Goal: Information Seeking & Learning: Check status

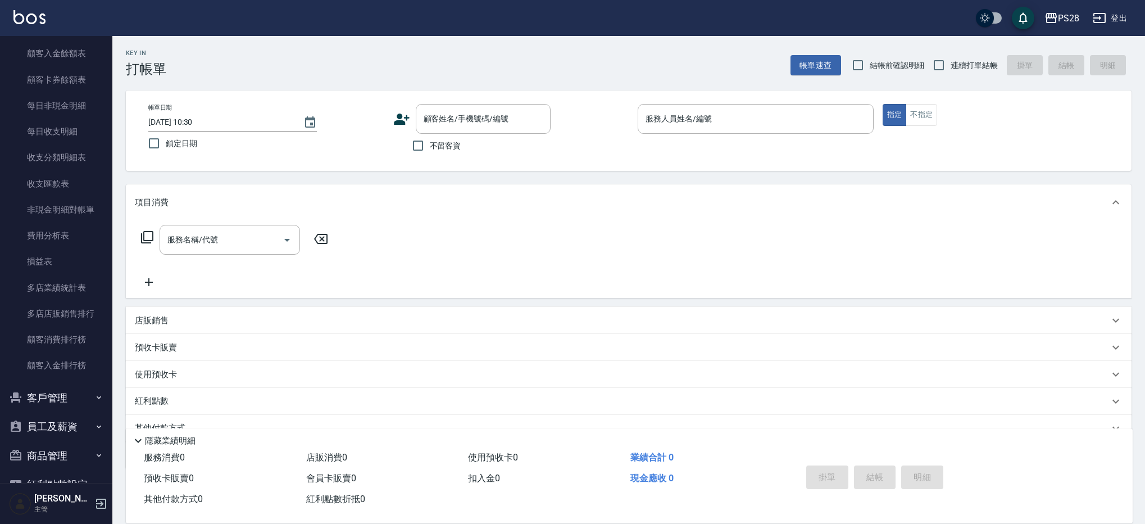
scroll to position [851, 0]
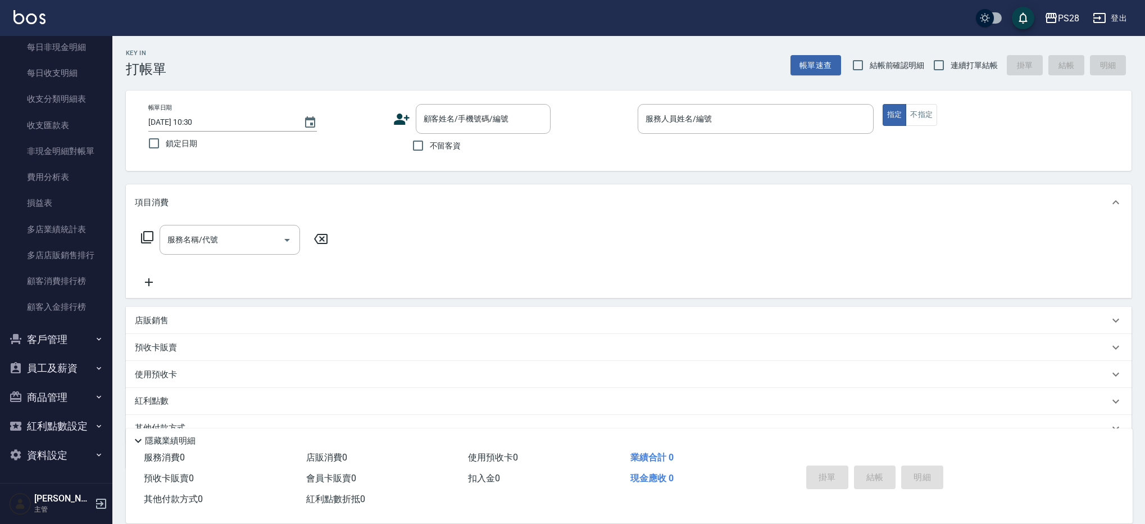
click at [66, 362] on button "員工及薪資" at bounding box center [55, 367] width 103 height 29
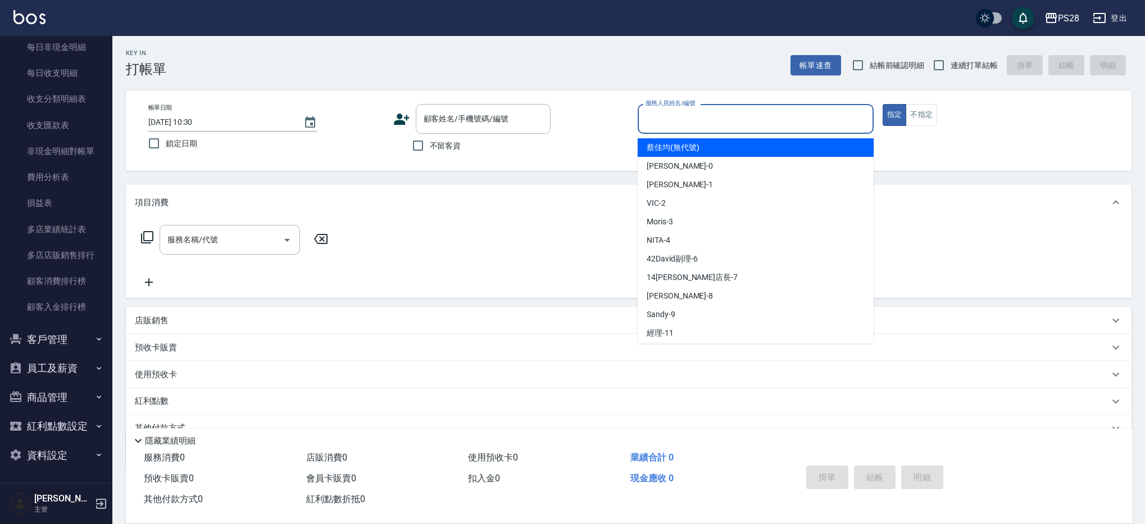
click at [666, 127] on input "服務人員姓名/編號" at bounding box center [756, 119] width 226 height 20
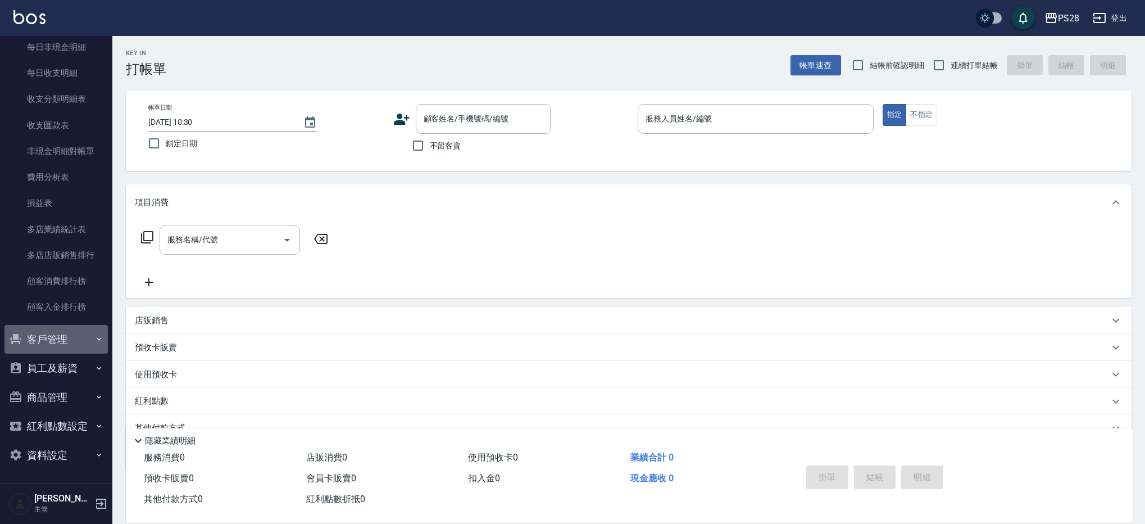
click at [77, 340] on button "客戶管理" at bounding box center [55, 339] width 103 height 29
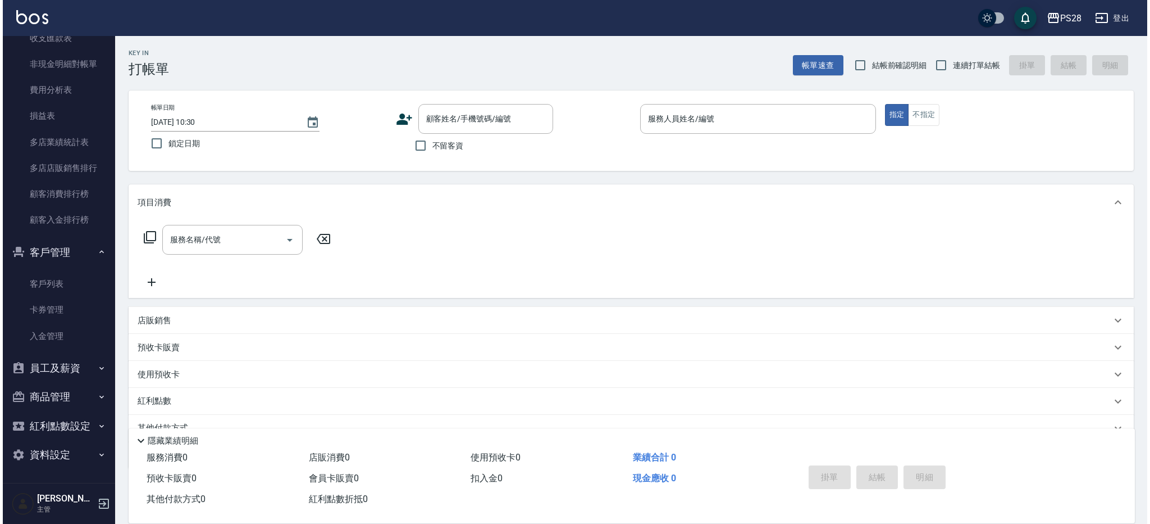
scroll to position [935, 0]
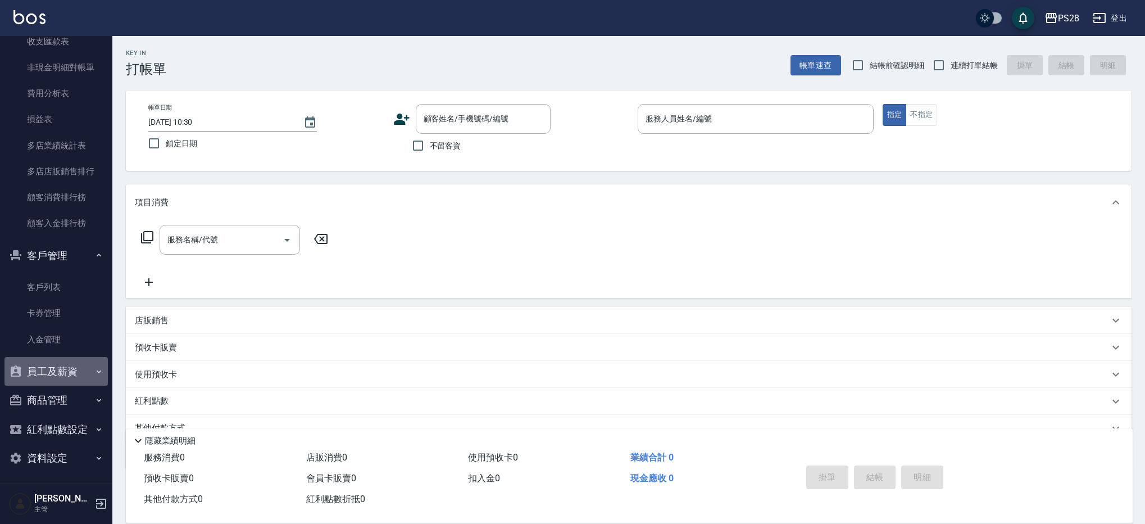
click at [74, 370] on button "員工及薪資" at bounding box center [55, 371] width 103 height 29
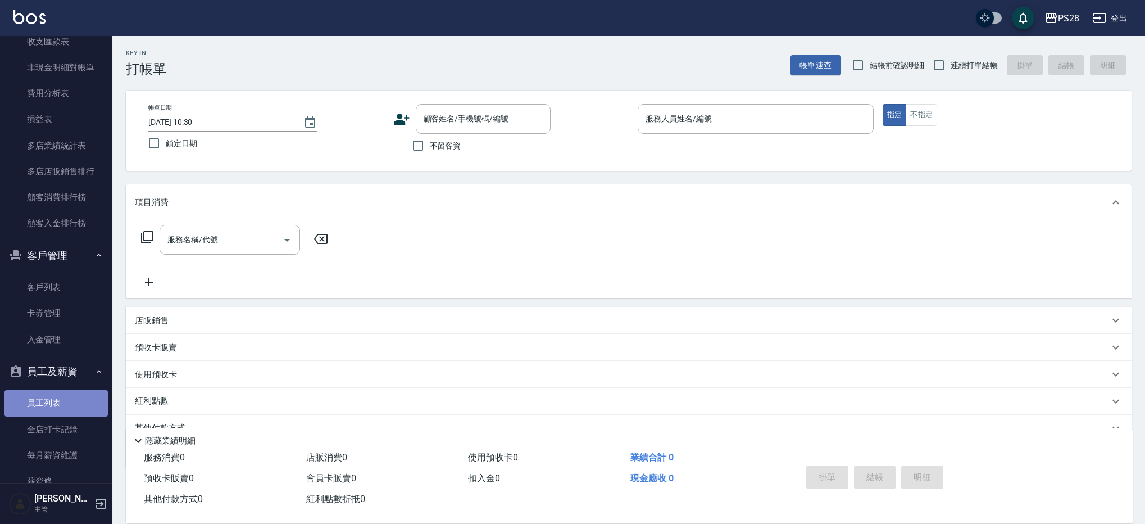
click at [60, 408] on link "員工列表" at bounding box center [55, 403] width 103 height 26
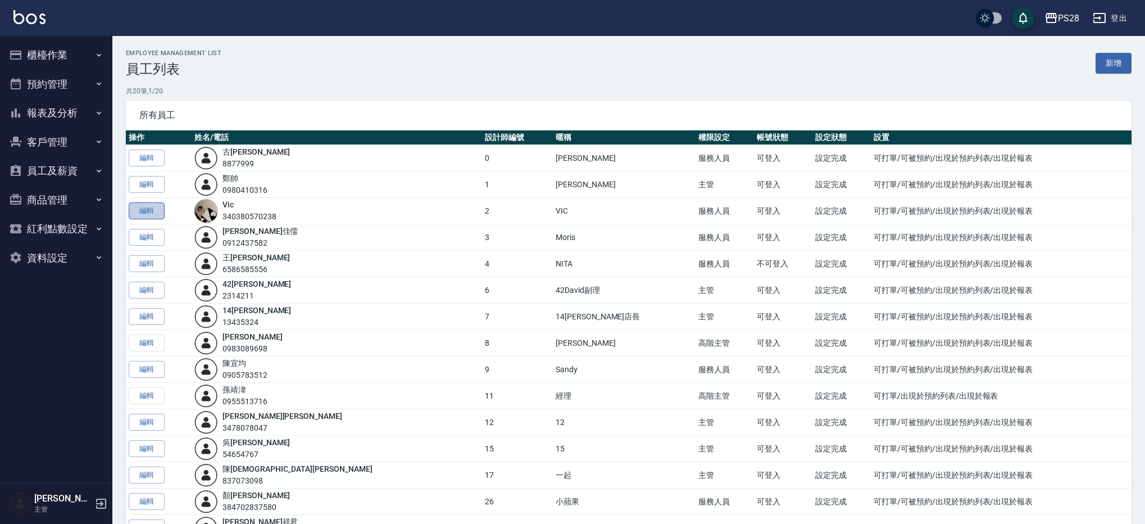
click at [144, 211] on link "編輯" at bounding box center [147, 210] width 36 height 17
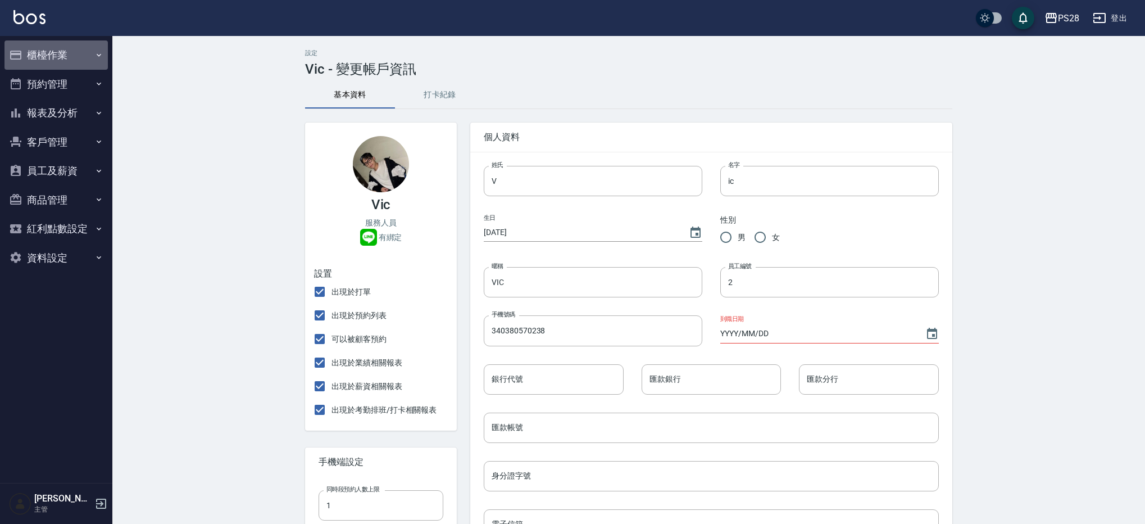
click at [48, 55] on button "櫃檯作業" at bounding box center [55, 54] width 103 height 29
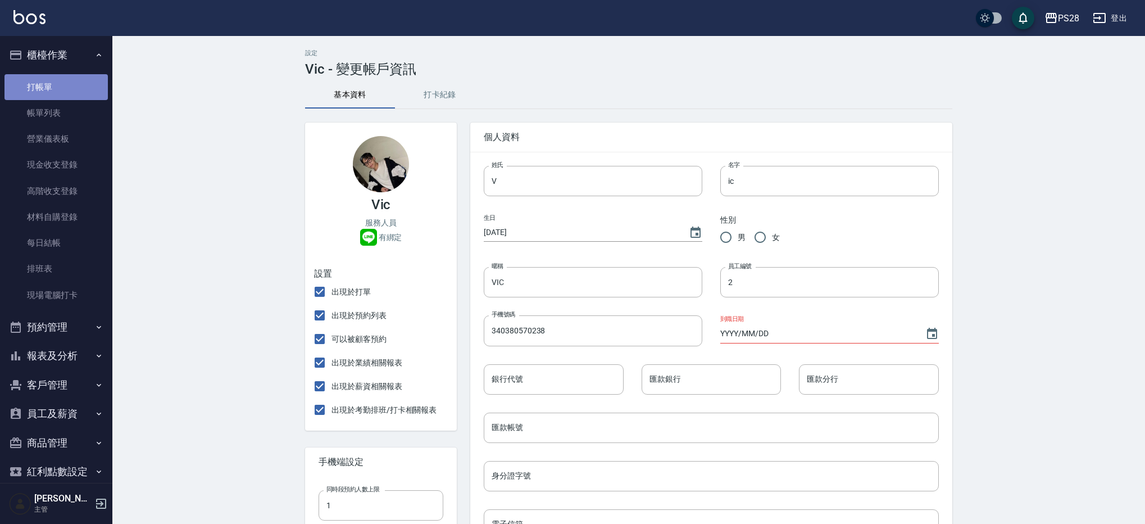
click at [64, 94] on link "打帳單" at bounding box center [55, 87] width 103 height 26
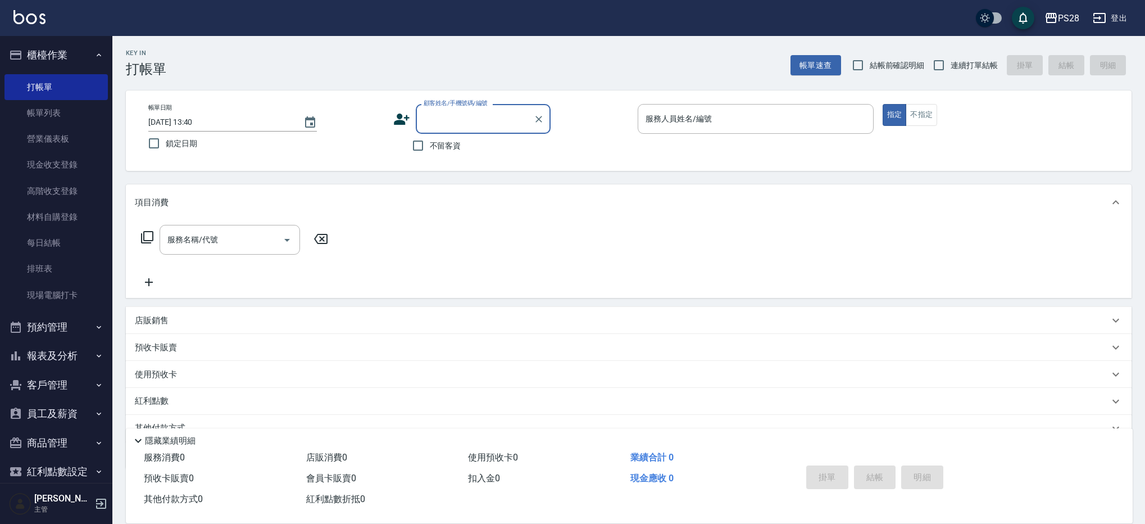
scroll to position [46, 0]
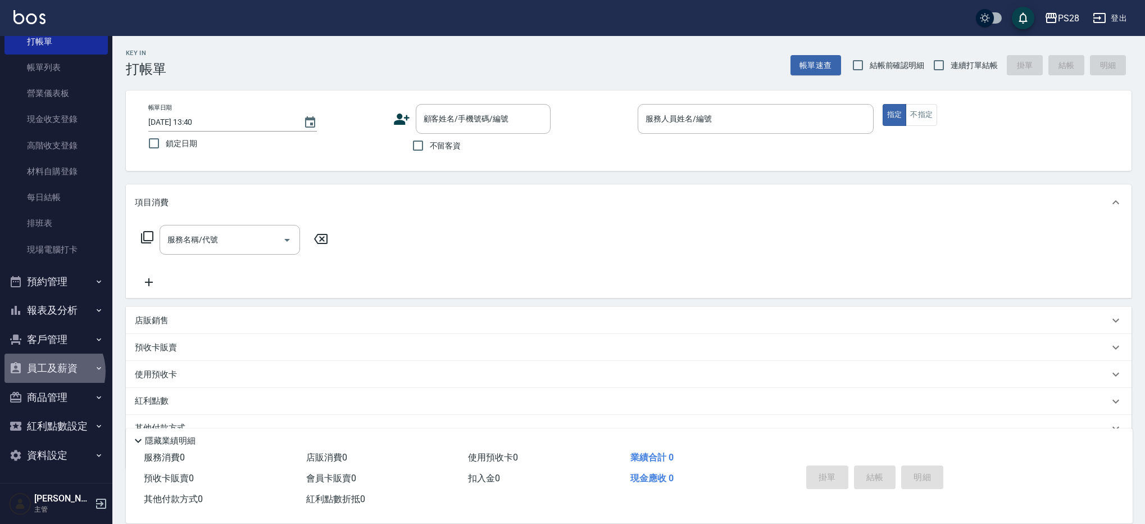
click at [52, 371] on button "員工及薪資" at bounding box center [55, 367] width 103 height 29
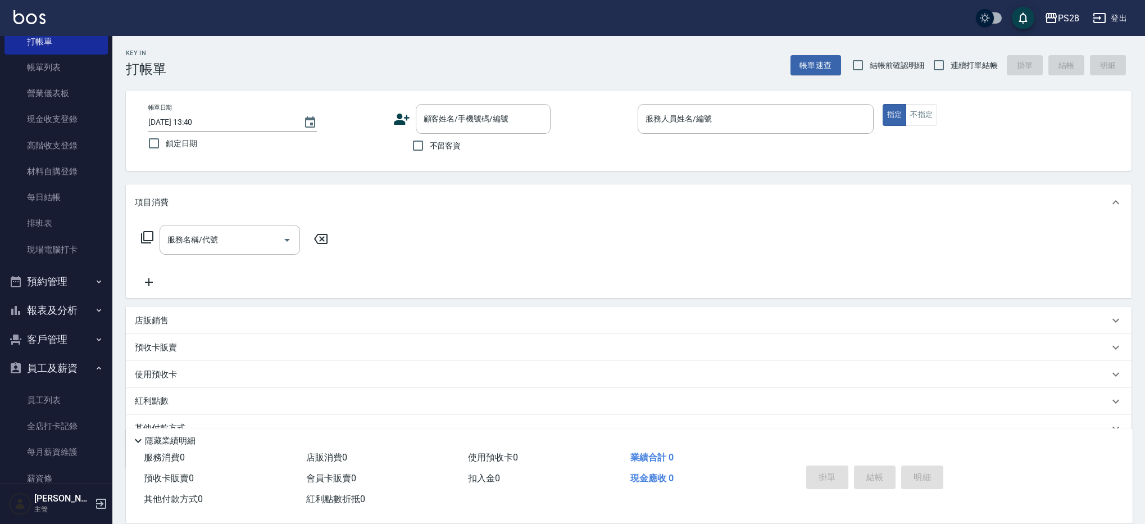
drag, startPoint x: 61, startPoint y: 395, endPoint x: 134, endPoint y: 302, distance: 118.1
click at [61, 395] on link "員工列表" at bounding box center [55, 400] width 103 height 26
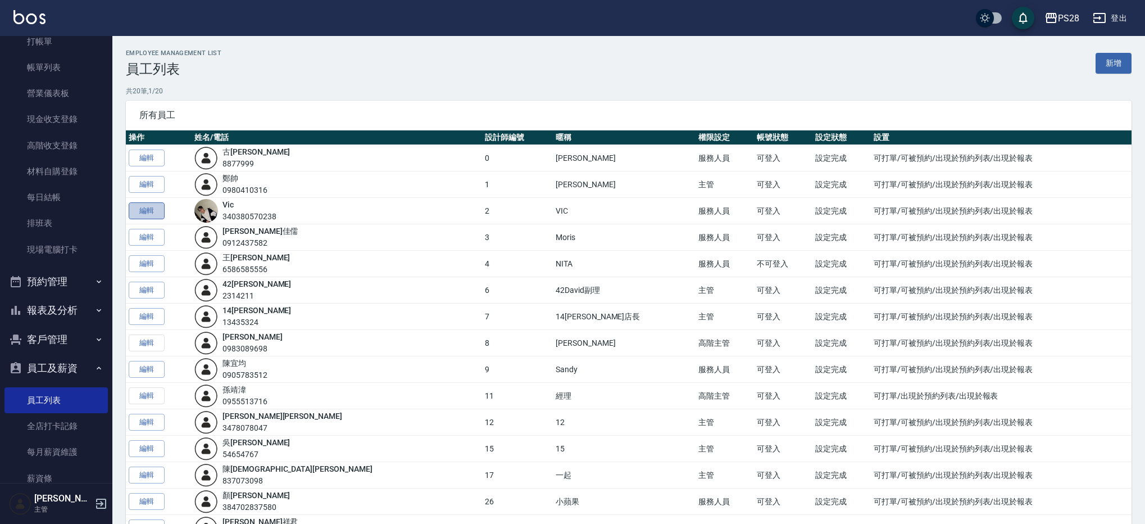
click at [149, 204] on link "編輯" at bounding box center [147, 210] width 36 height 17
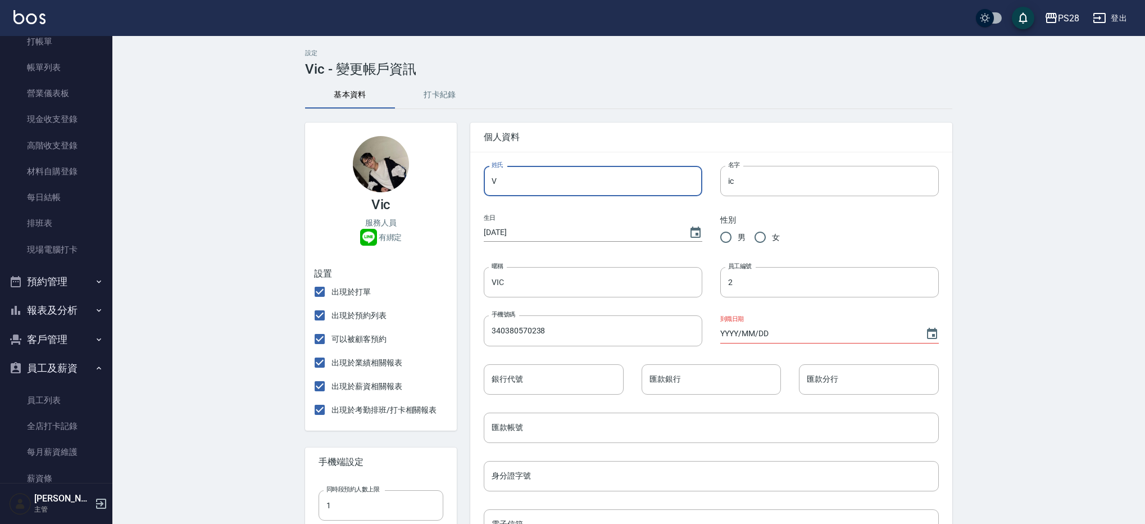
drag, startPoint x: 564, startPoint y: 179, endPoint x: 458, endPoint y: 176, distance: 106.2
click at [458, 176] on div "個人資料 姓氏 V 姓氏 名字 ic 名字 生日 [DEMOGRAPHIC_DATA] 性別 男 女 暱稱 VIC 暱稱 員工編號 2 員工編號 手機號碼 3…" at bounding box center [704, 495] width 495 height 773
type input "5"
type input "張"
drag, startPoint x: 763, startPoint y: 175, endPoint x: 722, endPoint y: 179, distance: 41.2
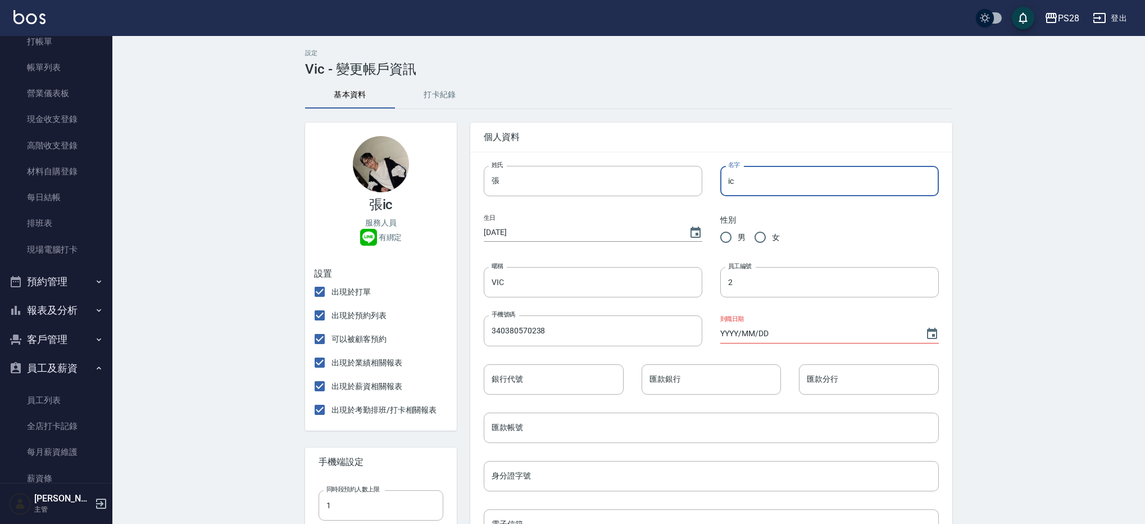
click at [722, 179] on input "ic" at bounding box center [829, 181] width 219 height 30
drag, startPoint x: 726, startPoint y: 181, endPoint x: 753, endPoint y: 181, distance: 27.0
click at [753, 181] on input "ic" at bounding box center [829, 181] width 219 height 30
type input "立楷"
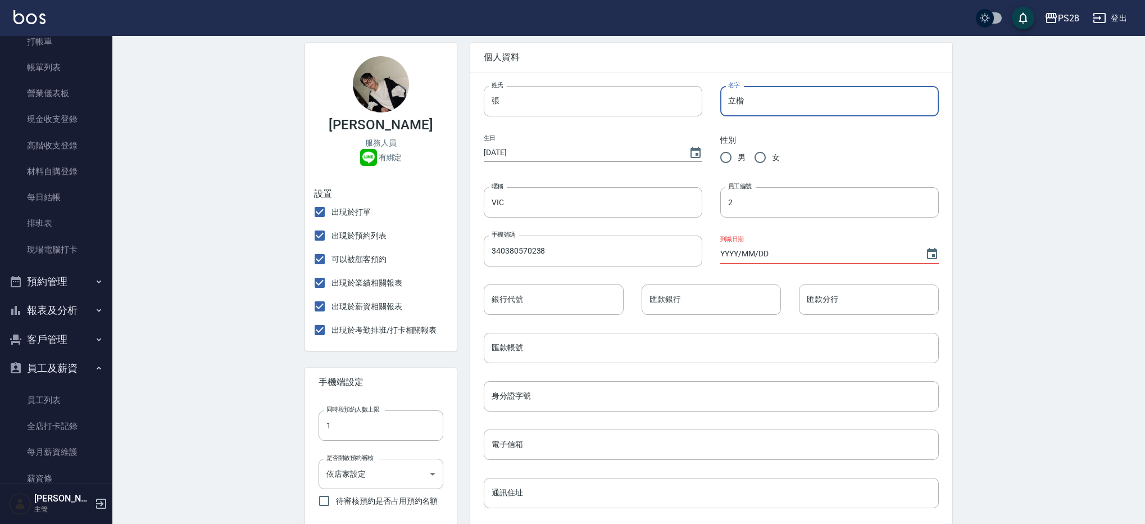
scroll to position [372, 0]
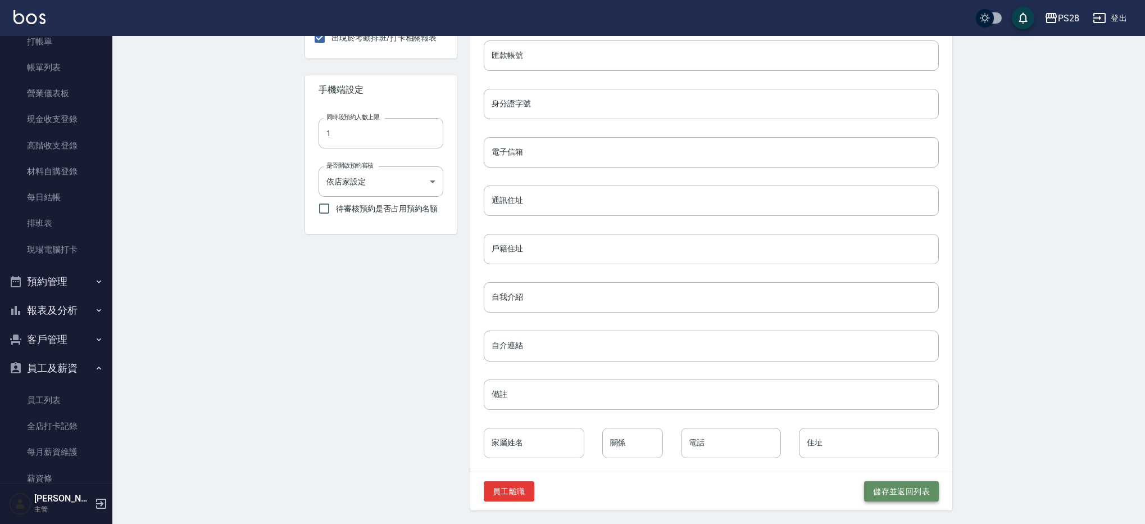
click at [882, 494] on button "儲存並返回列表" at bounding box center [901, 491] width 75 height 21
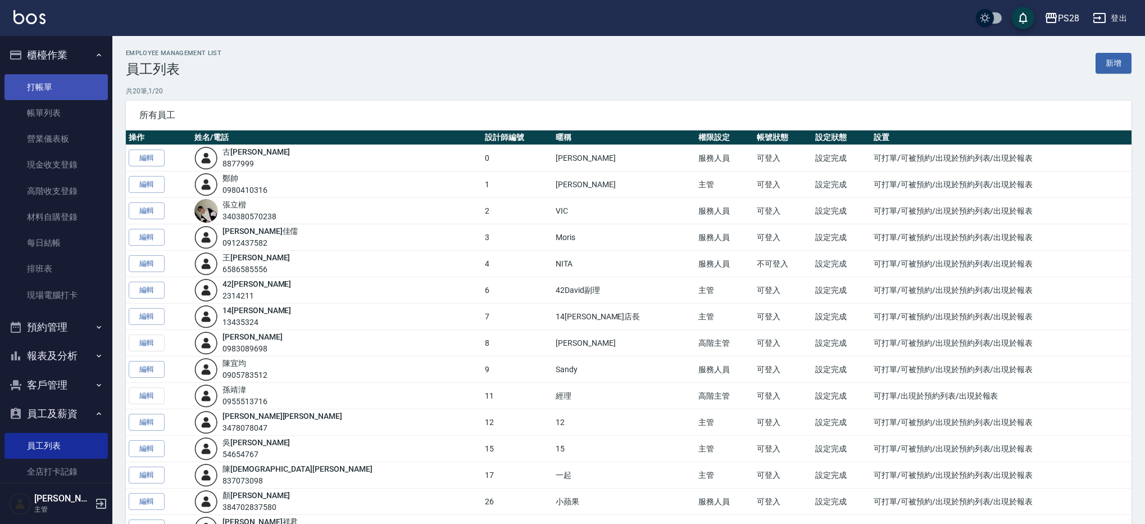
click at [58, 80] on link "打帳單" at bounding box center [55, 87] width 103 height 26
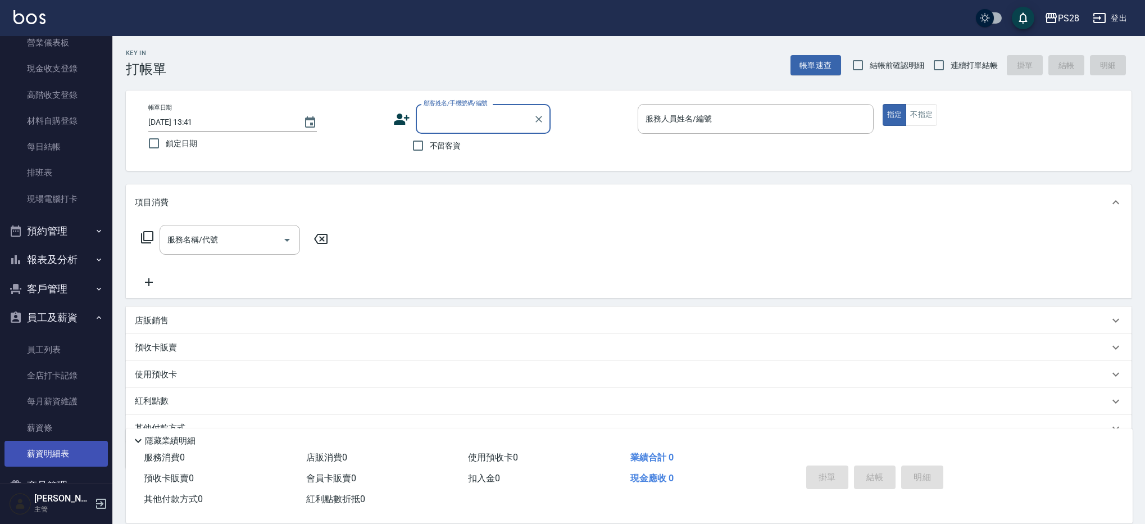
scroll to position [184, 0]
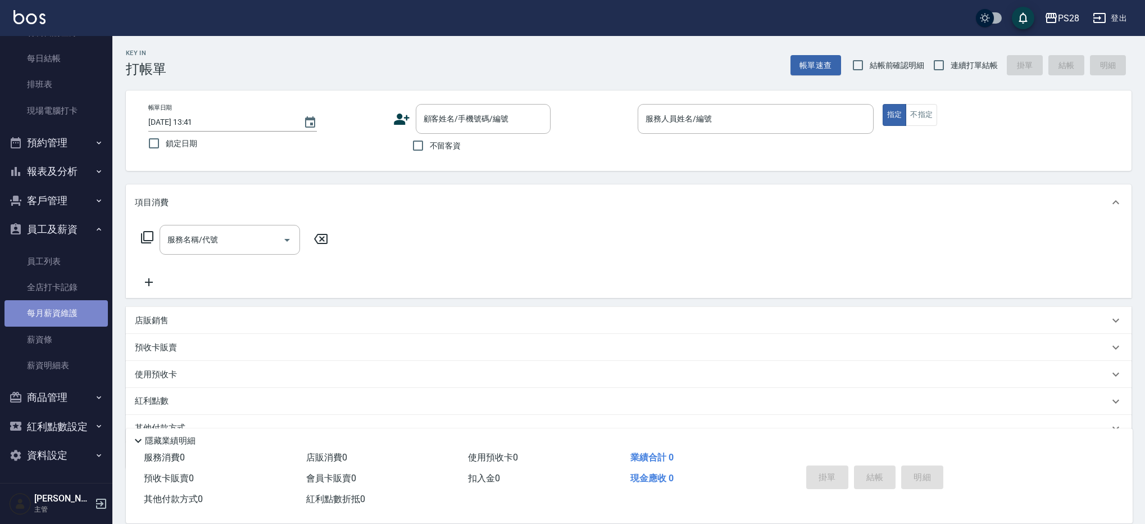
click at [62, 316] on link "每月薪資維護" at bounding box center [55, 313] width 103 height 26
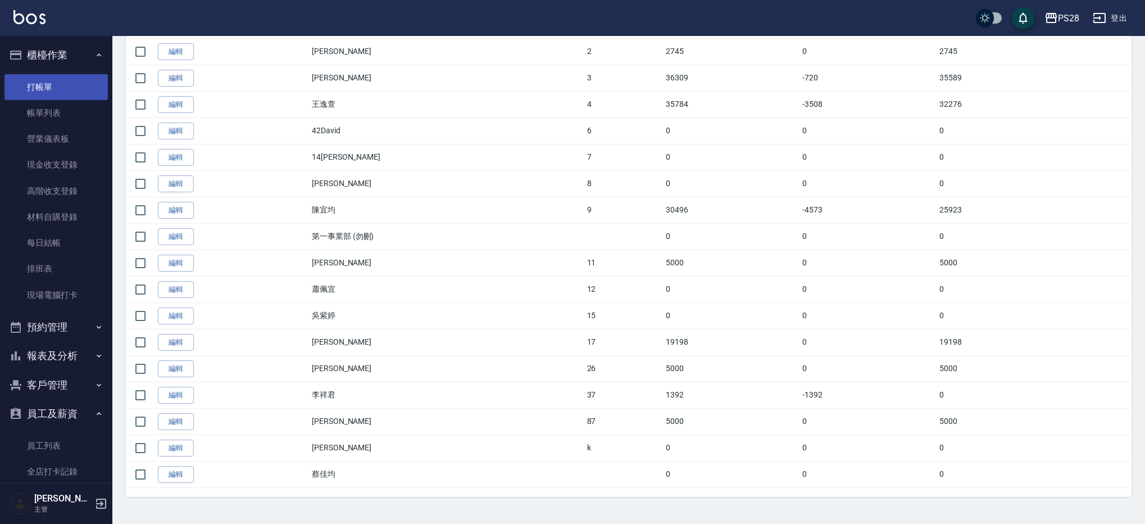
click at [43, 79] on link "打帳單" at bounding box center [55, 87] width 103 height 26
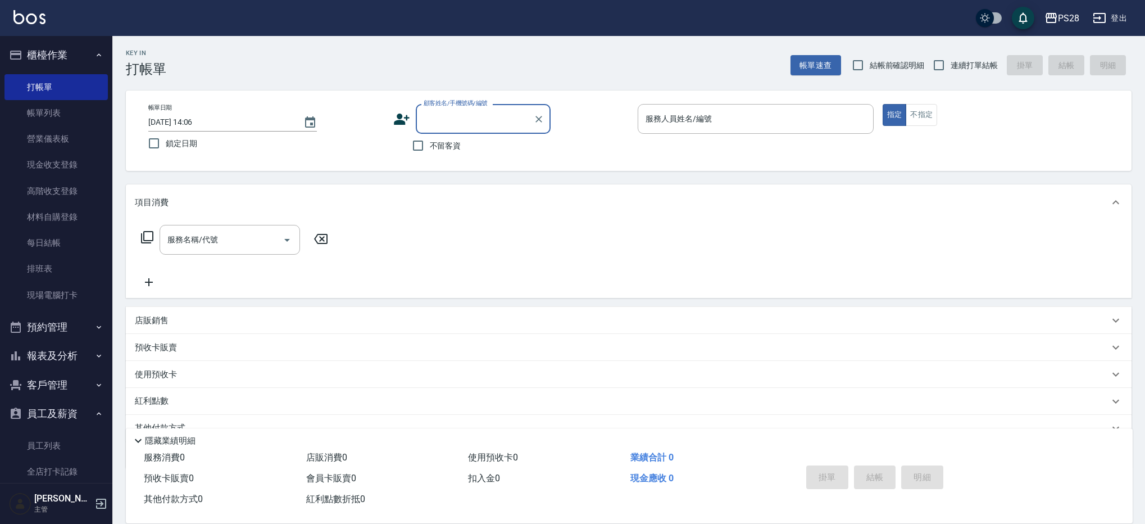
click at [71, 407] on button "員工及薪資" at bounding box center [55, 413] width 103 height 29
click at [49, 366] on button "報表及分析" at bounding box center [55, 355] width 103 height 29
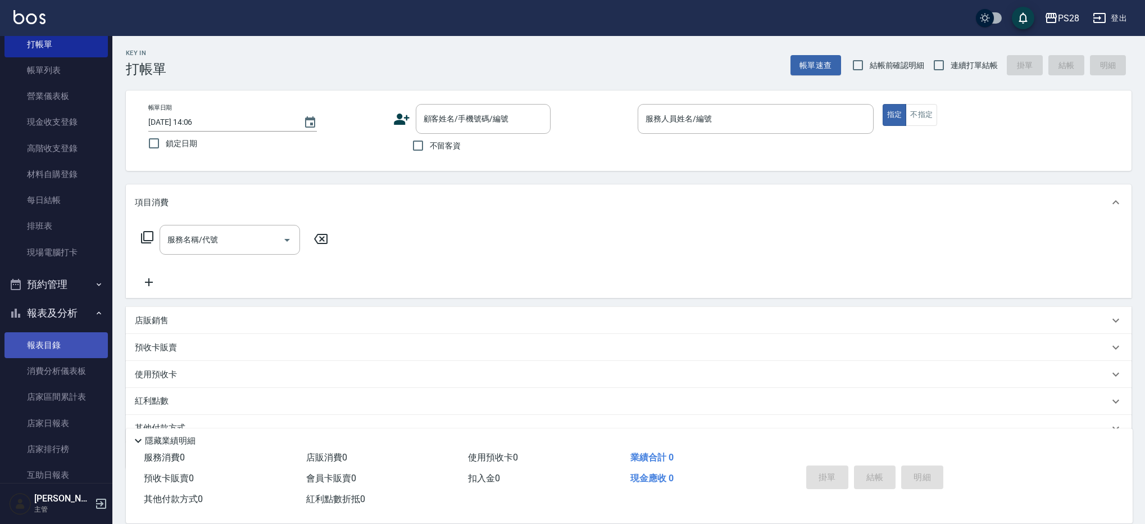
scroll to position [58, 0]
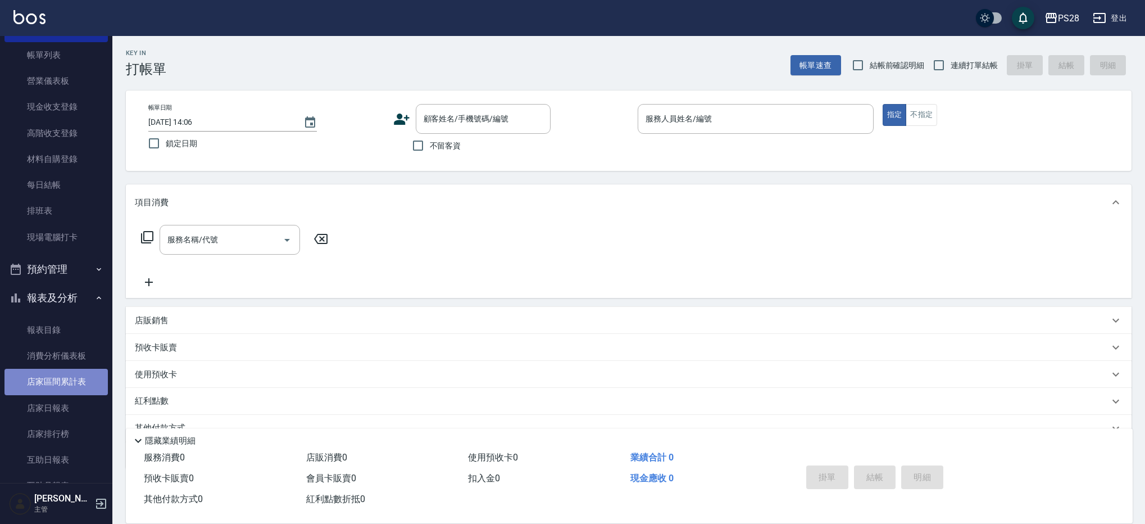
click at [75, 379] on link "店家區間累計表" at bounding box center [55, 381] width 103 height 26
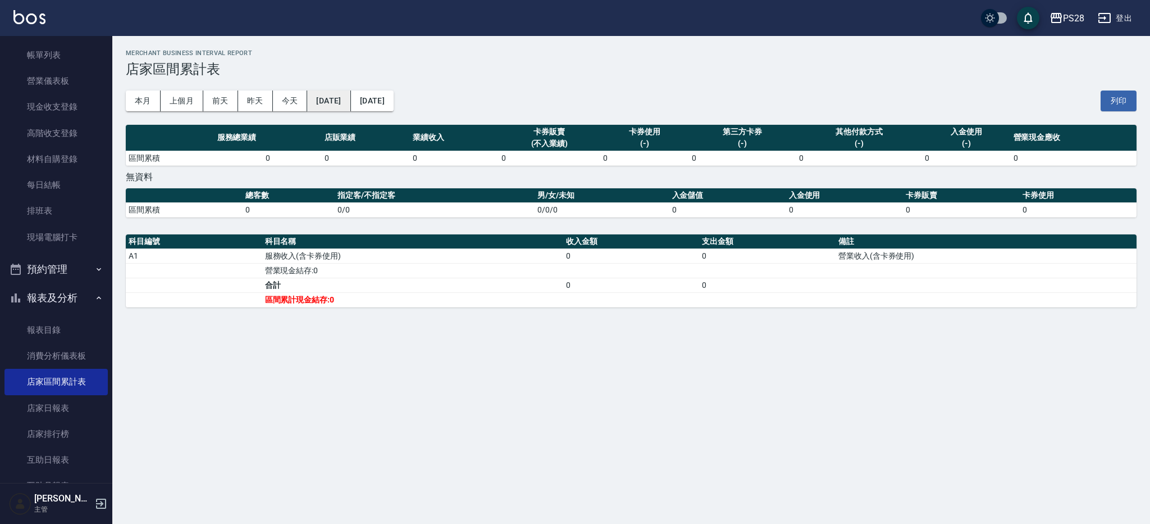
click at [346, 107] on button "[DATE]" at bounding box center [328, 100] width 43 height 21
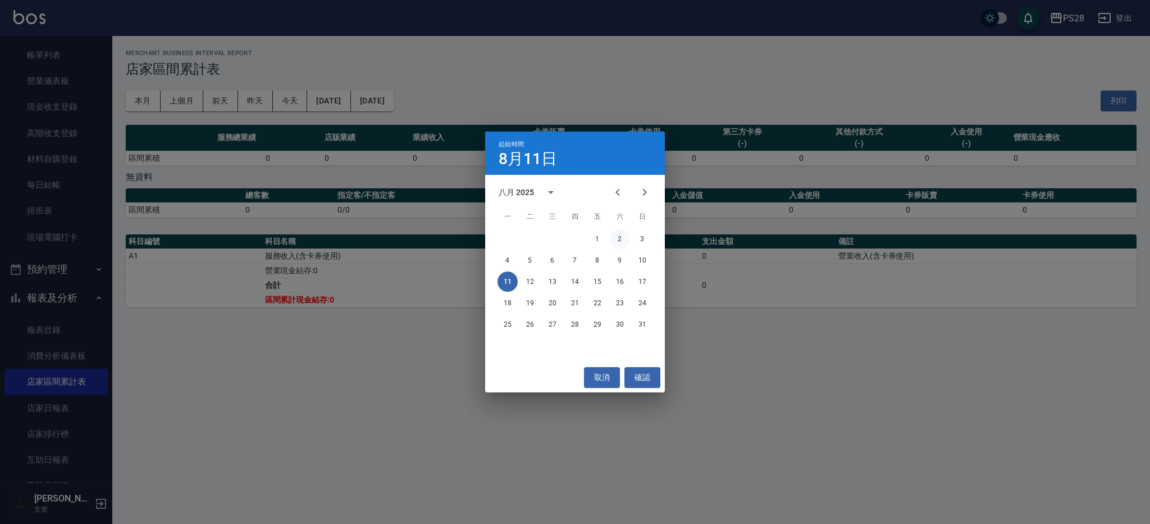
click at [622, 239] on button "2" at bounding box center [620, 239] width 20 height 20
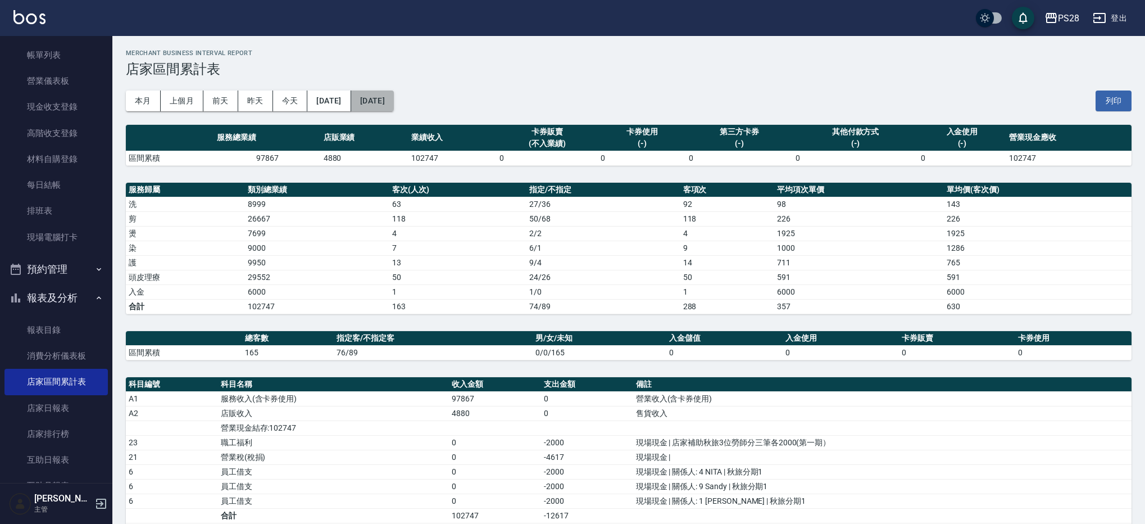
click at [394, 103] on button "[DATE]" at bounding box center [372, 100] width 43 height 21
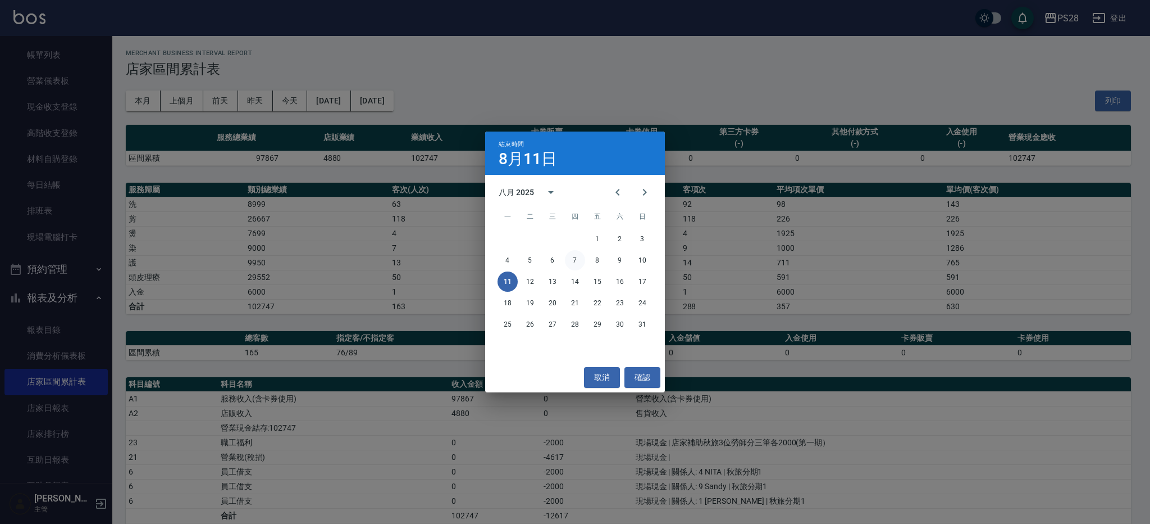
click at [581, 260] on button "7" at bounding box center [575, 260] width 20 height 20
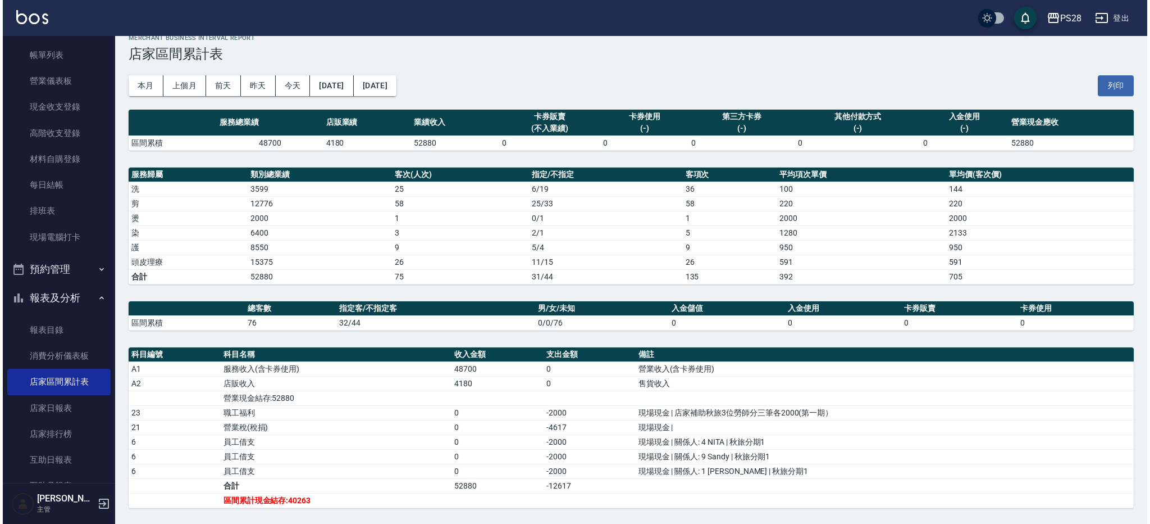
scroll to position [29, 0]
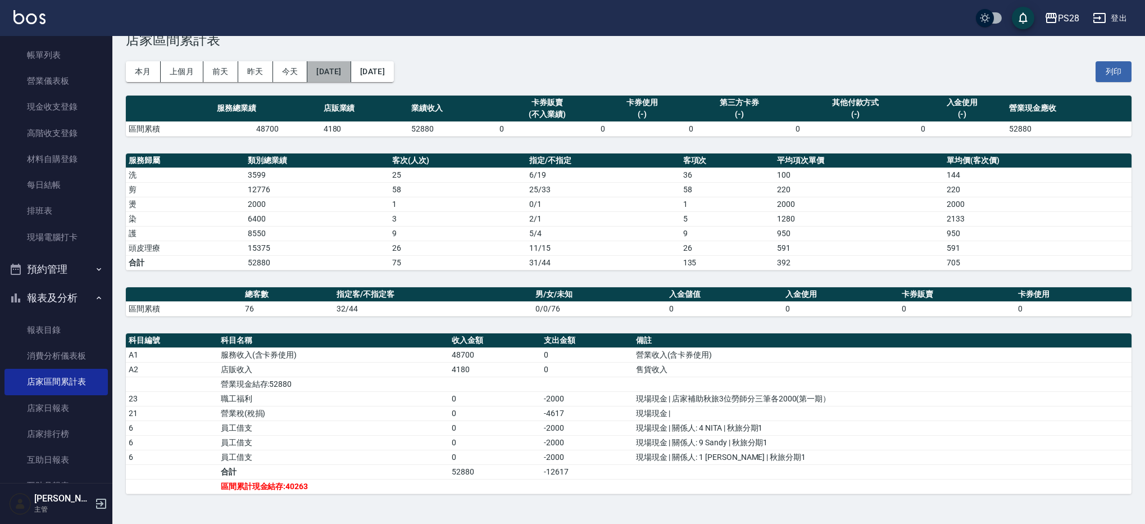
click at [314, 71] on button "[DATE]" at bounding box center [328, 71] width 43 height 21
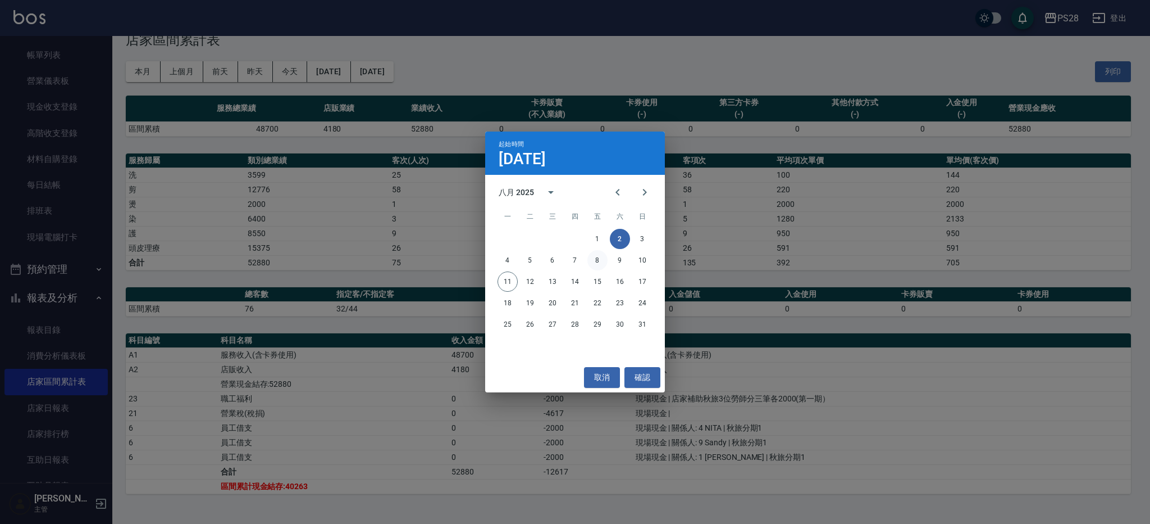
click at [604, 261] on button "8" at bounding box center [598, 260] width 20 height 20
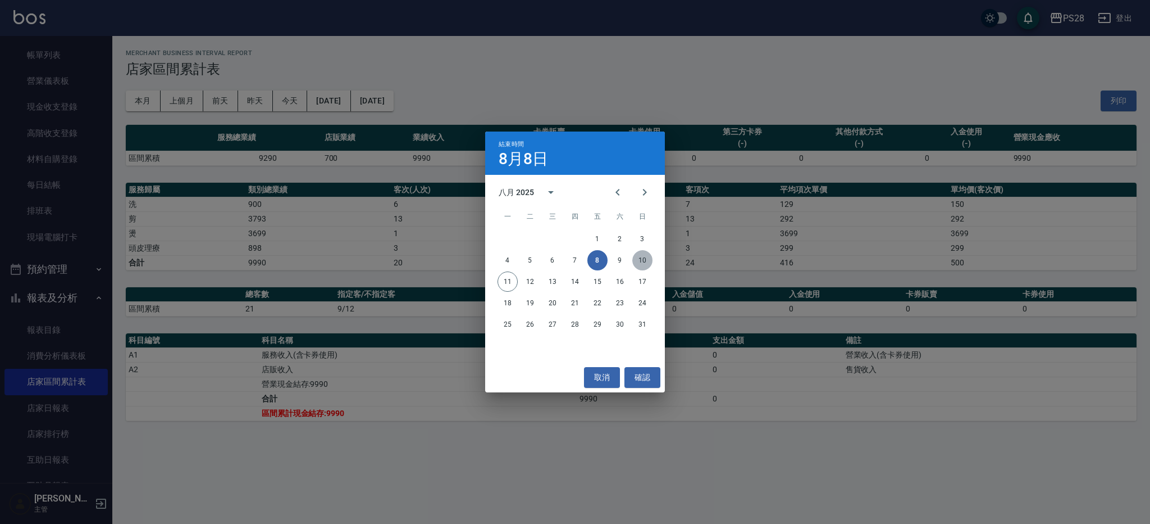
click at [647, 262] on button "10" at bounding box center [643, 260] width 20 height 20
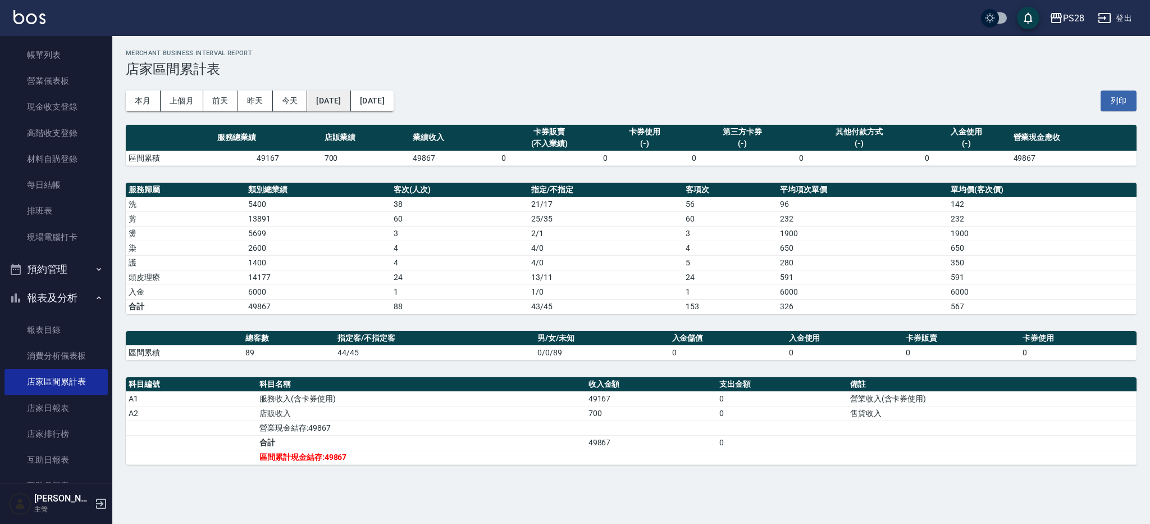
click at [341, 92] on button "[DATE]" at bounding box center [328, 100] width 43 height 21
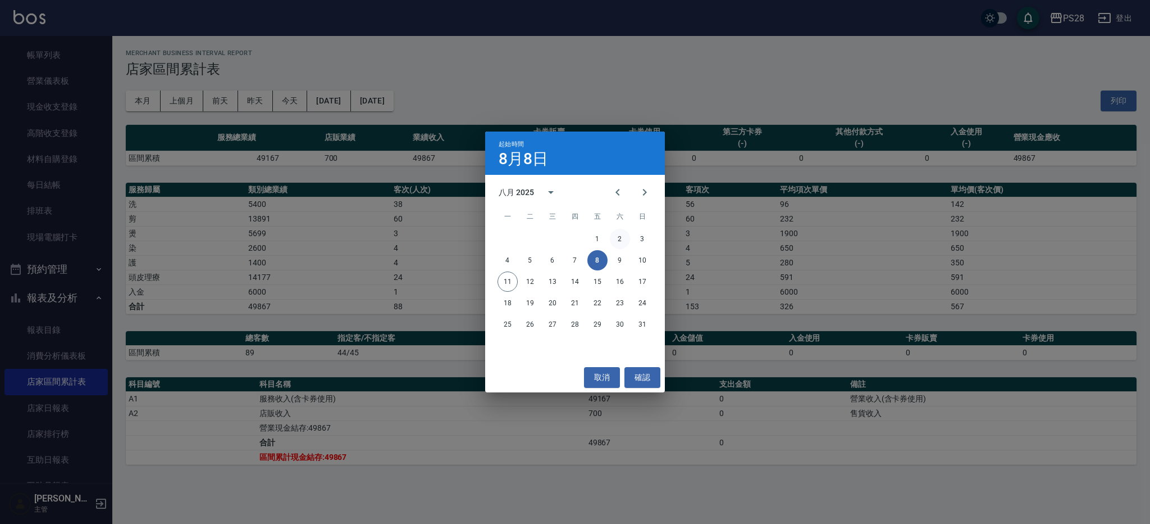
click at [627, 241] on button "2" at bounding box center [620, 239] width 20 height 20
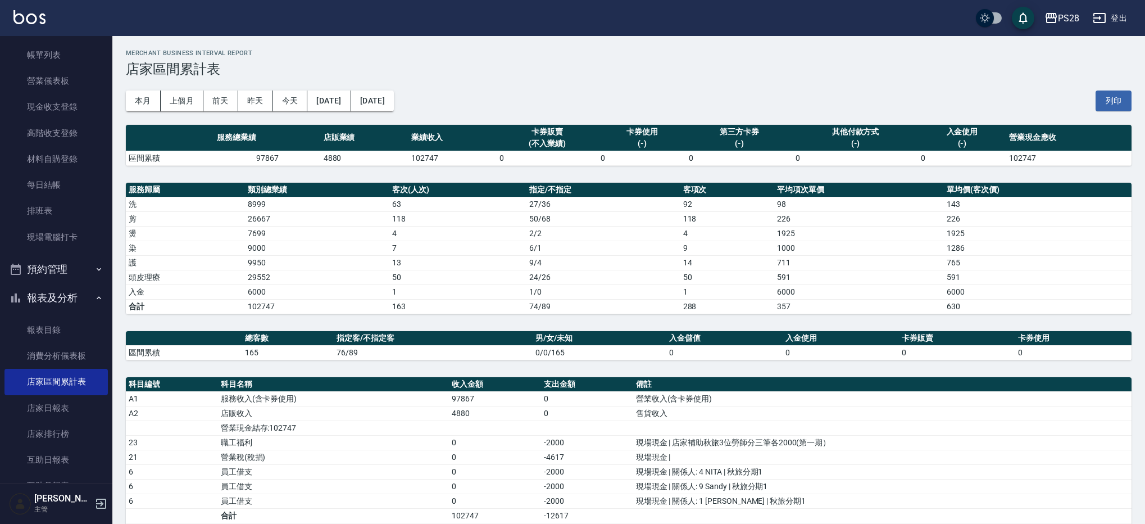
scroll to position [44, 0]
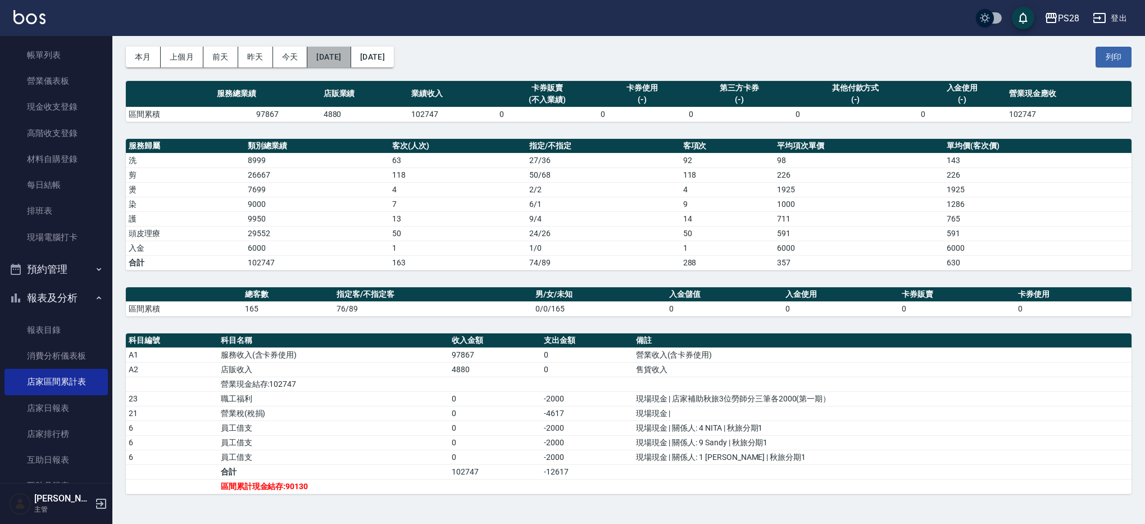
click at [351, 49] on button "[DATE]" at bounding box center [328, 57] width 43 height 21
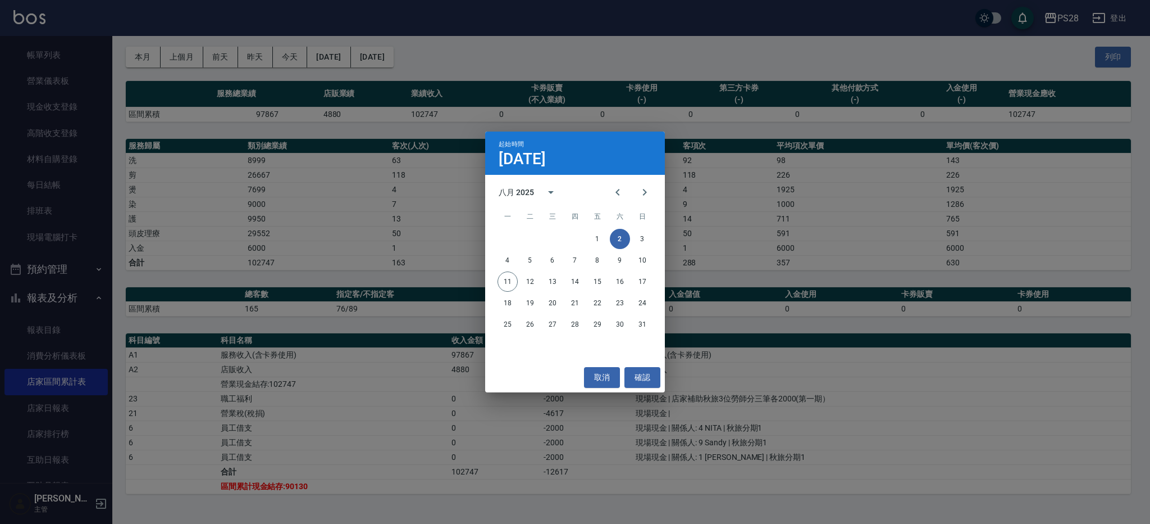
click at [165, 303] on div "起始時間 [DATE] 八月 2025 一 二 三 四 五 六 日 1 2 3 4 5 6 7 8 9 10 11 12 13 14 15 16 17 18 …" at bounding box center [575, 262] width 1150 height 524
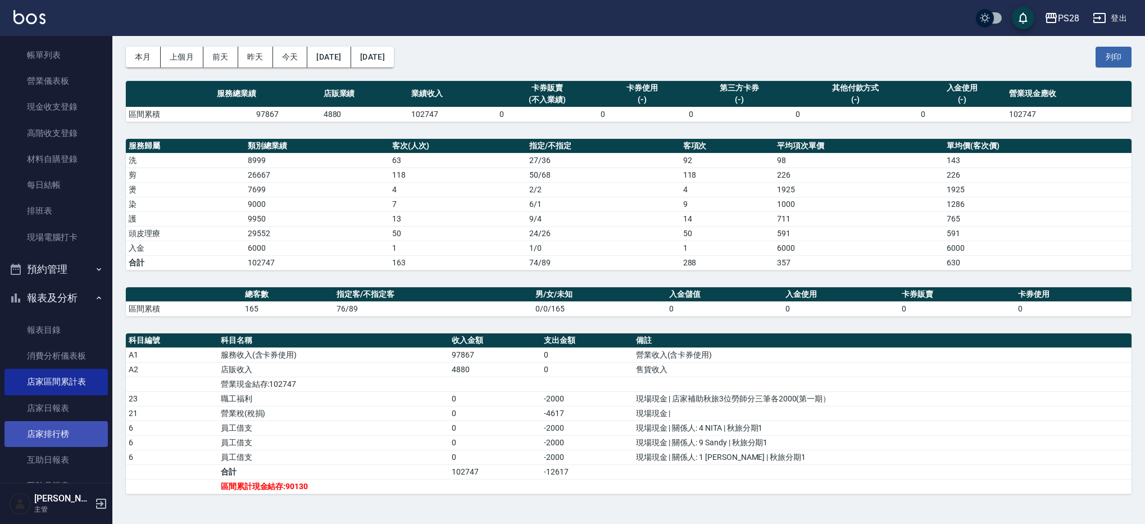
scroll to position [128, 0]
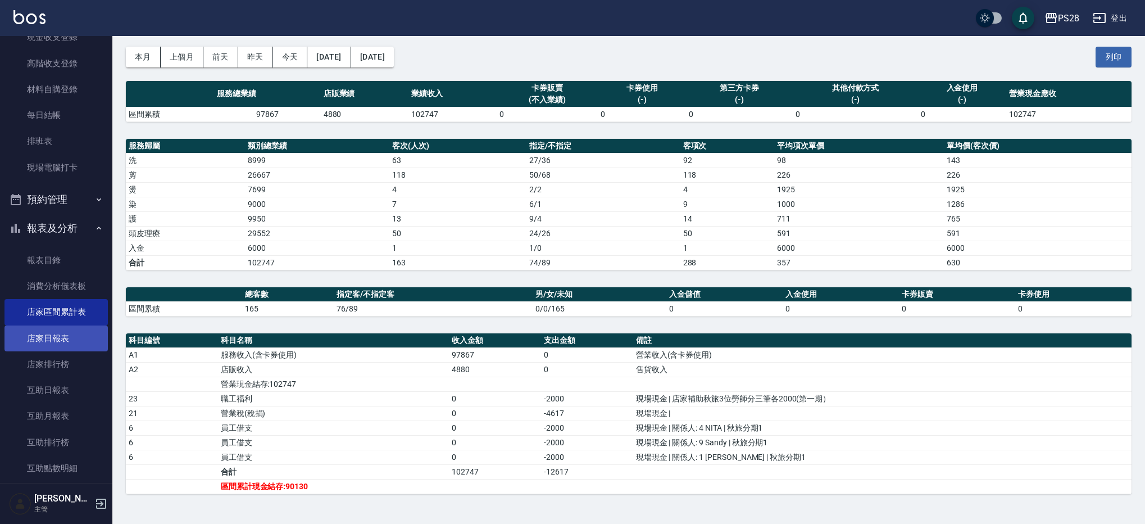
click at [60, 338] on link "店家日報表" at bounding box center [55, 338] width 103 height 26
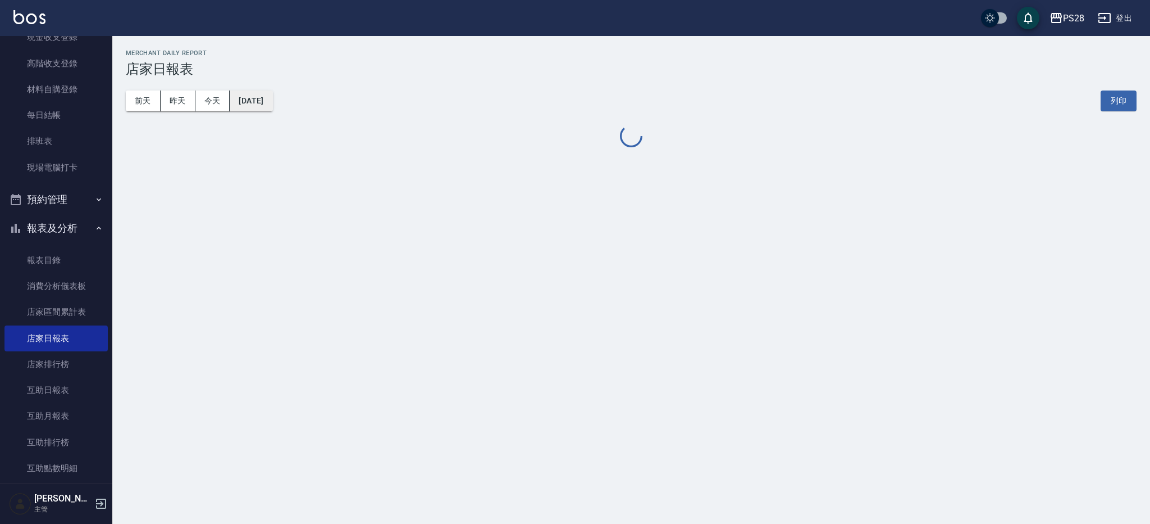
click at [265, 103] on button "[DATE]" at bounding box center [251, 100] width 43 height 21
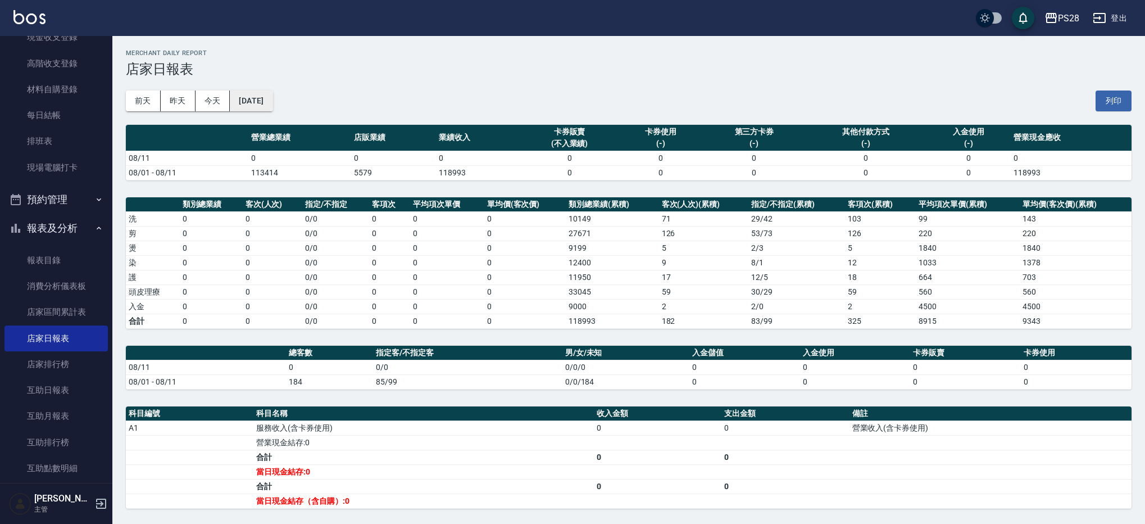
click at [272, 99] on button "[DATE]" at bounding box center [251, 100] width 43 height 21
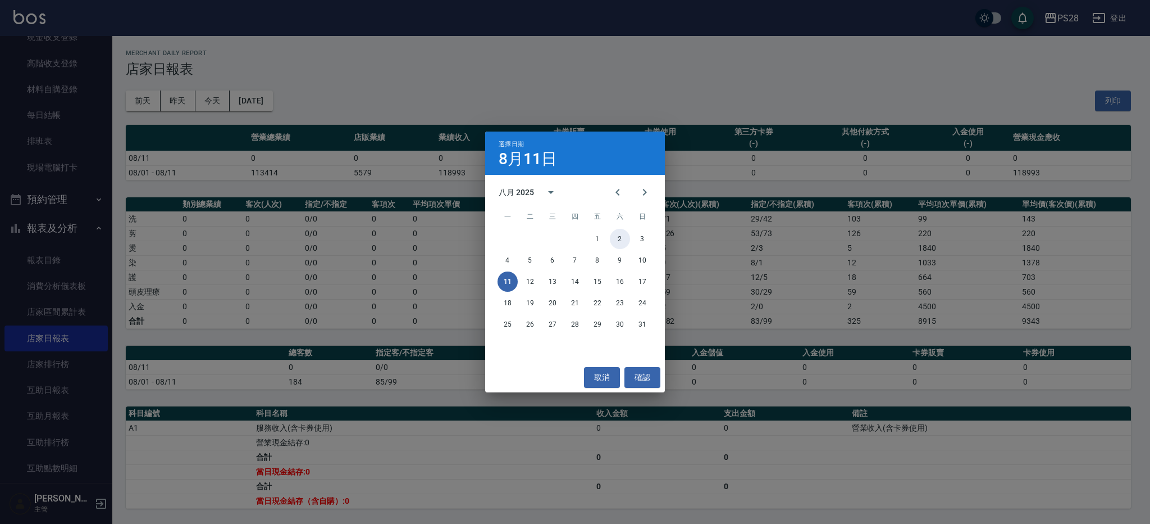
click at [626, 236] on button "2" at bounding box center [620, 239] width 20 height 20
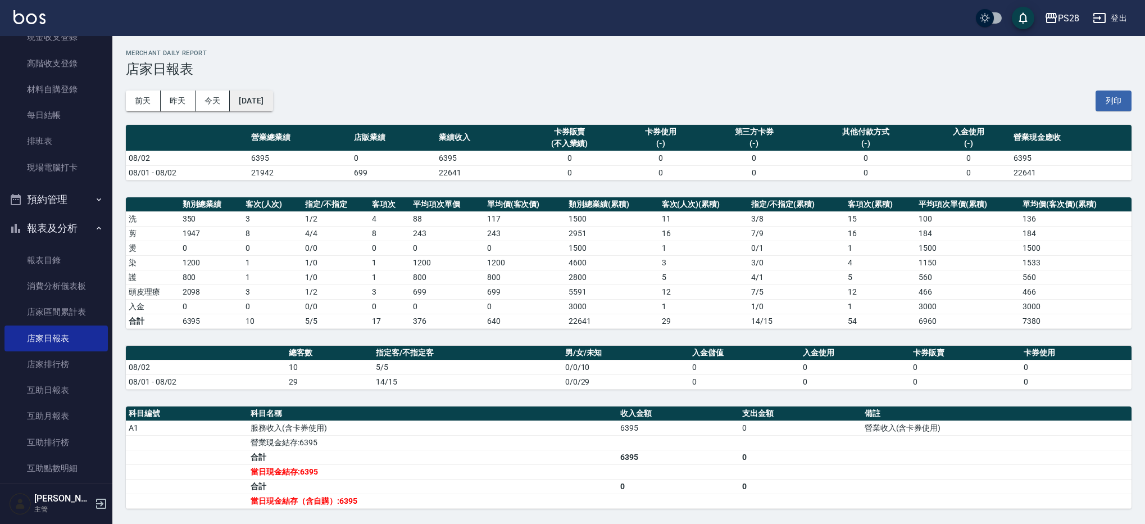
click at [272, 97] on button "[DATE]" at bounding box center [251, 100] width 43 height 21
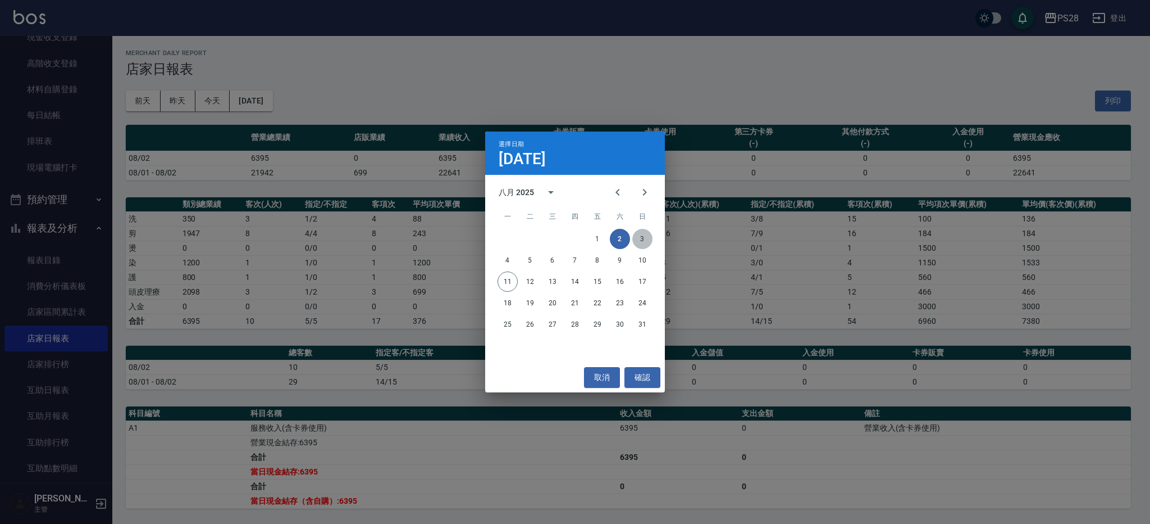
click at [636, 240] on button "3" at bounding box center [643, 239] width 20 height 20
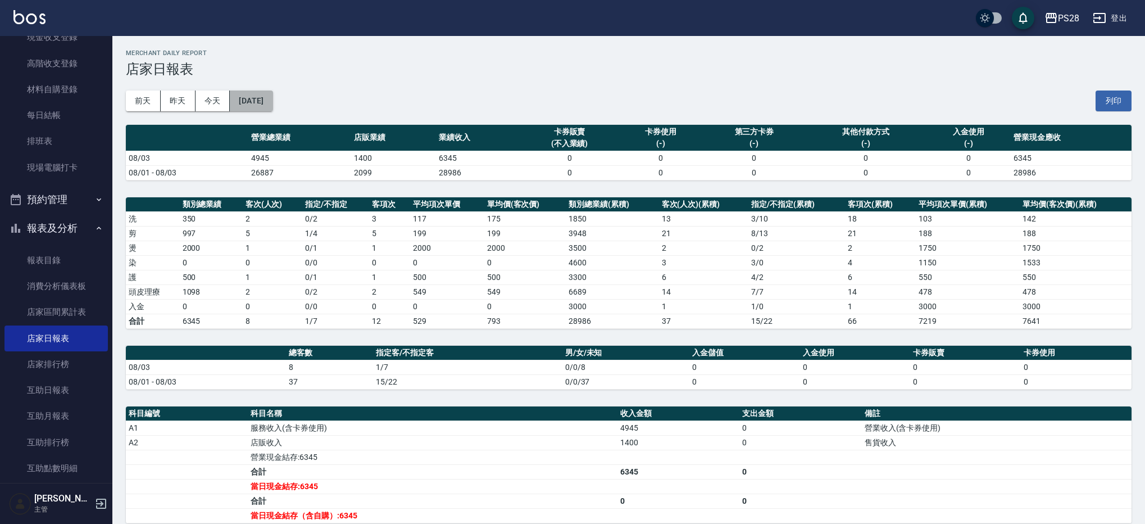
click at [272, 90] on button "[DATE]" at bounding box center [251, 100] width 43 height 21
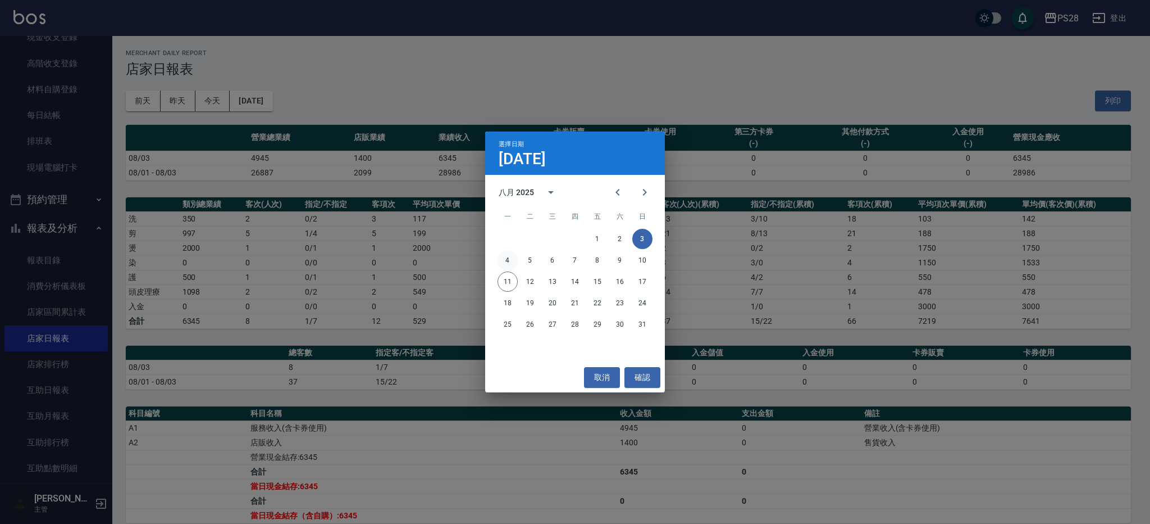
click at [504, 262] on button "4" at bounding box center [508, 260] width 20 height 20
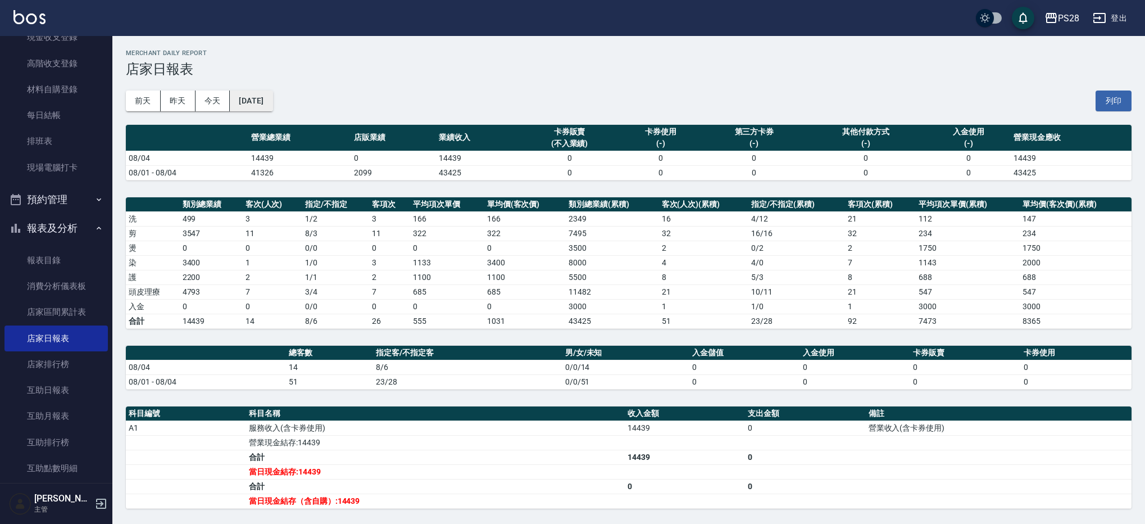
click at [261, 98] on button "[DATE]" at bounding box center [251, 100] width 43 height 21
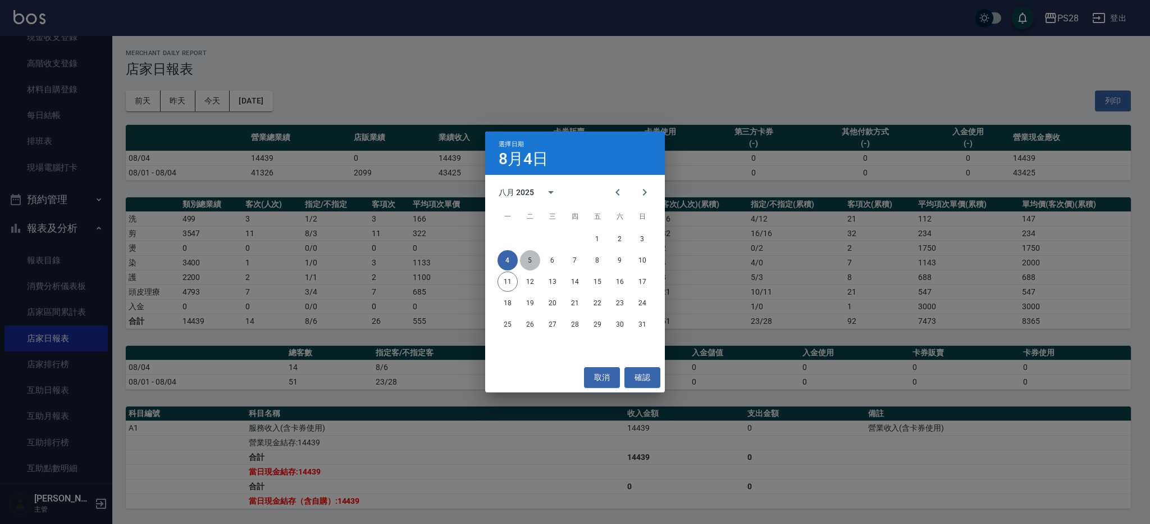
click at [539, 262] on button "5" at bounding box center [530, 260] width 20 height 20
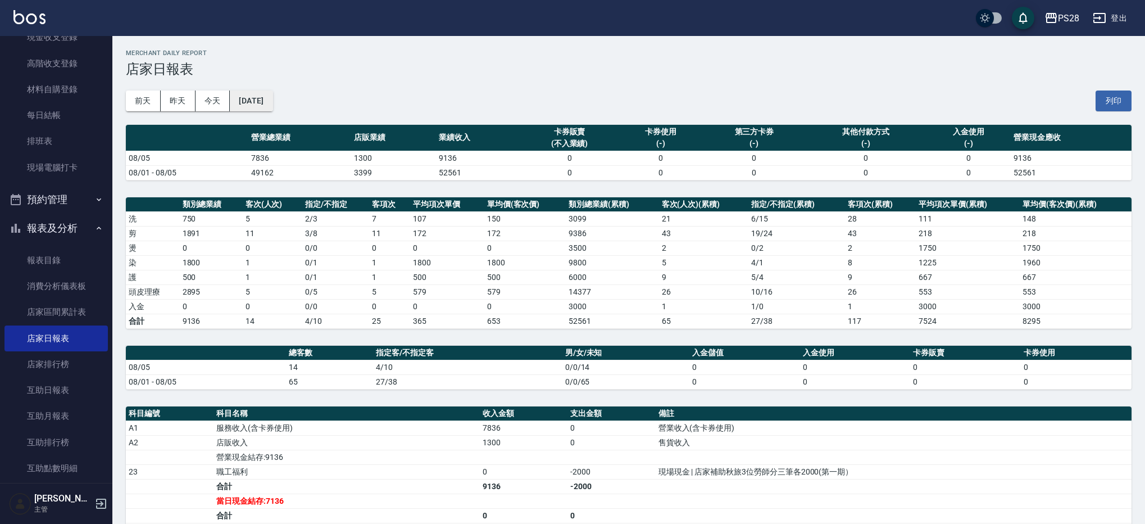
click at [272, 97] on button "[DATE]" at bounding box center [251, 100] width 43 height 21
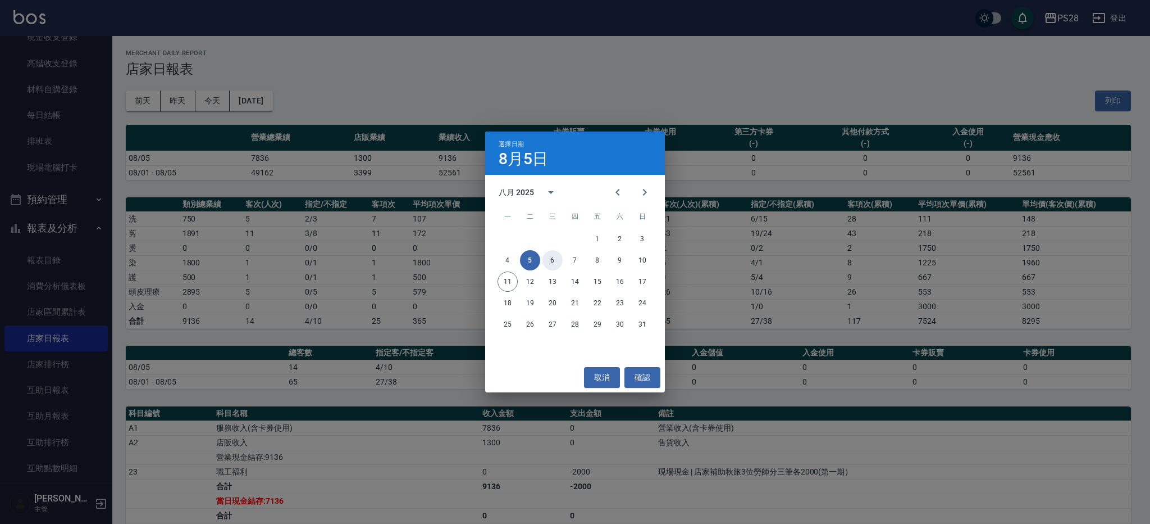
click at [551, 262] on button "6" at bounding box center [553, 260] width 20 height 20
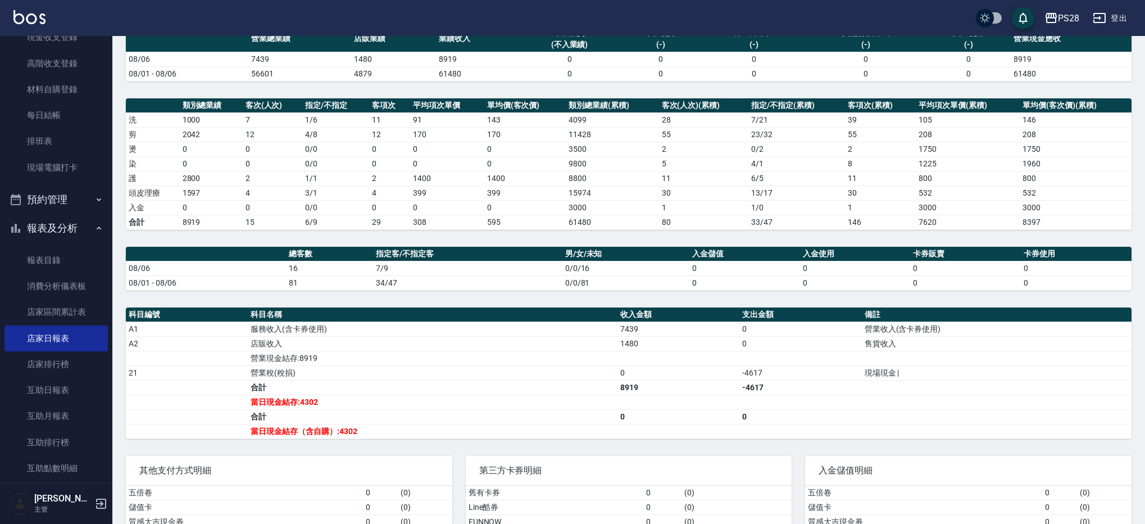
scroll to position [150, 0]
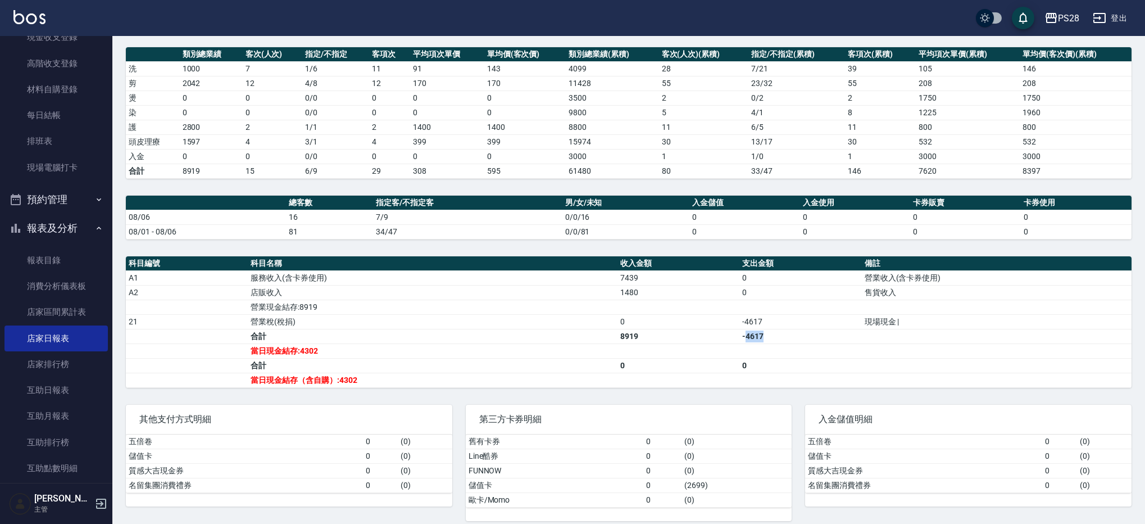
drag, startPoint x: 745, startPoint y: 333, endPoint x: 779, endPoint y: 333, distance: 33.7
click at [778, 333] on td "-4617" at bounding box center [800, 336] width 122 height 15
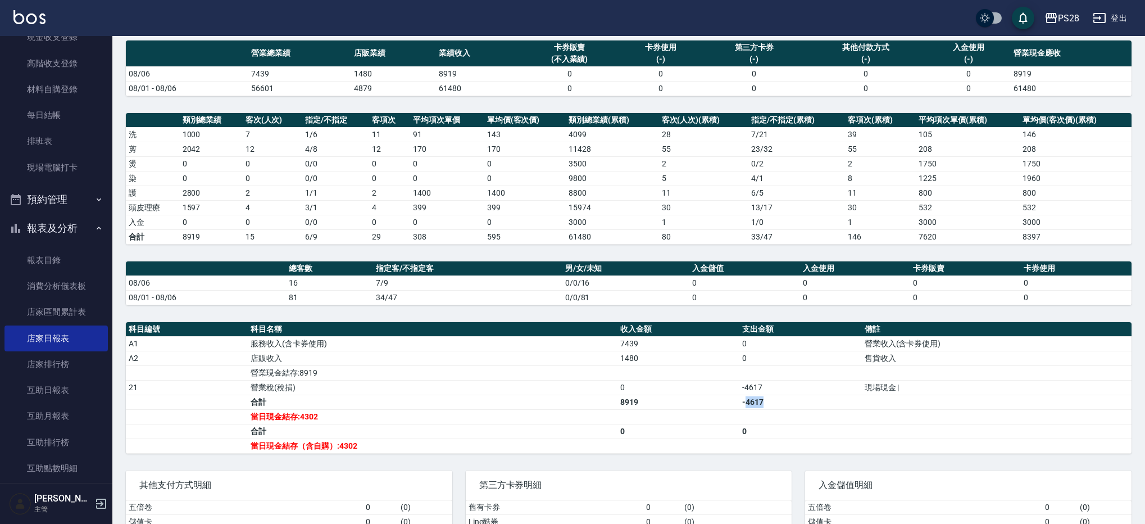
scroll to position [0, 0]
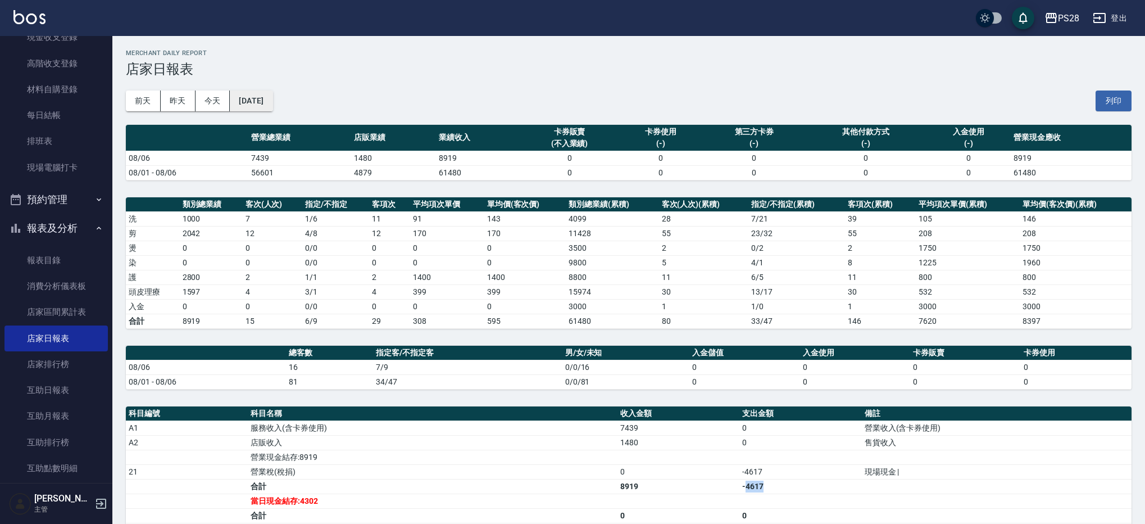
click at [247, 101] on button "[DATE]" at bounding box center [251, 100] width 43 height 21
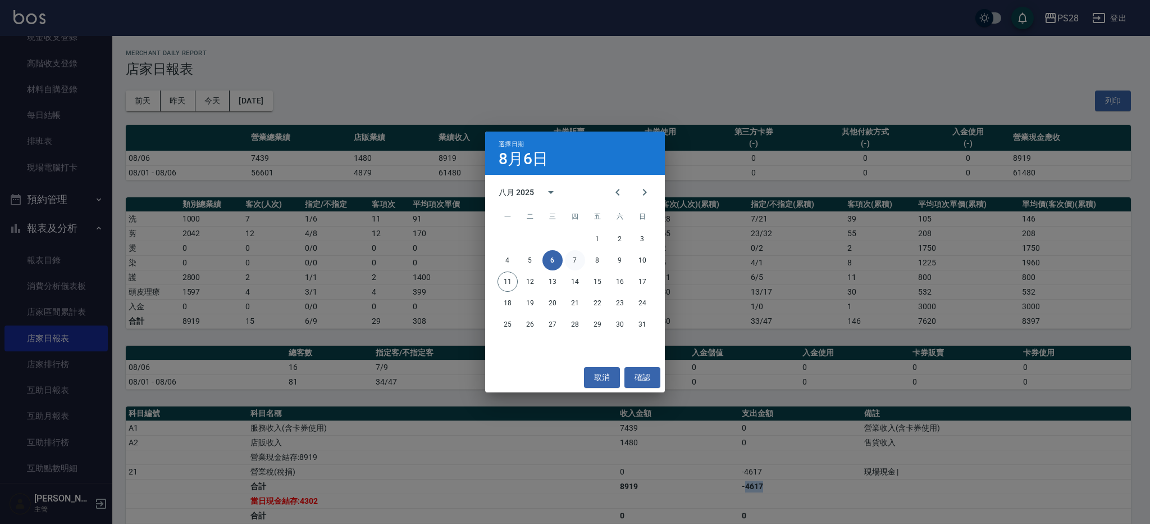
click at [576, 263] on button "7" at bounding box center [575, 260] width 20 height 20
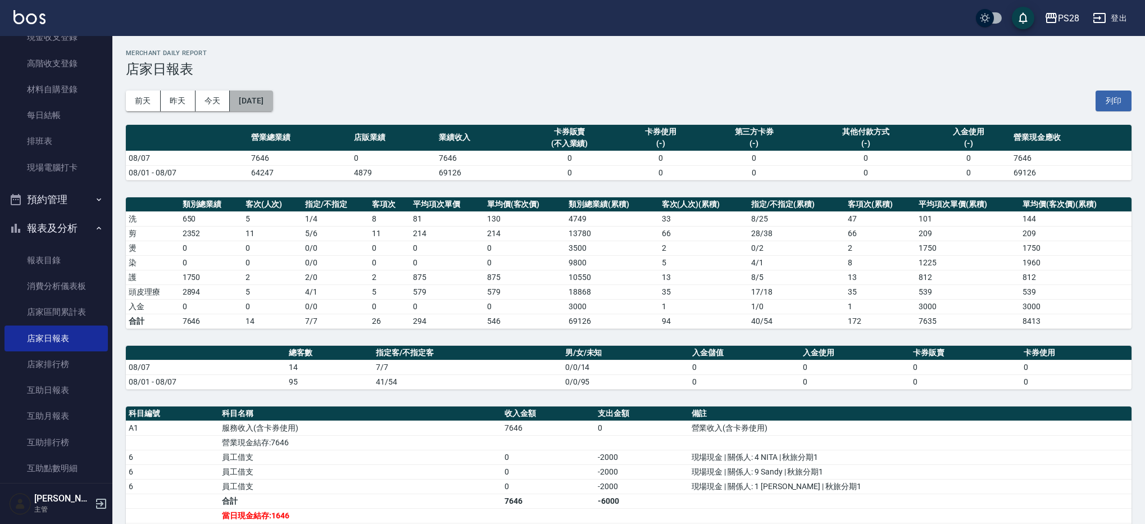
click at [272, 97] on button "[DATE]" at bounding box center [251, 100] width 43 height 21
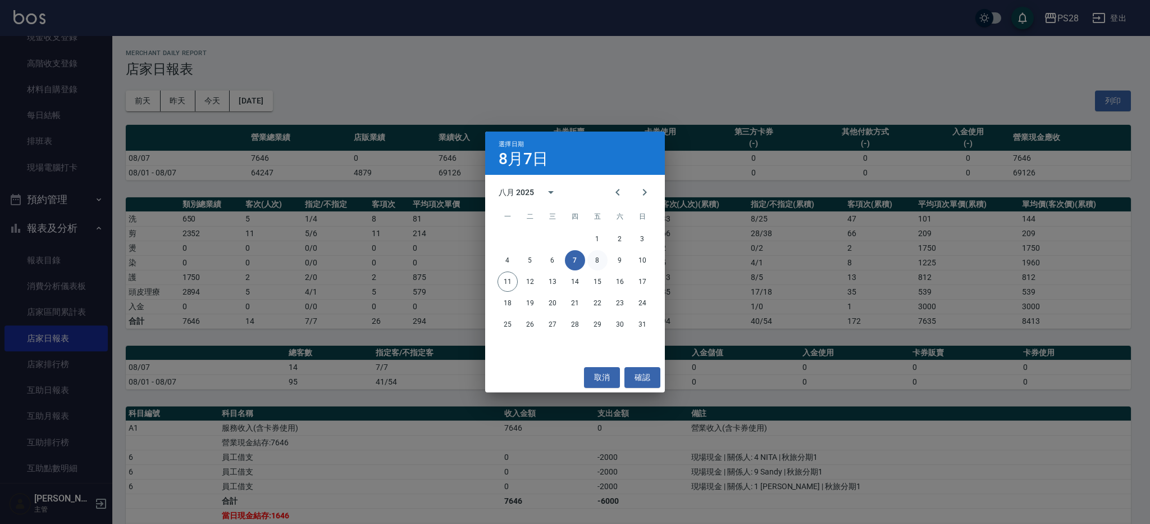
click at [605, 263] on button "8" at bounding box center [598, 260] width 20 height 20
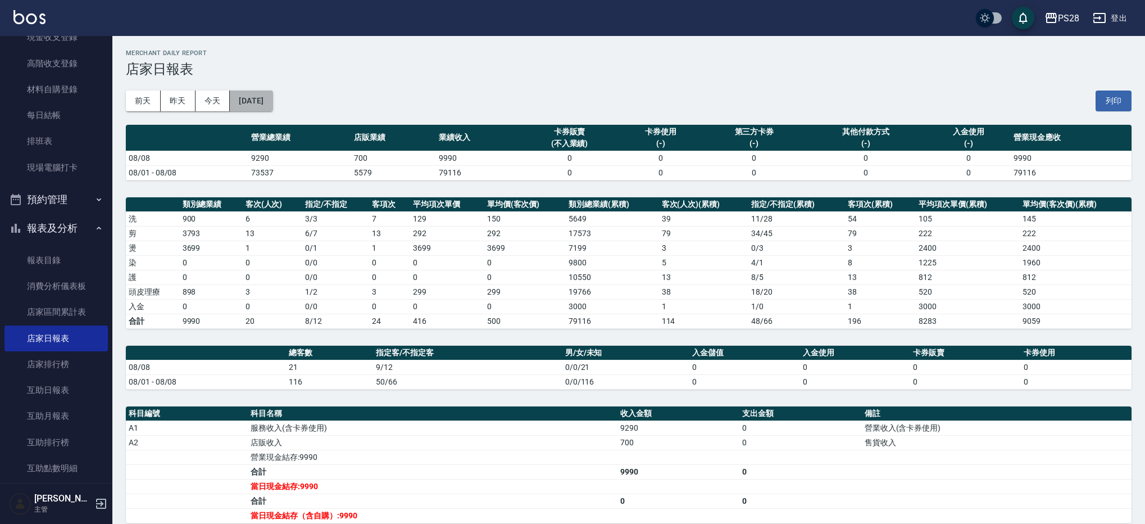
click at [272, 102] on button "[DATE]" at bounding box center [251, 100] width 43 height 21
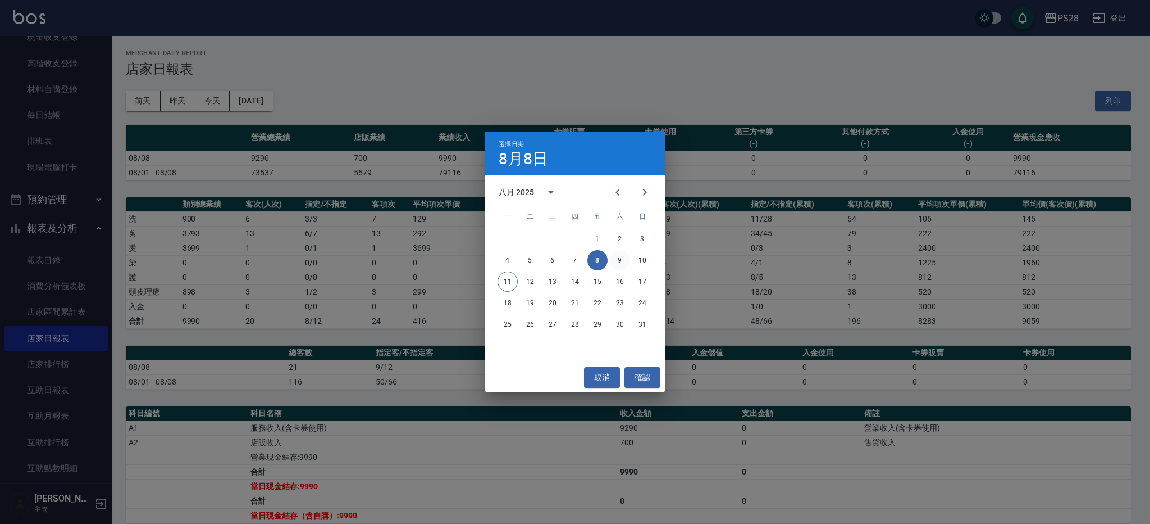
click at [621, 262] on button "9" at bounding box center [620, 260] width 20 height 20
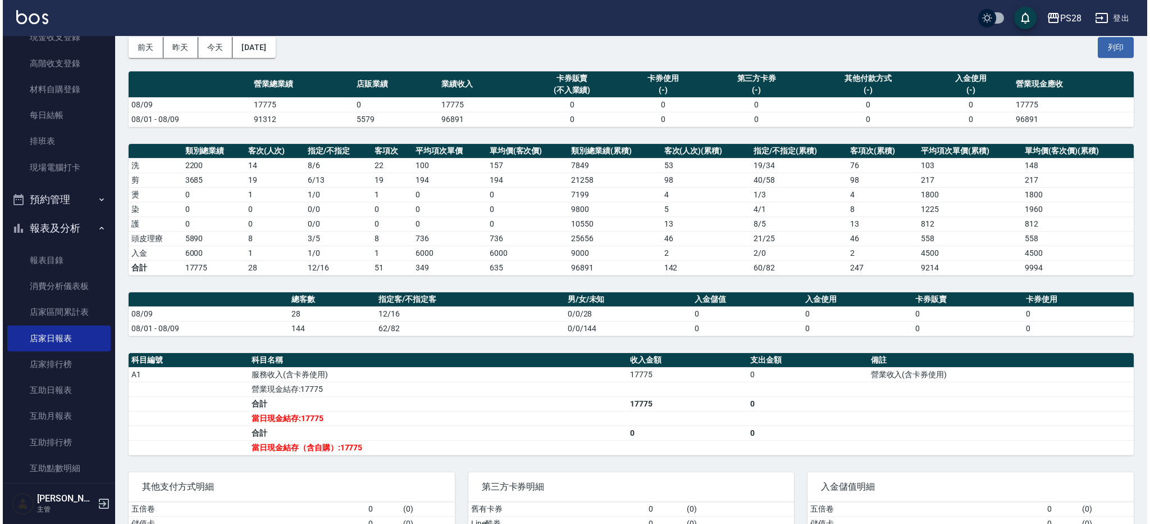
scroll to position [54, 0]
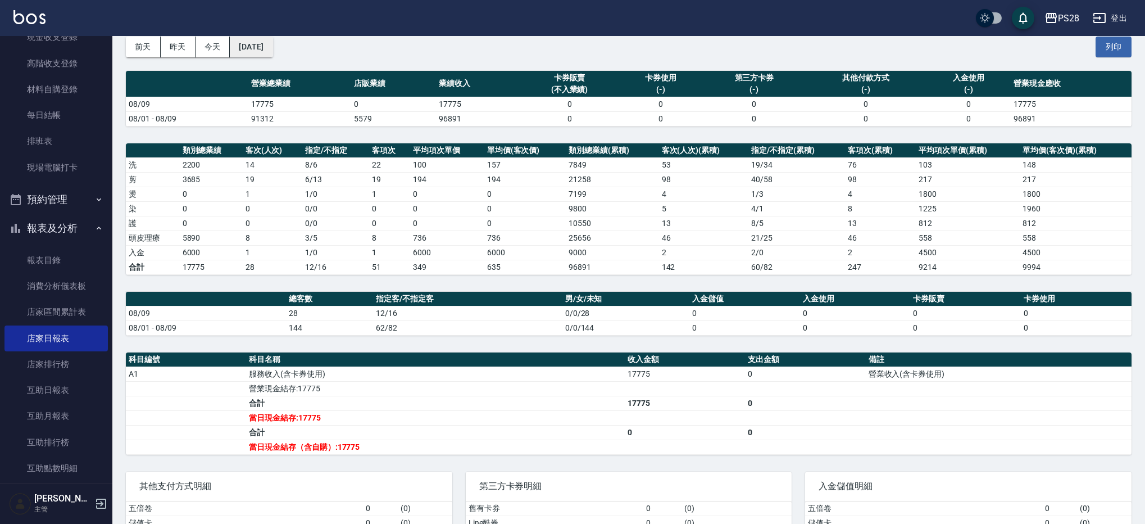
click at [272, 51] on button "[DATE]" at bounding box center [251, 47] width 43 height 21
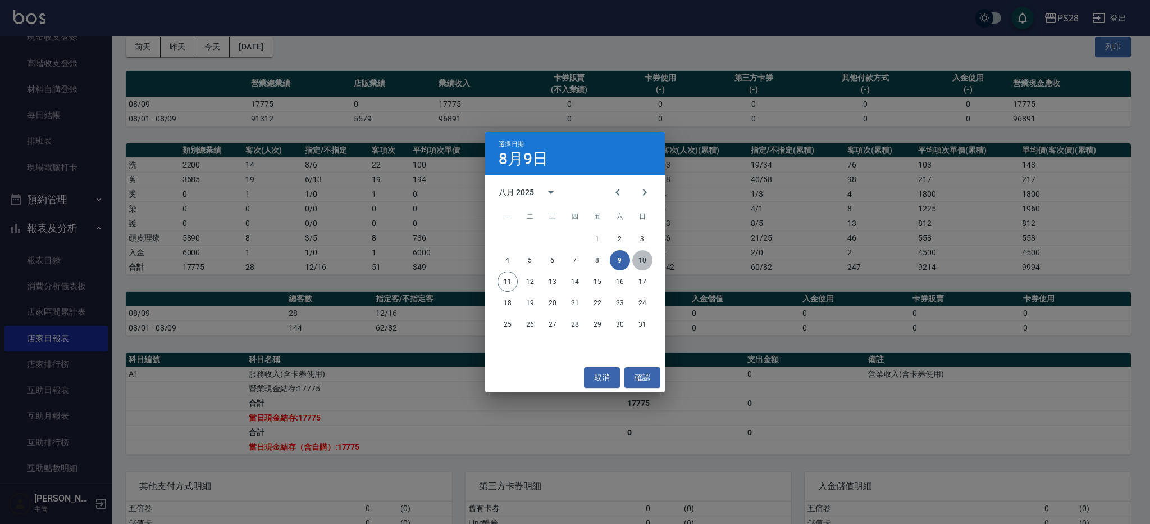
click at [643, 257] on button "10" at bounding box center [643, 260] width 20 height 20
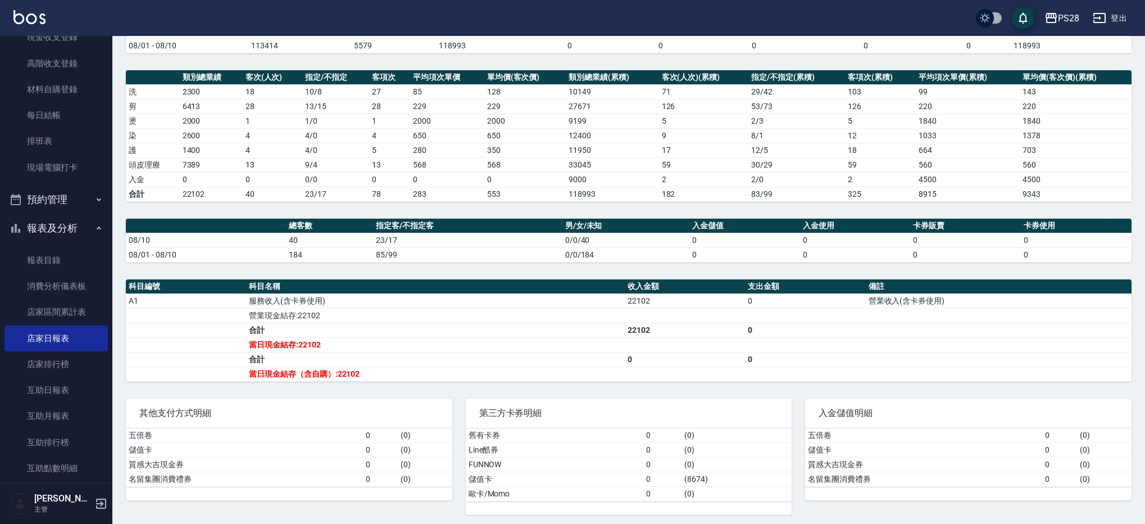
scroll to position [126, 0]
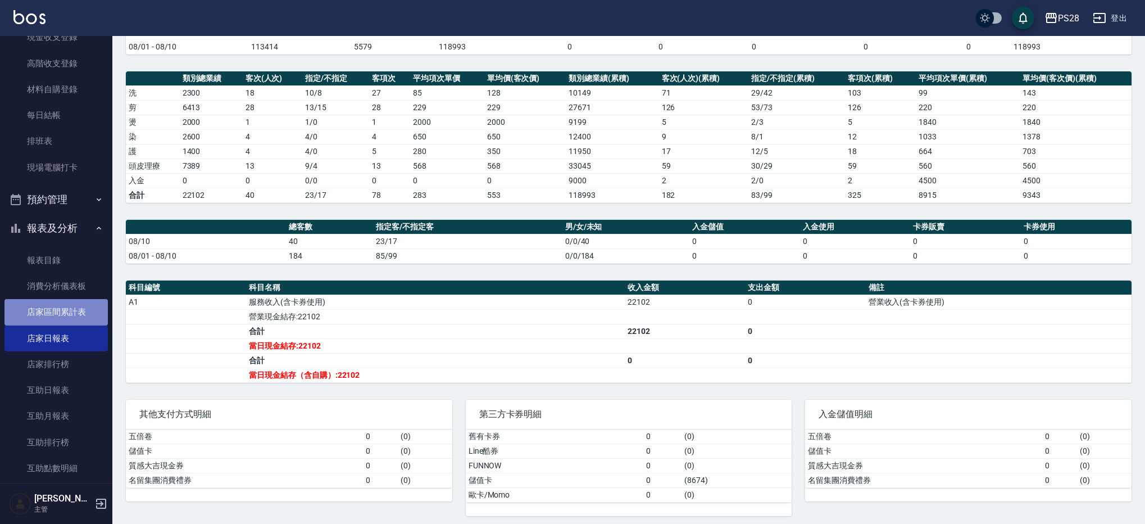
click at [91, 315] on link "店家區間累計表" at bounding box center [55, 312] width 103 height 26
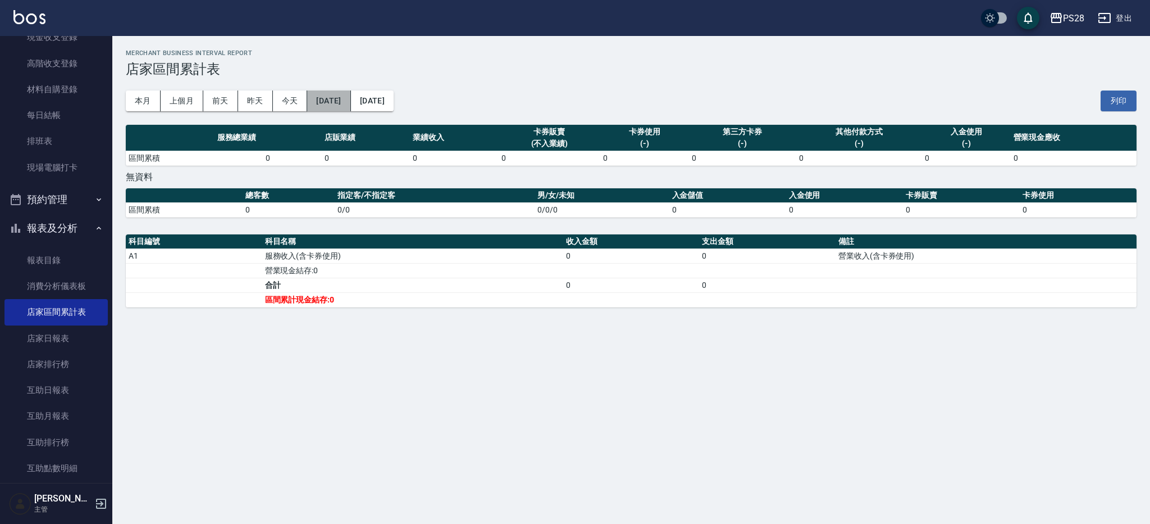
click at [351, 98] on button "[DATE]" at bounding box center [328, 100] width 43 height 21
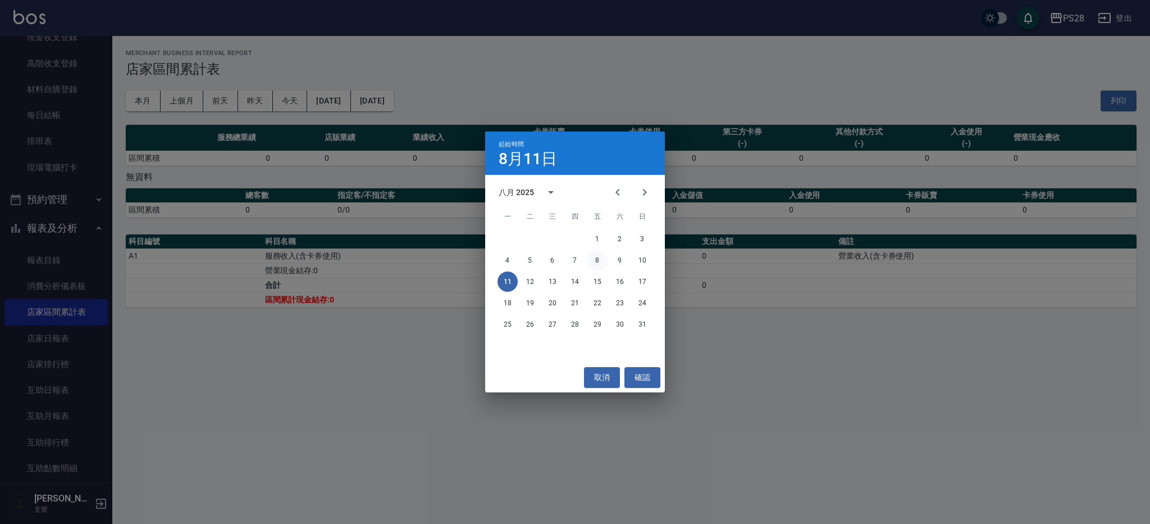
click at [598, 254] on button "8" at bounding box center [598, 260] width 20 height 20
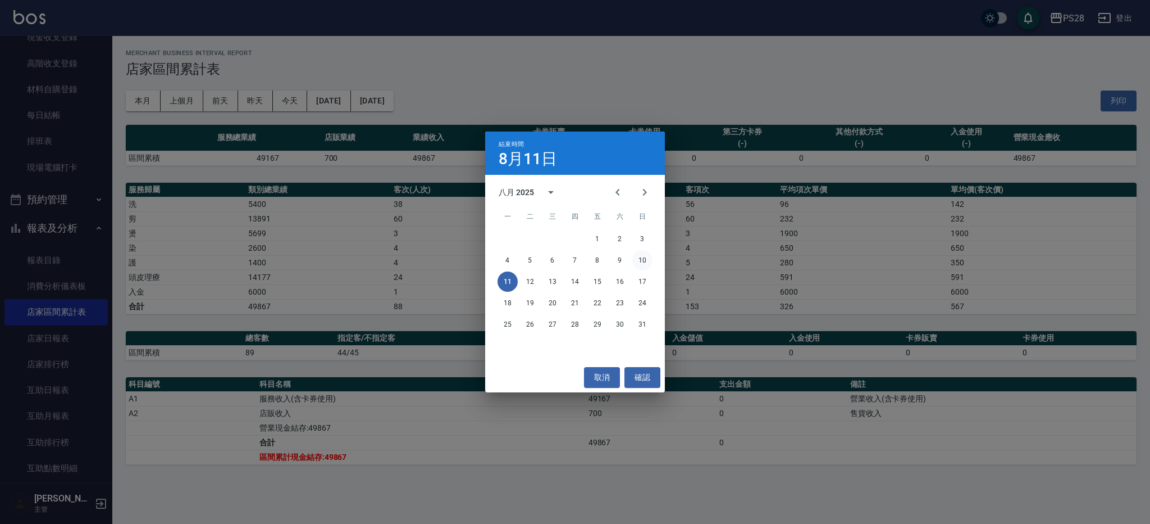
click at [642, 255] on button "10" at bounding box center [643, 260] width 20 height 20
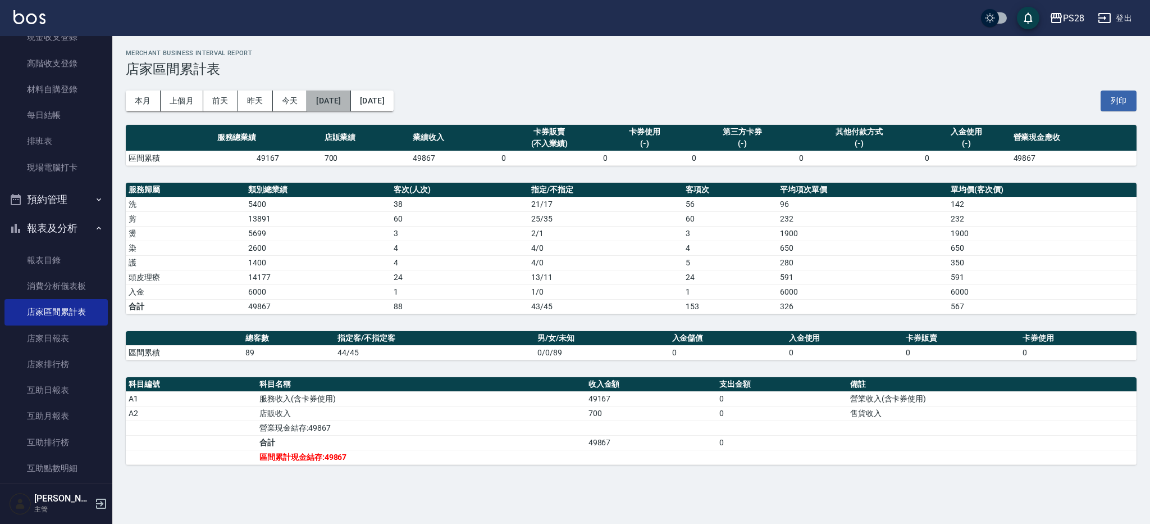
click at [328, 94] on button "[DATE]" at bounding box center [328, 100] width 43 height 21
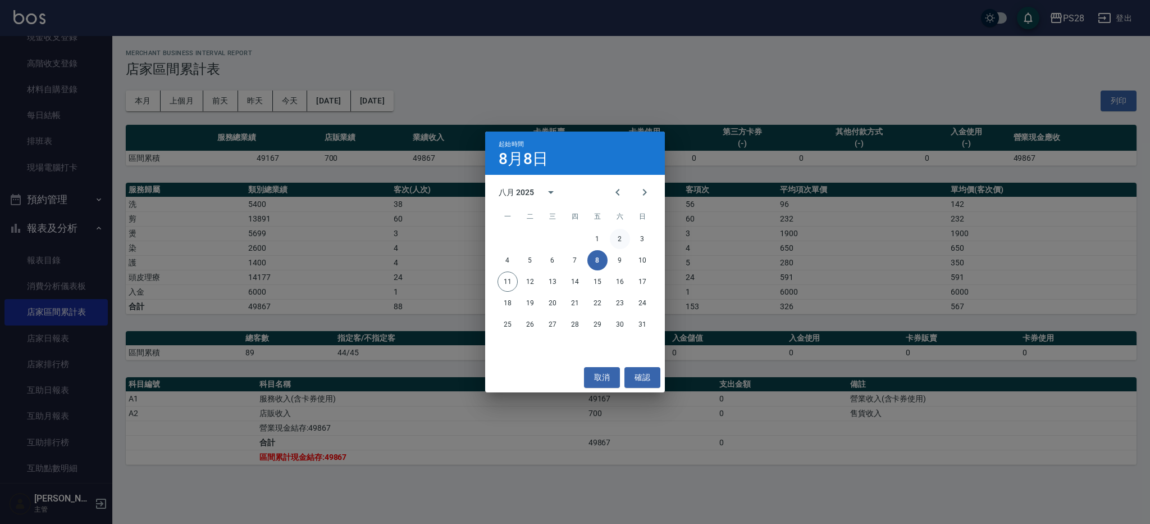
click at [617, 241] on button "2" at bounding box center [620, 239] width 20 height 20
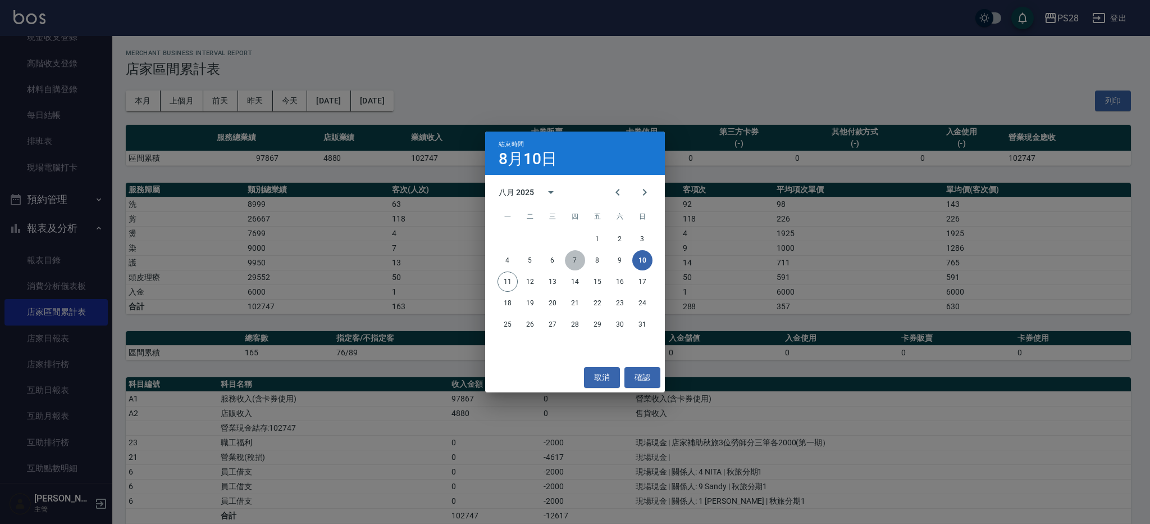
click at [571, 261] on button "7" at bounding box center [575, 260] width 20 height 20
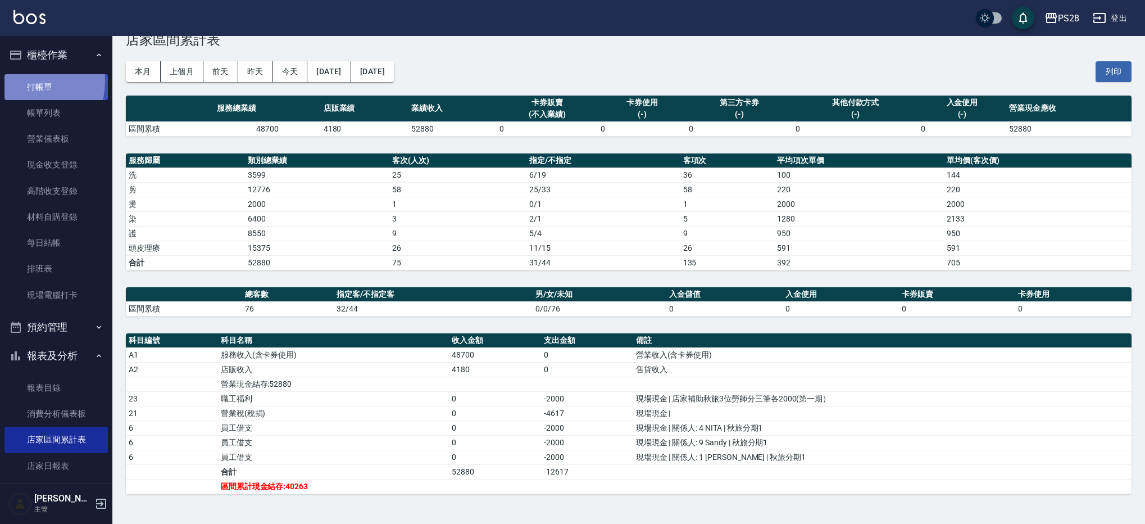
click at [28, 81] on link "打帳單" at bounding box center [55, 87] width 103 height 26
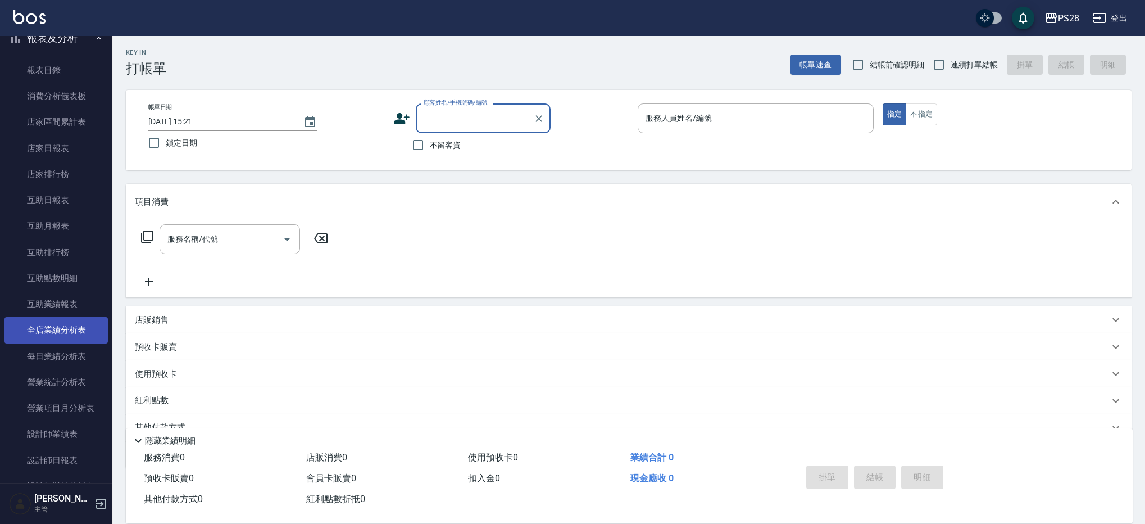
scroll to position [354, 0]
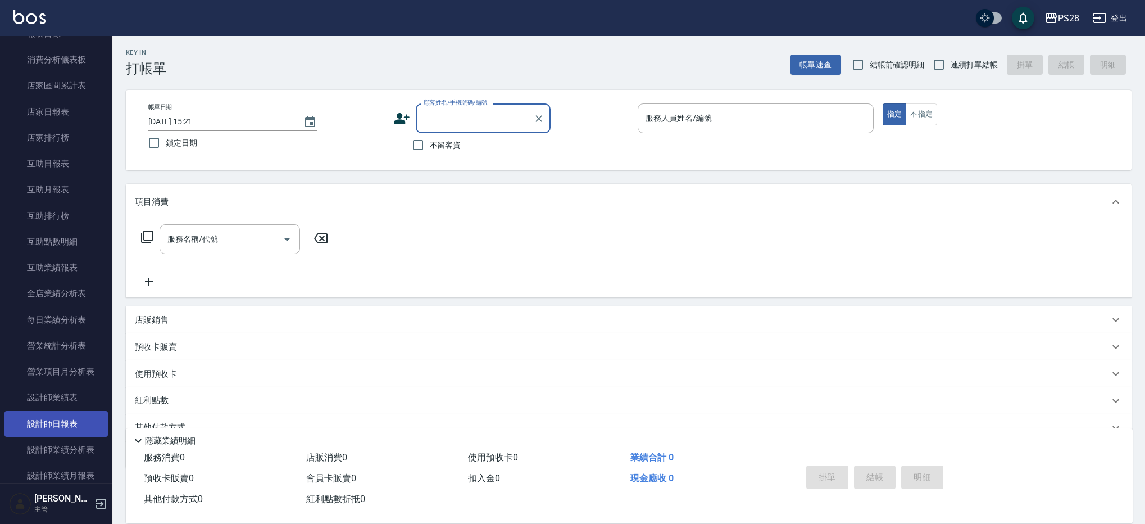
click at [67, 427] on link "設計師日報表" at bounding box center [55, 424] width 103 height 26
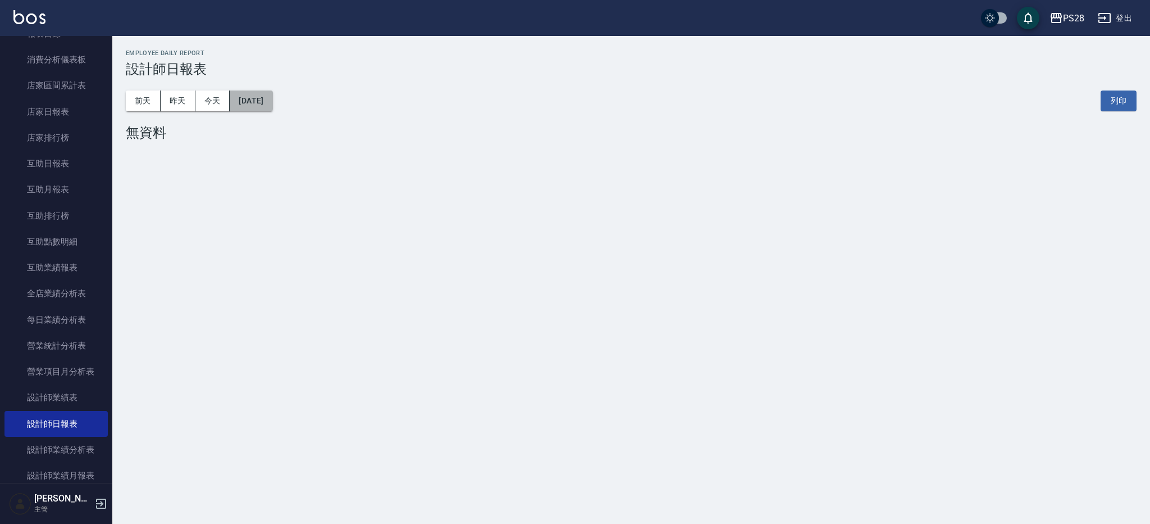
click at [272, 95] on button "[DATE]" at bounding box center [251, 100] width 43 height 21
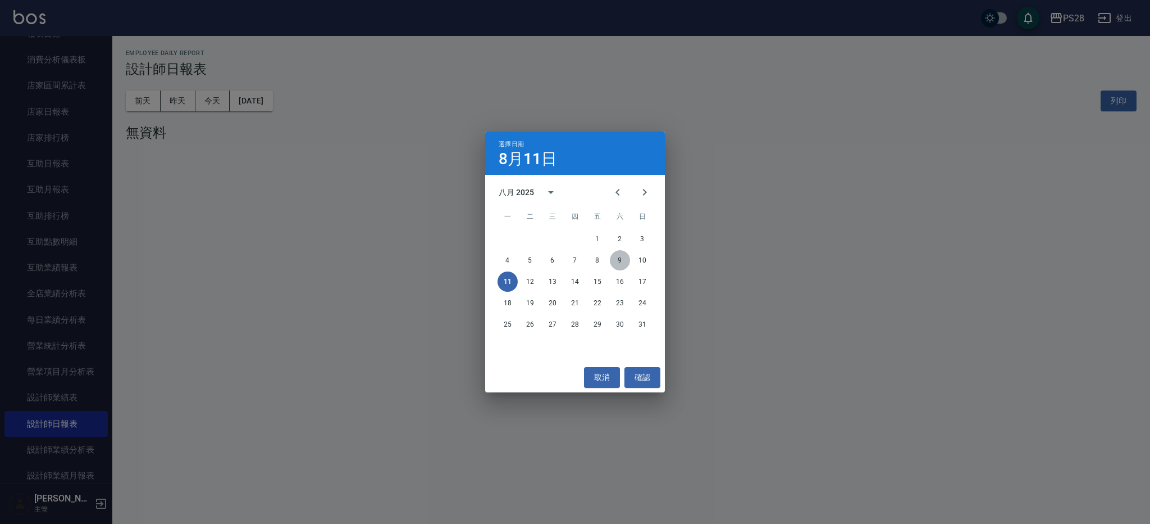
click at [622, 260] on button "9" at bounding box center [620, 260] width 20 height 20
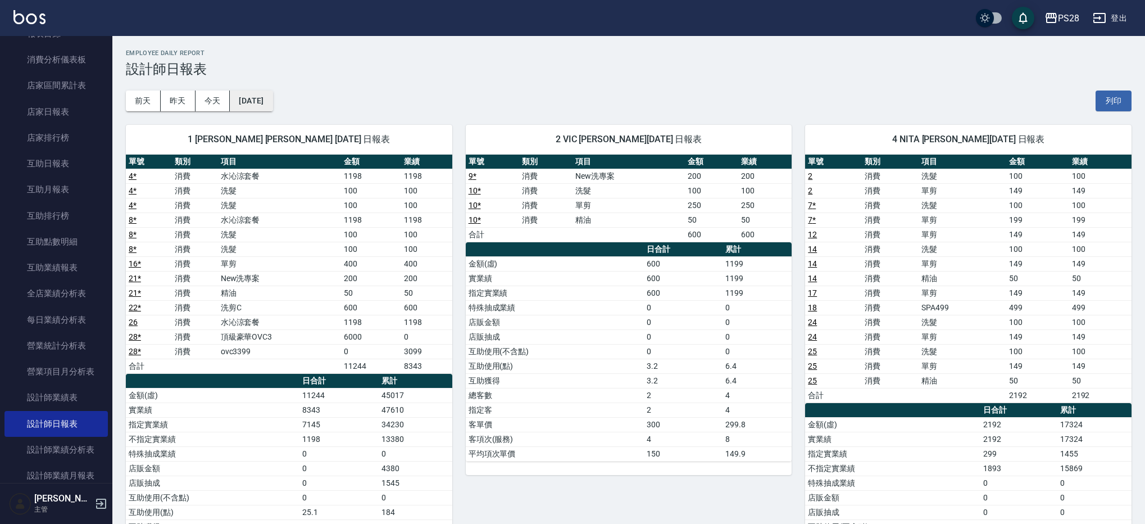
click at [292, 103] on div "[DATE] [DATE] [DATE] [DATE] 列印" at bounding box center [629, 101] width 1006 height 48
click at [272, 102] on button "[DATE]" at bounding box center [251, 100] width 43 height 21
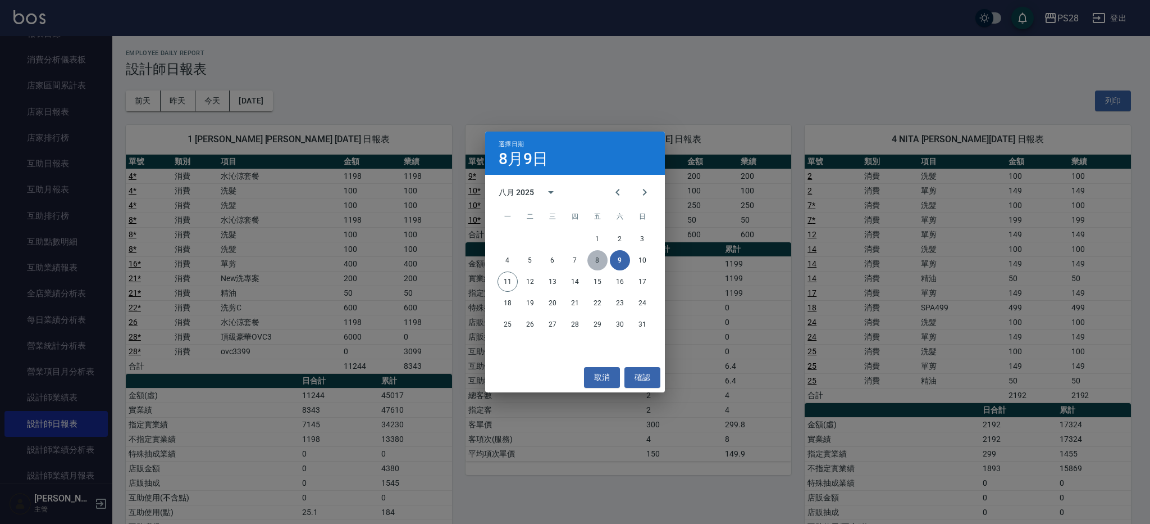
click at [598, 262] on button "8" at bounding box center [598, 260] width 20 height 20
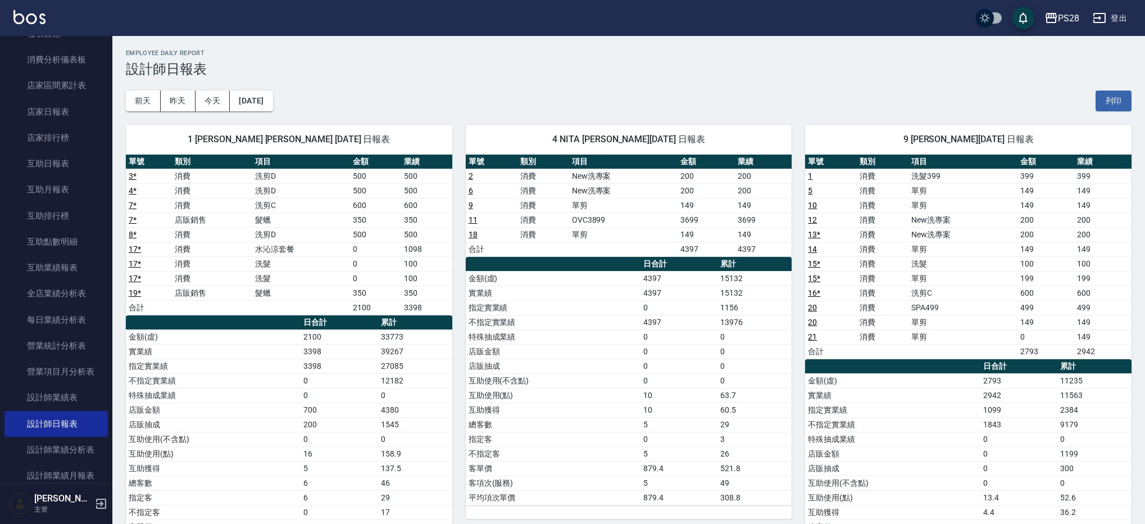
scroll to position [110, 0]
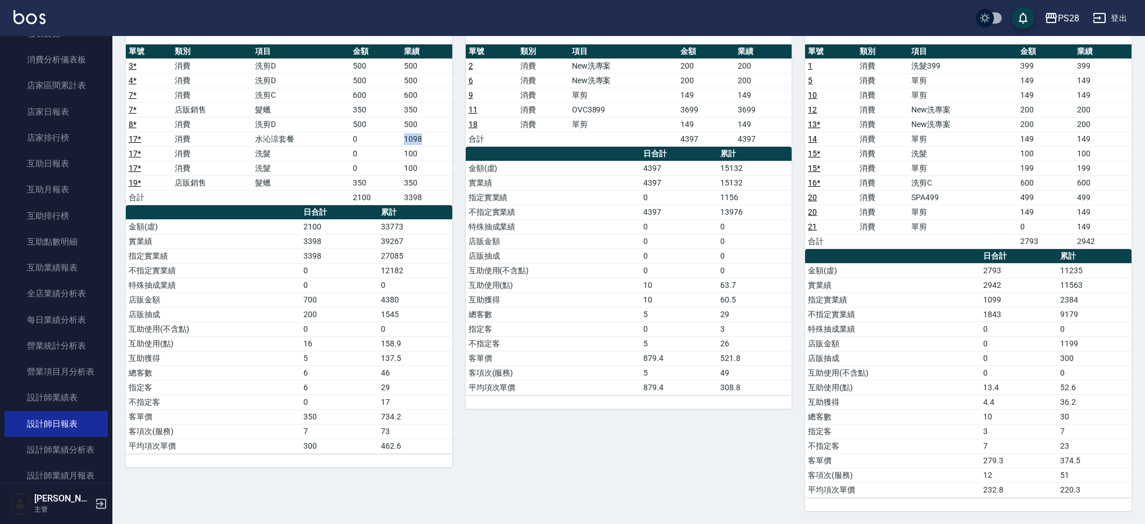
drag, startPoint x: 389, startPoint y: 137, endPoint x: 492, endPoint y: 123, distance: 103.1
click at [446, 136] on tr "17 * 消費 水沁涼套餐 0 1098" at bounding box center [289, 138] width 326 height 15
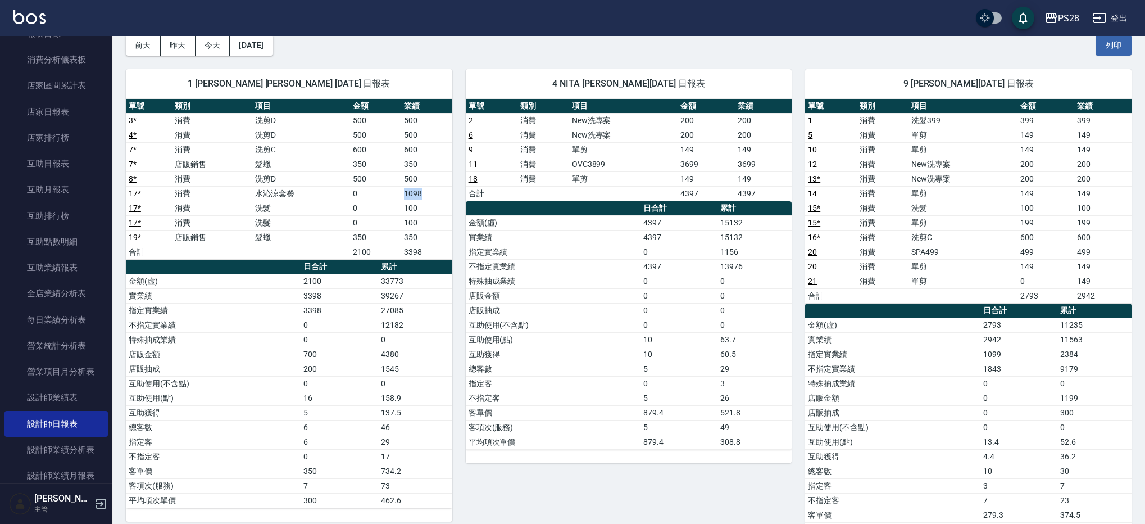
scroll to position [35, 0]
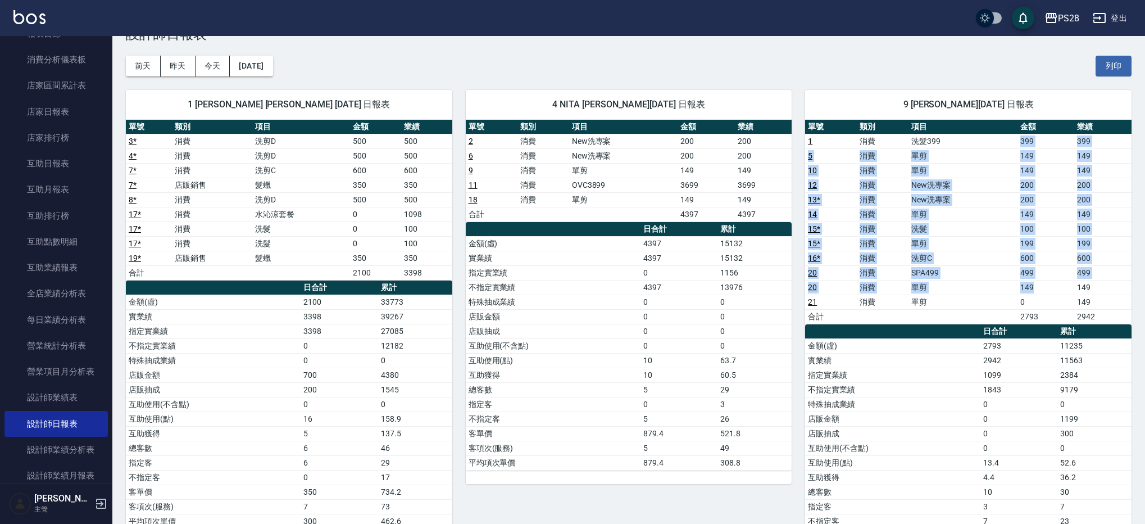
drag, startPoint x: 999, startPoint y: 143, endPoint x: 1041, endPoint y: 293, distance: 156.3
click at [1041, 293] on tbody "1 消費 洗髮399 399 399 5 消費 單剪 149 149 10 消費 單剪 149 149 12 消費 New洗專案 200 200 13 * 消…" at bounding box center [968, 229] width 326 height 190
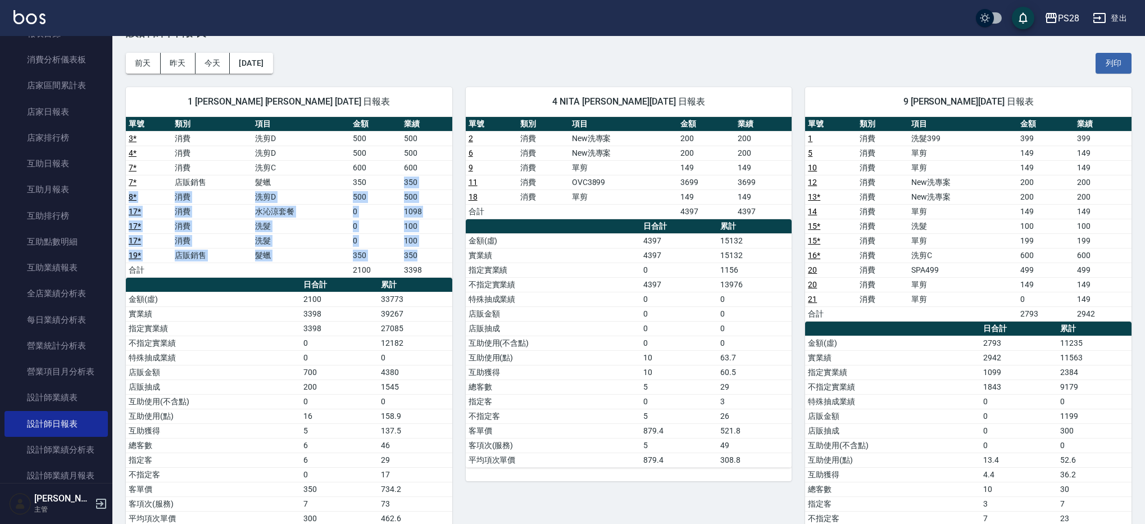
drag, startPoint x: 436, startPoint y: 256, endPoint x: 376, endPoint y: 184, distance: 94.1
click at [376, 184] on tbody "3 * 消費 洗剪D 500 500 4 * 消費 洗剪D 500 500 7 * 消費 洗剪C 600 600 7 * 店販銷售 髮蠟 350 350 8 …" at bounding box center [289, 204] width 326 height 146
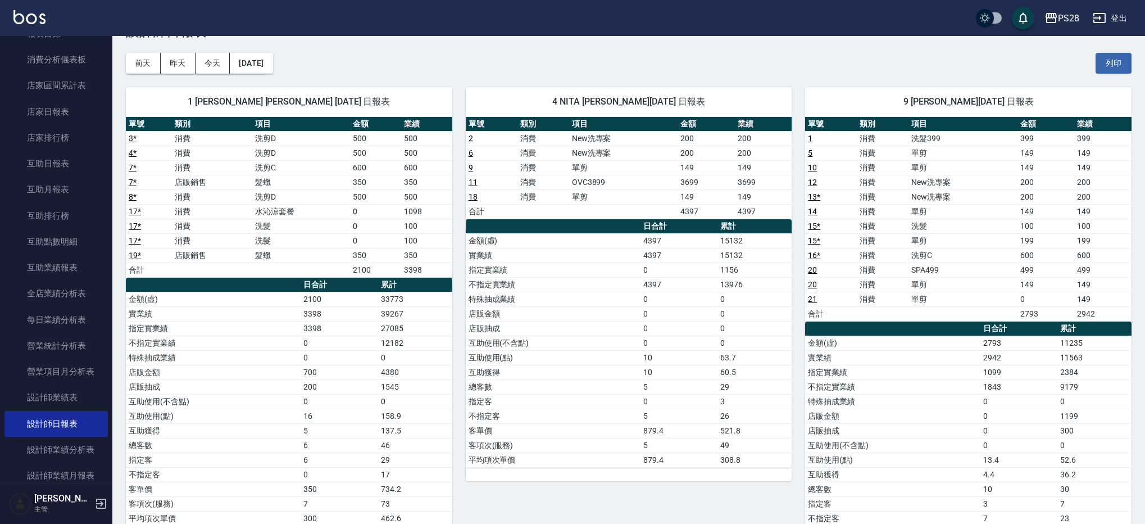
click at [358, 165] on td "600" at bounding box center [375, 167] width 51 height 15
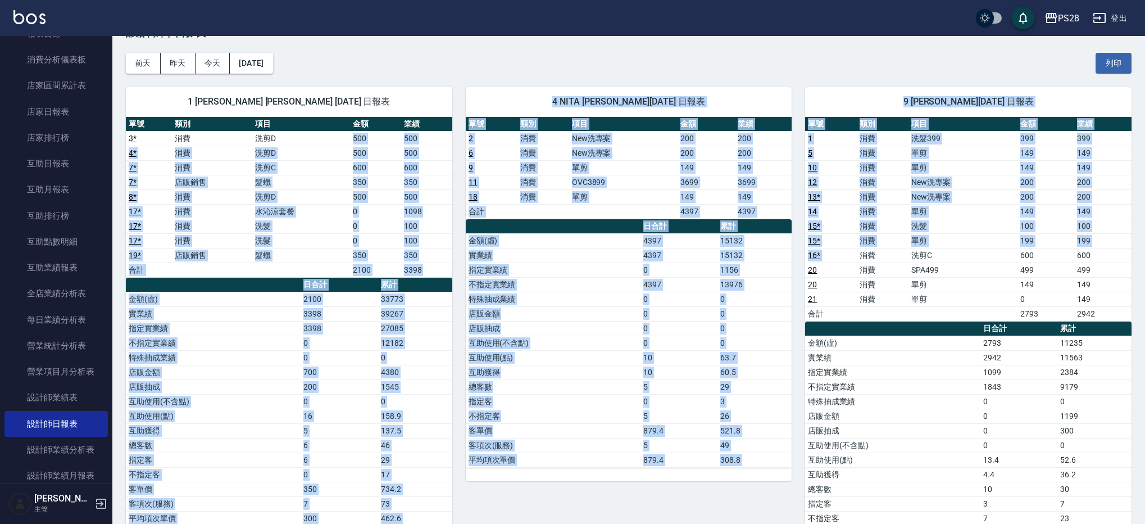
drag, startPoint x: 346, startPoint y: 139, endPoint x: 804, endPoint y: 190, distance: 461.2
click at [862, 250] on div "1 [PERSON_NAME] [PERSON_NAME] [DATE] 日報表 單號 類別 項目 金額 業績 3 * 消費 洗剪D 500 500 4 * …" at bounding box center [621, 328] width 1019 height 509
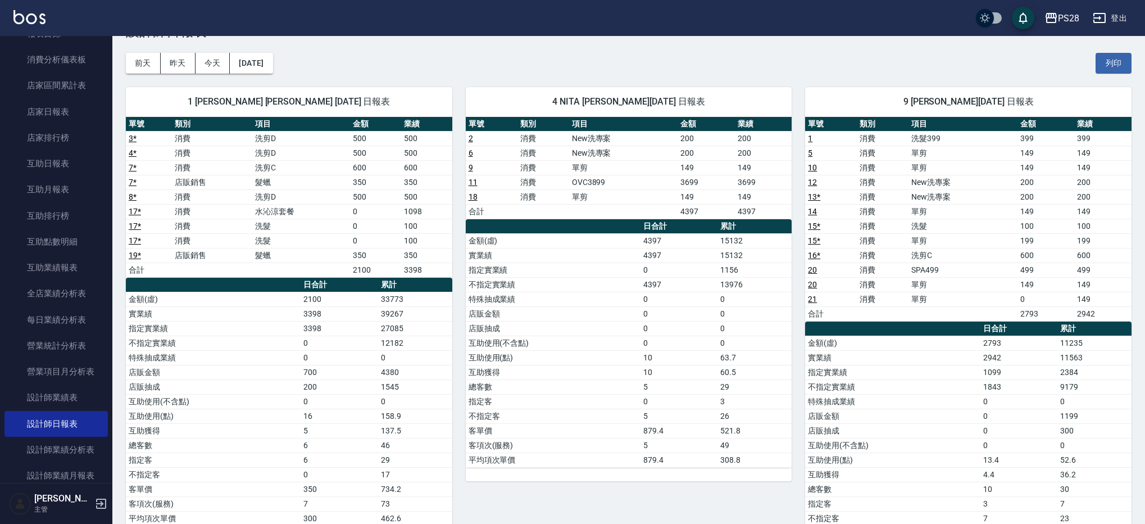
click at [788, 185] on td "3699" at bounding box center [763, 182] width 57 height 15
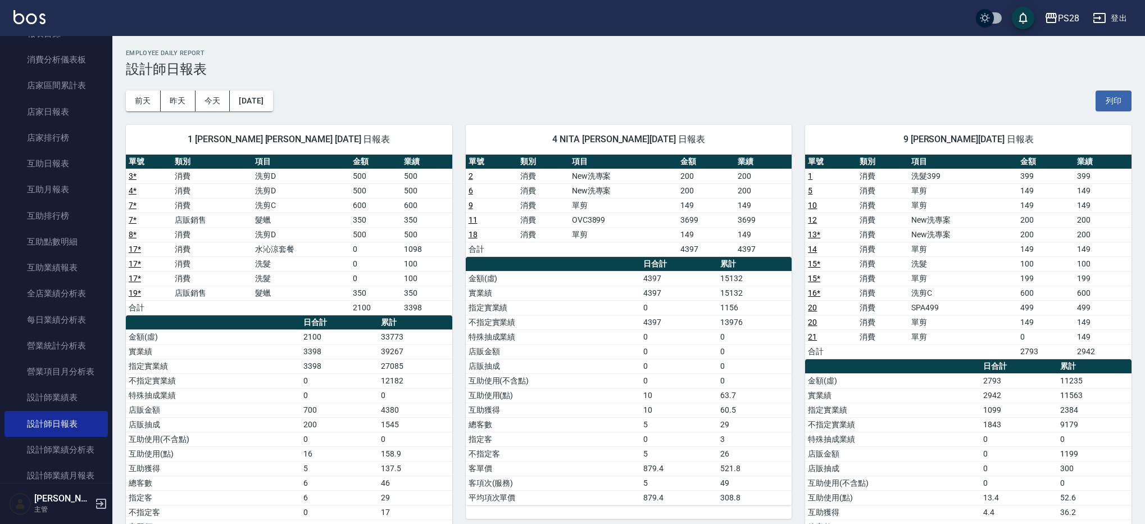
scroll to position [110, 0]
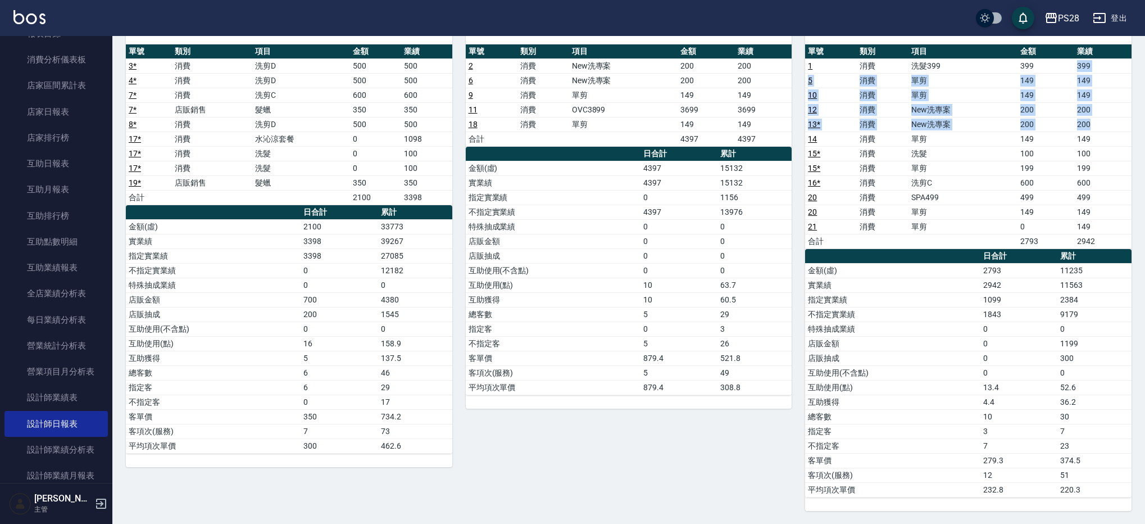
drag, startPoint x: 1064, startPoint y: 70, endPoint x: 1093, endPoint y: 126, distance: 63.1
click at [1093, 126] on tbody "1 消費 洗髮399 399 399 5 消費 單剪 149 149 10 消費 單剪 149 149 12 消費 New洗專案 200 200 13 * 消…" at bounding box center [968, 153] width 326 height 190
click at [1096, 128] on td "200" at bounding box center [1102, 124] width 57 height 15
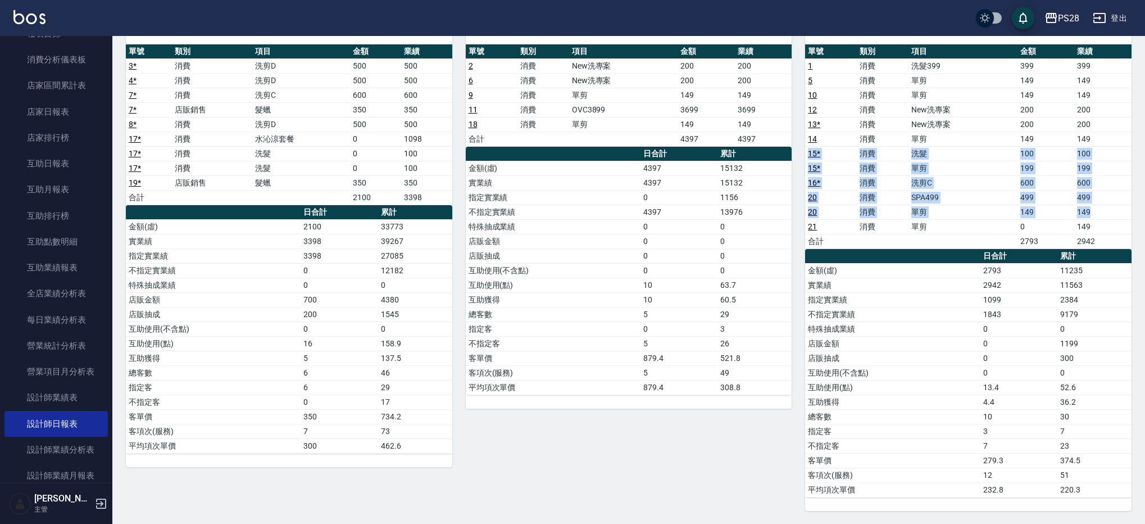
drag, startPoint x: 1097, startPoint y: 135, endPoint x: 1111, endPoint y: 215, distance: 81.0
click at [1111, 215] on tbody "1 消費 洗髮399 399 399 5 消費 單剪 149 149 10 消費 單剪 149 149 12 消費 New洗專案 200 200 13 * 消…" at bounding box center [968, 153] width 326 height 190
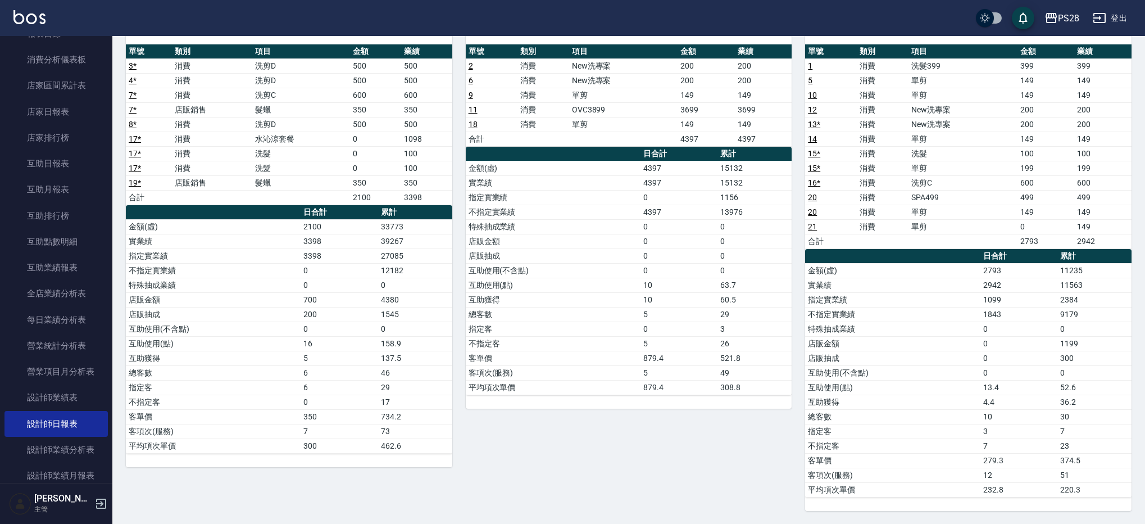
drag, startPoint x: 1111, startPoint y: 216, endPoint x: 1111, endPoint y: 230, distance: 13.5
click at [1111, 215] on td "149" at bounding box center [1102, 211] width 57 height 15
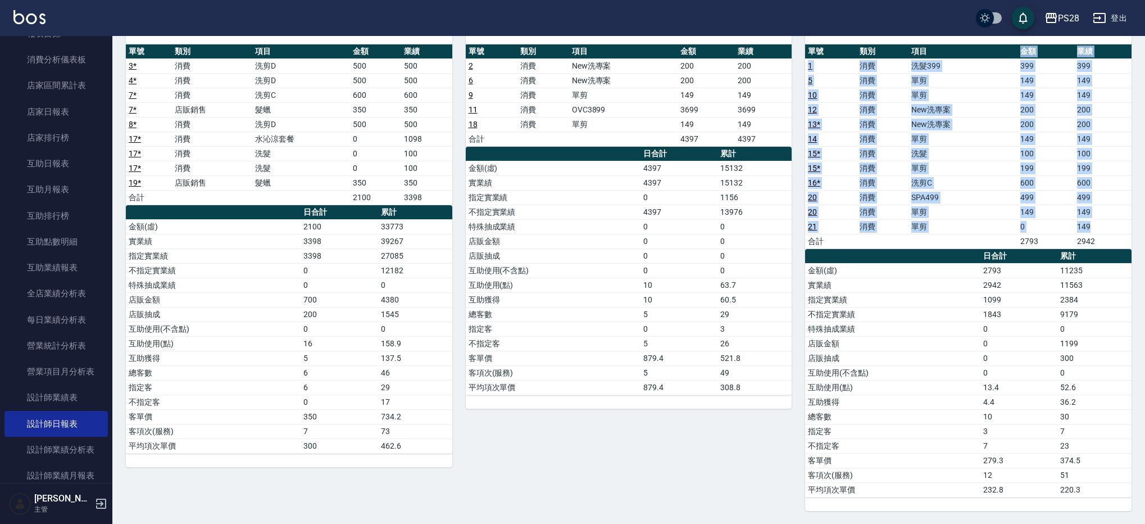
drag, startPoint x: 1111, startPoint y: 230, endPoint x: 911, endPoint y: 59, distance: 263.4
click at [932, 47] on table "單號 類別 項目 金額 業績 1 消費 洗髮399 399 399 5 消費 單剪 149 149 10 消費 單剪 149 149 12 消費 New洗專案…" at bounding box center [968, 146] width 326 height 204
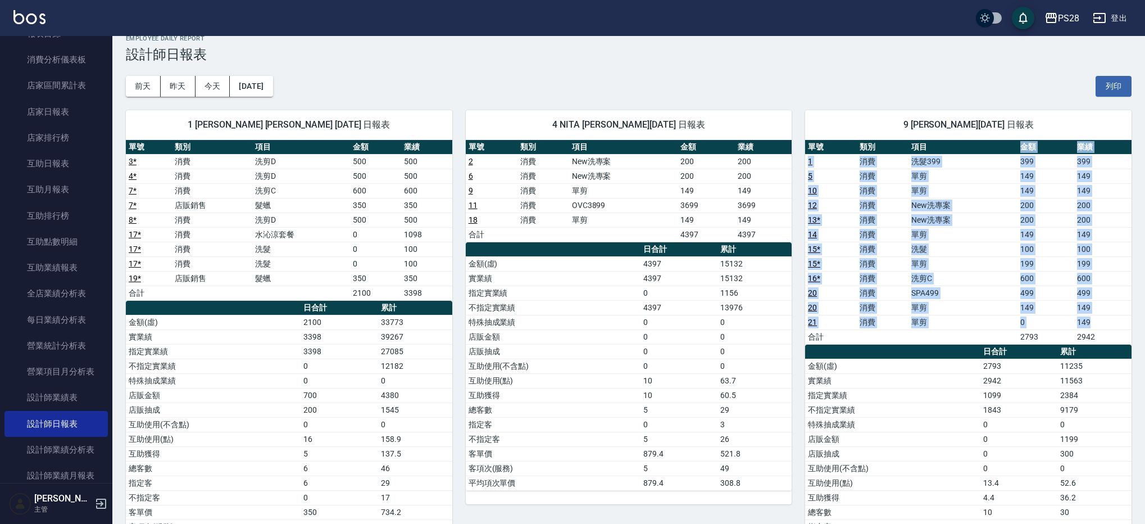
scroll to position [0, 0]
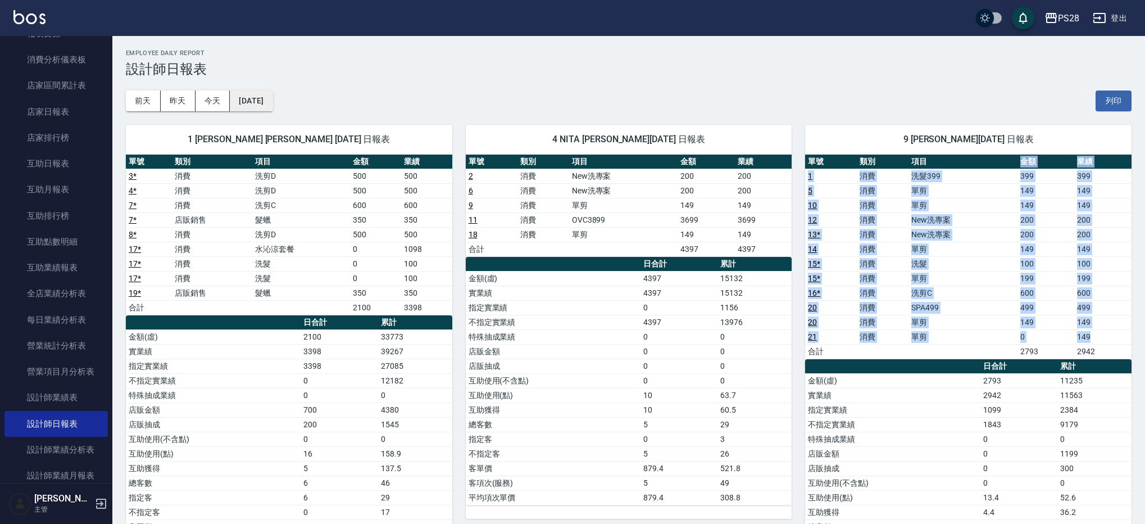
click at [262, 93] on button "[DATE]" at bounding box center [251, 100] width 43 height 21
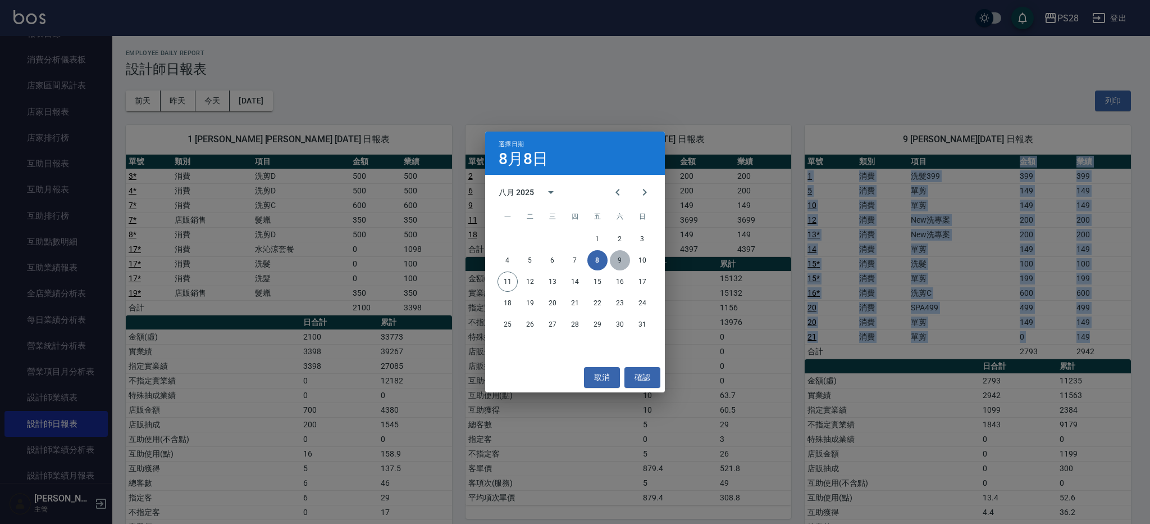
click at [618, 256] on button "9" at bounding box center [620, 260] width 20 height 20
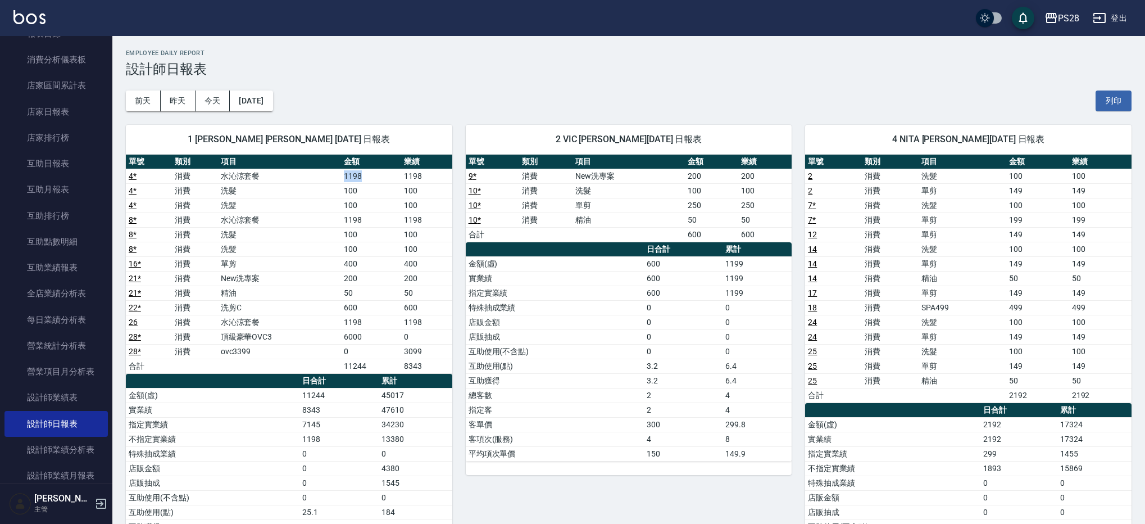
drag, startPoint x: 346, startPoint y: 176, endPoint x: 386, endPoint y: 198, distance: 45.2
click at [390, 179] on tr "4 * 消費 水沁涼套餐 1198 1198" at bounding box center [289, 176] width 326 height 15
drag, startPoint x: 337, startPoint y: 215, endPoint x: 392, endPoint y: 216, distance: 54.5
click at [391, 216] on tr "8 * 消費 水沁涼套餐 1198 1198" at bounding box center [289, 219] width 326 height 15
drag, startPoint x: 343, startPoint y: 321, endPoint x: 427, endPoint y: 322, distance: 84.8
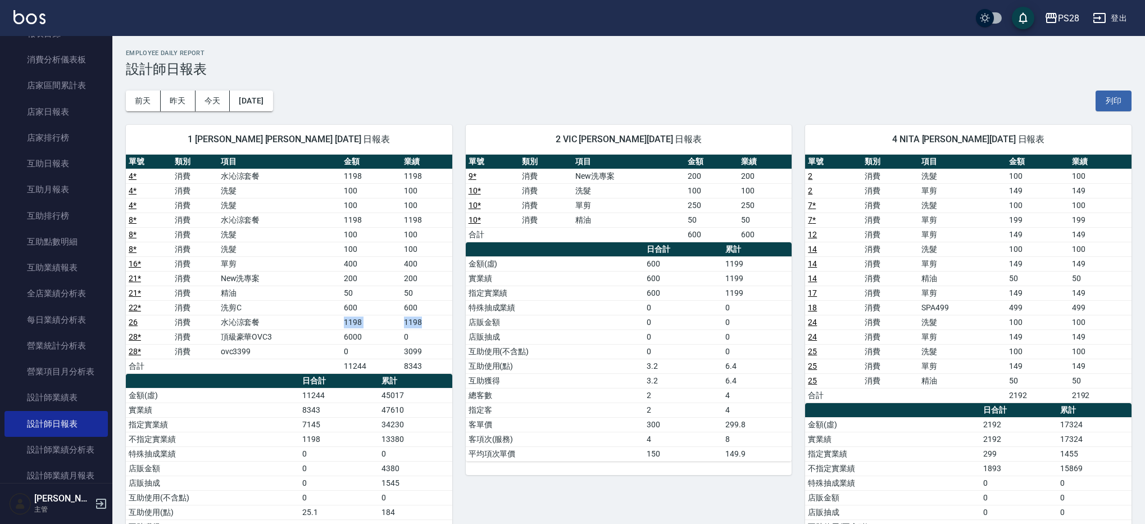
click at [424, 321] on tr "26 消費 水沁涼套餐 1198 1198" at bounding box center [289, 322] width 326 height 15
drag, startPoint x: 440, startPoint y: 324, endPoint x: 379, endPoint y: 320, distance: 60.8
click at [379, 320] on tr "26 消費 水沁涼套餐 1198 1198" at bounding box center [289, 322] width 326 height 15
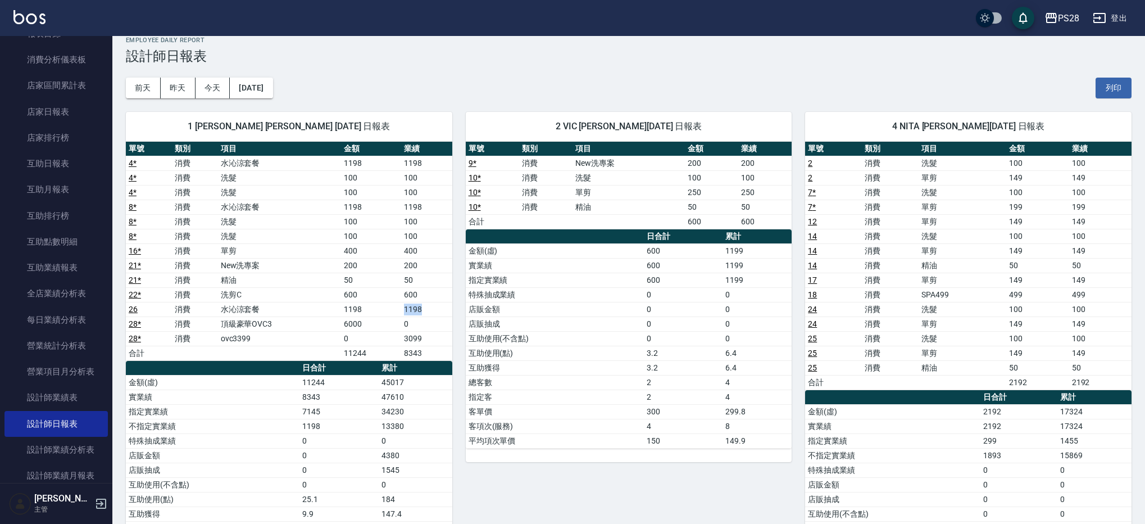
scroll to position [19, 0]
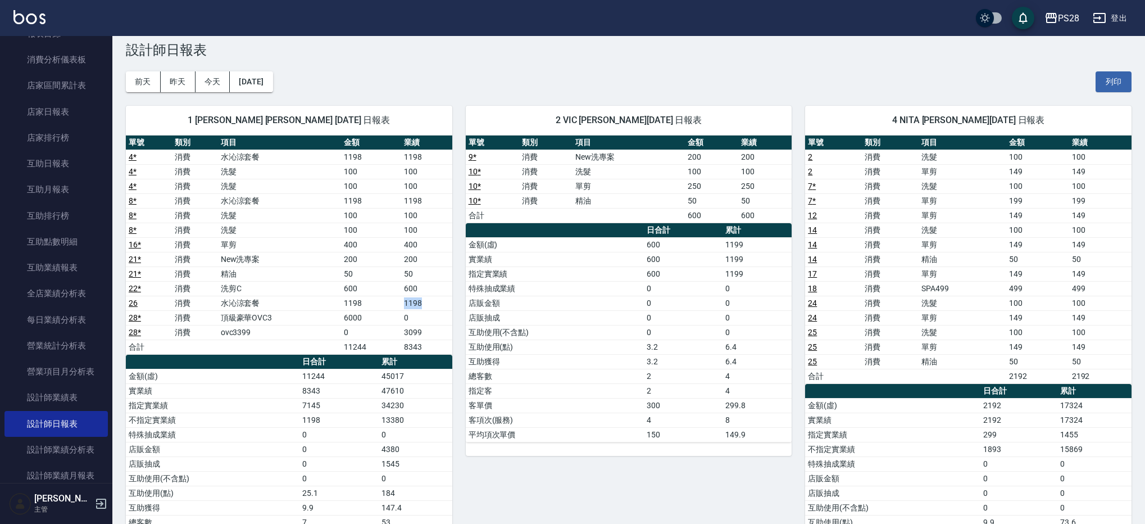
drag, startPoint x: 413, startPoint y: 301, endPoint x: 368, endPoint y: 300, distance: 45.0
click at [368, 300] on tr "26 消費 水沁涼套餐 1198 1198" at bounding box center [289, 302] width 326 height 15
drag, startPoint x: 424, startPoint y: 202, endPoint x: 403, endPoint y: 193, distance: 23.2
click at [400, 199] on tr "8 * 消費 水沁涼套餐 1198 1198" at bounding box center [289, 200] width 326 height 15
drag, startPoint x: 418, startPoint y: 155, endPoint x: 389, endPoint y: 155, distance: 28.6
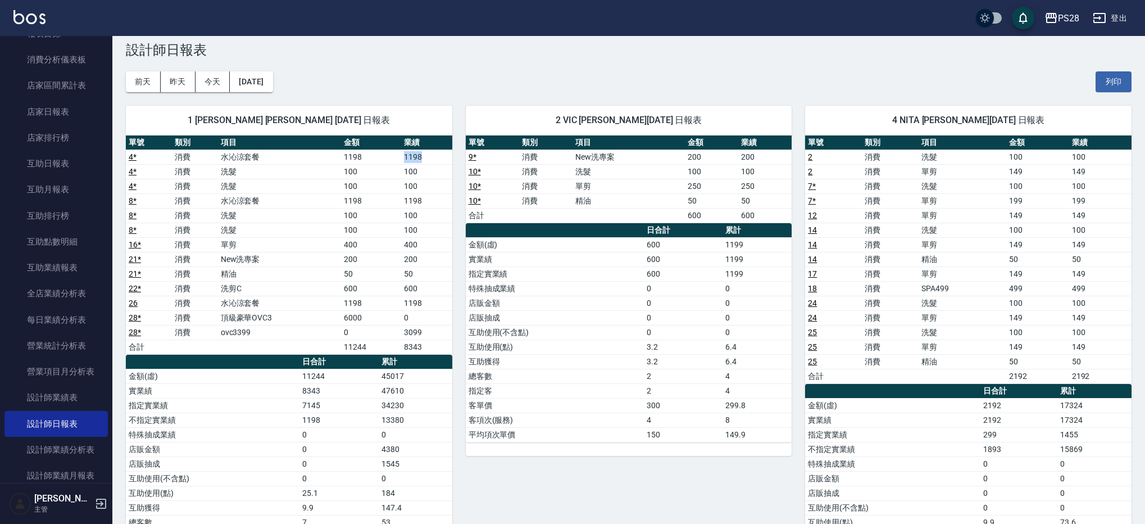
click at [390, 153] on tr "4 * 消費 水沁涼套餐 1198 1198" at bounding box center [289, 156] width 326 height 15
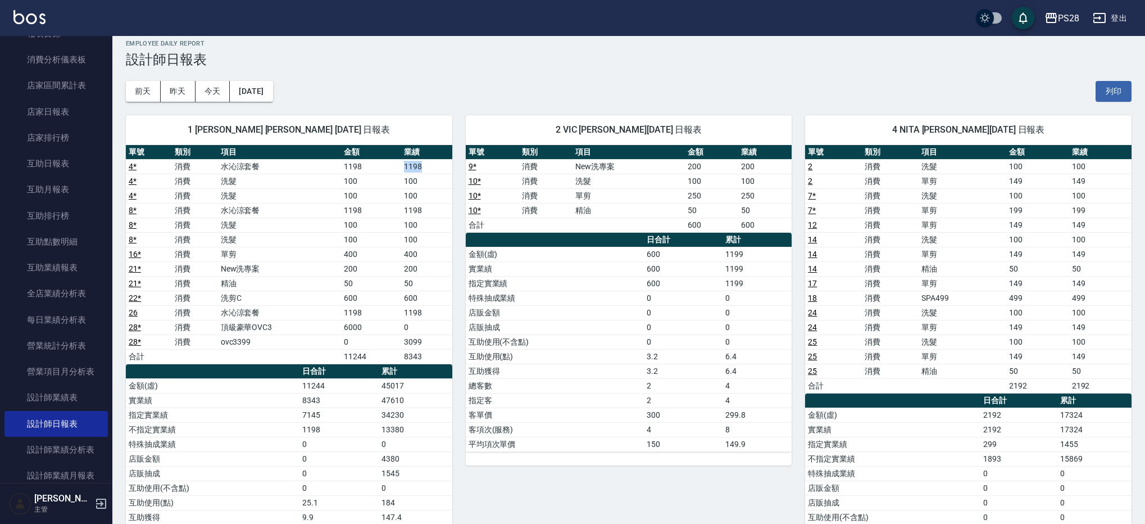
scroll to position [0, 0]
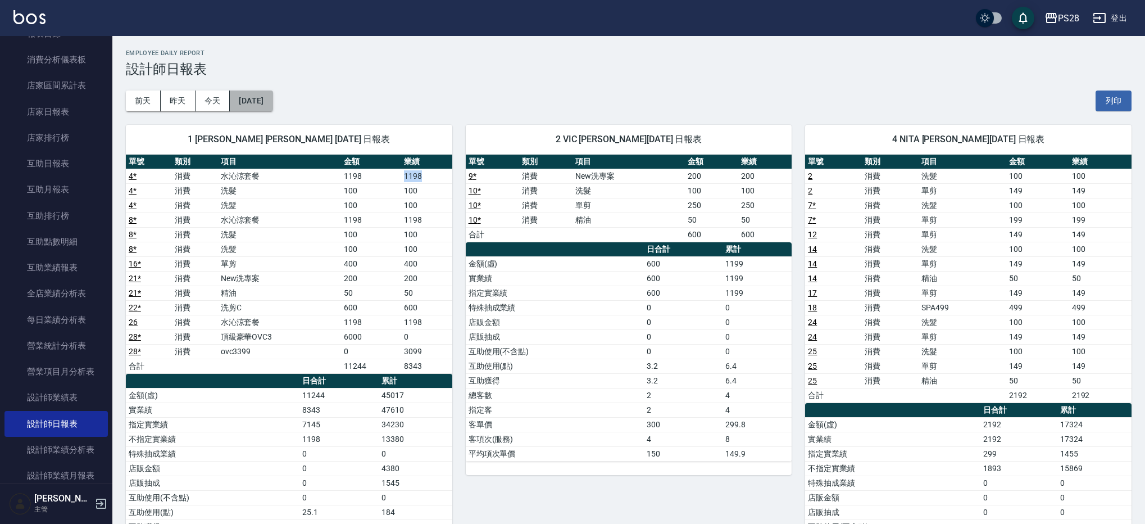
click at [256, 103] on button "[DATE]" at bounding box center [251, 100] width 43 height 21
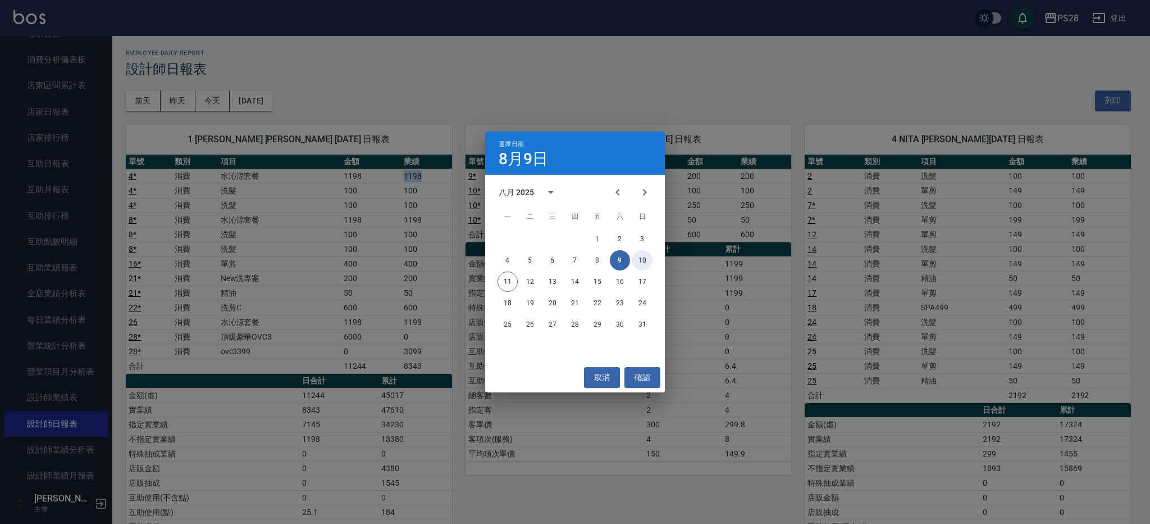
click at [645, 259] on button "10" at bounding box center [643, 260] width 20 height 20
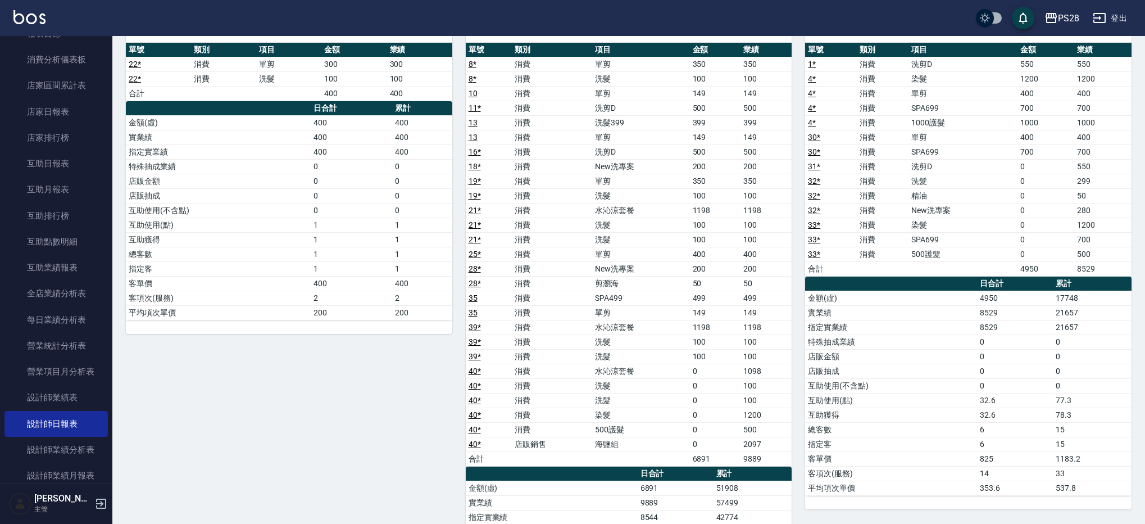
scroll to position [97, 0]
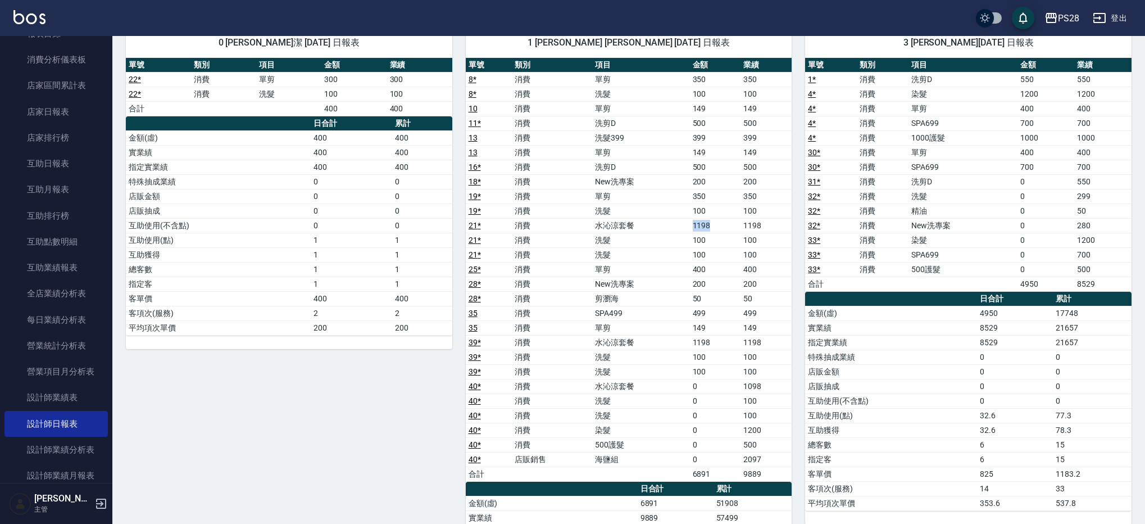
drag, startPoint x: 691, startPoint y: 228, endPoint x: 740, endPoint y: 230, distance: 49.5
click at [740, 229] on td "1198" at bounding box center [715, 225] width 51 height 15
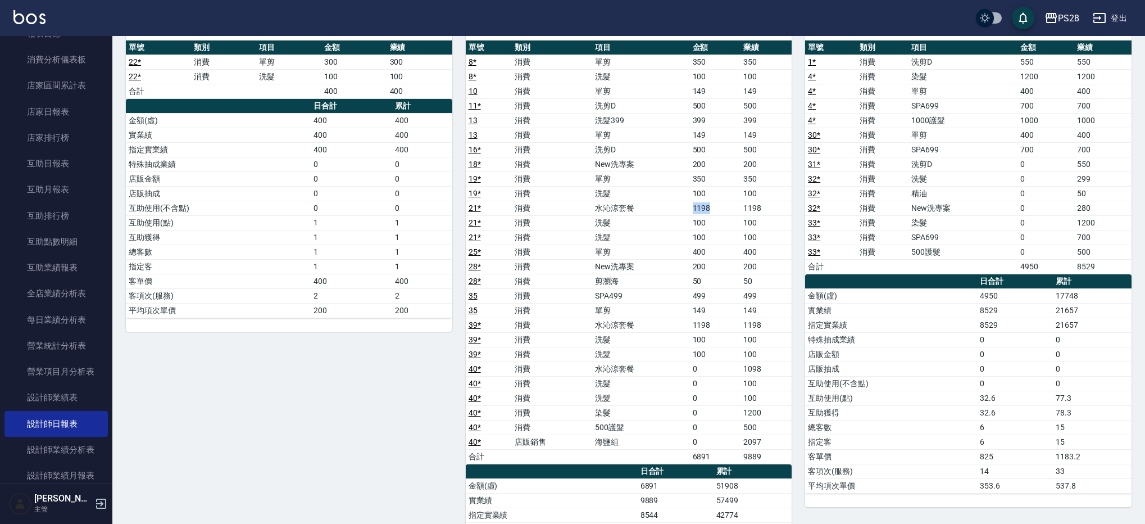
scroll to position [118, 0]
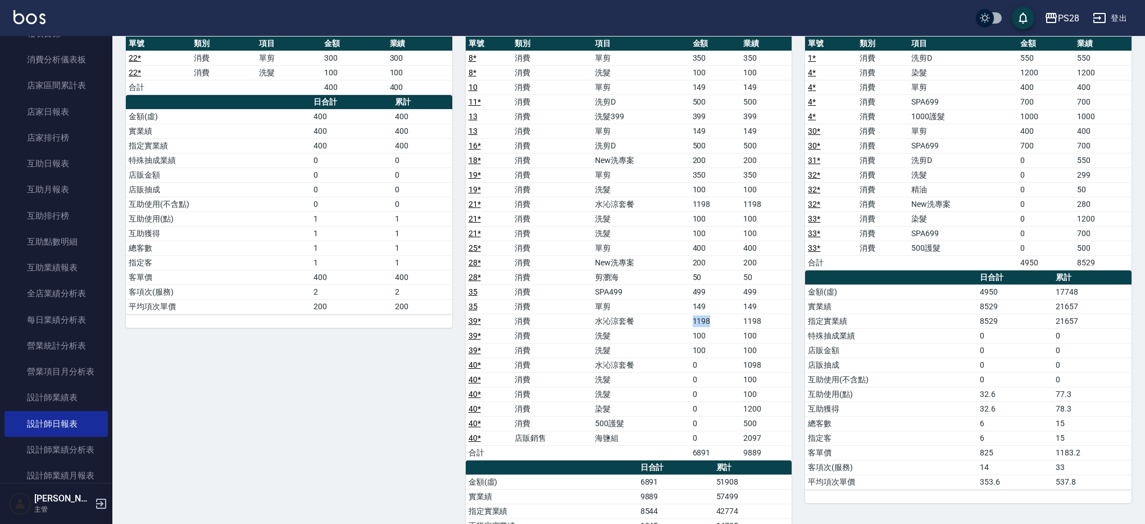
drag, startPoint x: 690, startPoint y: 322, endPoint x: 736, endPoint y: 325, distance: 46.1
click at [734, 322] on td "1198" at bounding box center [715, 320] width 51 height 15
drag, startPoint x: 766, startPoint y: 363, endPoint x: 778, endPoint y: 359, distance: 13.1
click at [774, 363] on td "1098" at bounding box center [765, 364] width 51 height 15
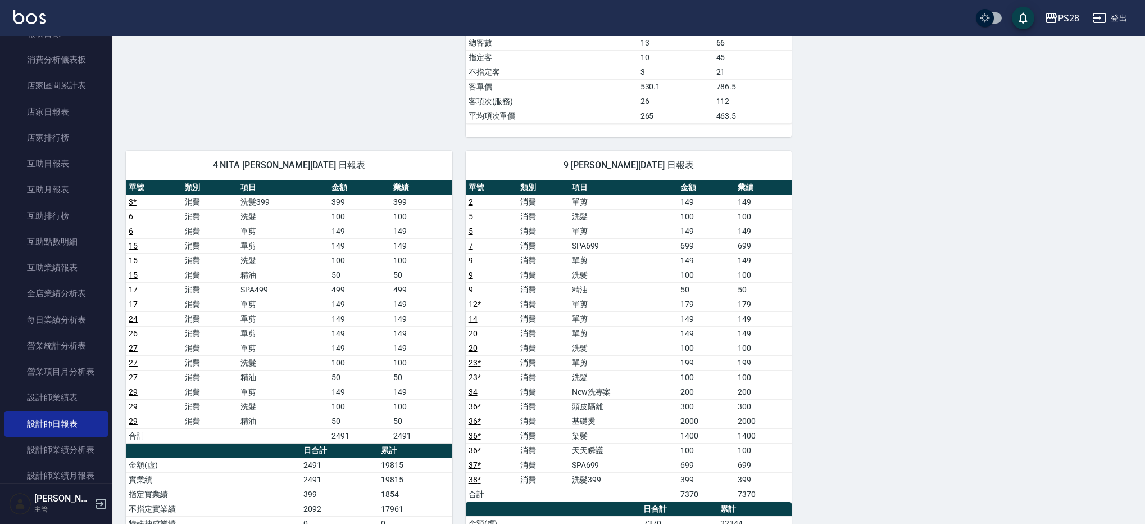
scroll to position [712, 0]
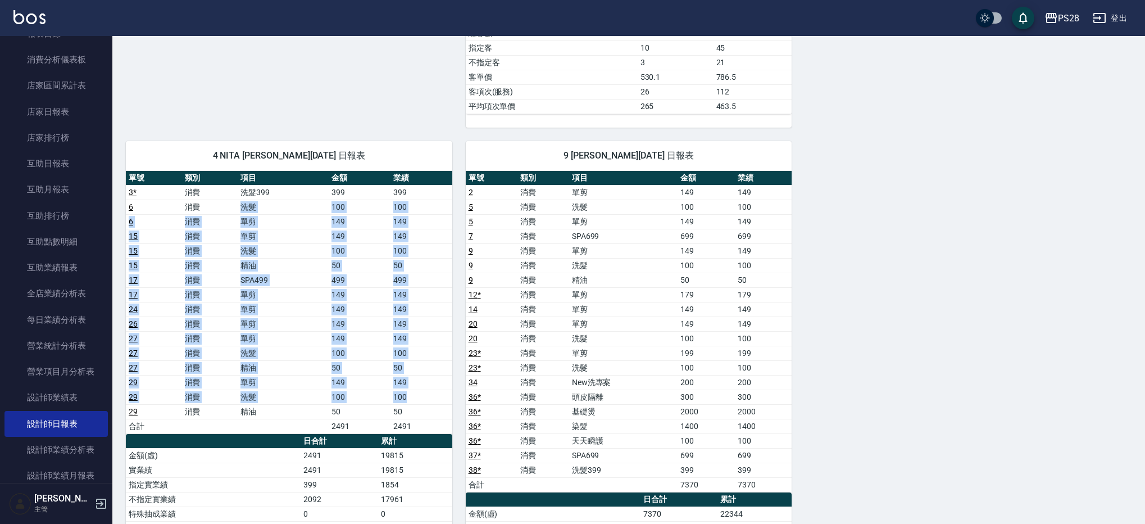
drag, startPoint x: 267, startPoint y: 199, endPoint x: 437, endPoint y: 396, distance: 259.7
click at [437, 396] on tbody "3 * 消費 洗髮399 399 399 6 消費 洗髮 100 100 6 消費 單剪 149 149 15 消費 單剪 149 149 15 消費 洗髮 …" at bounding box center [289, 309] width 326 height 248
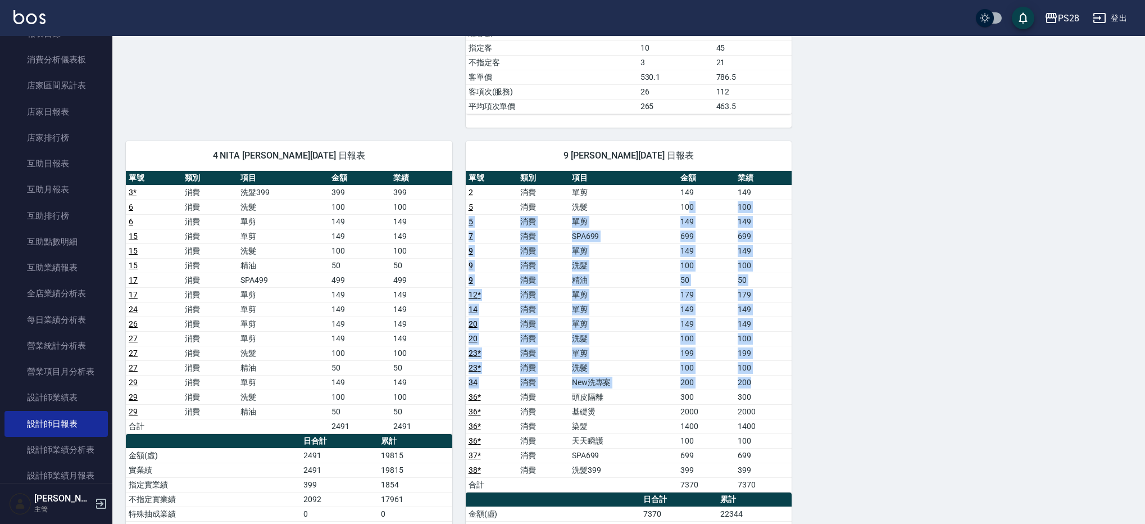
drag, startPoint x: 693, startPoint y: 208, endPoint x: 756, endPoint y: 376, distance: 179.4
click at [756, 376] on tbody "2 消費 單剪 149 149 5 消費 洗髮 100 100 5 消費 單剪 149 149 7 消費 SPA699 699 699 9 消費 單剪 149…" at bounding box center [629, 338] width 326 height 307
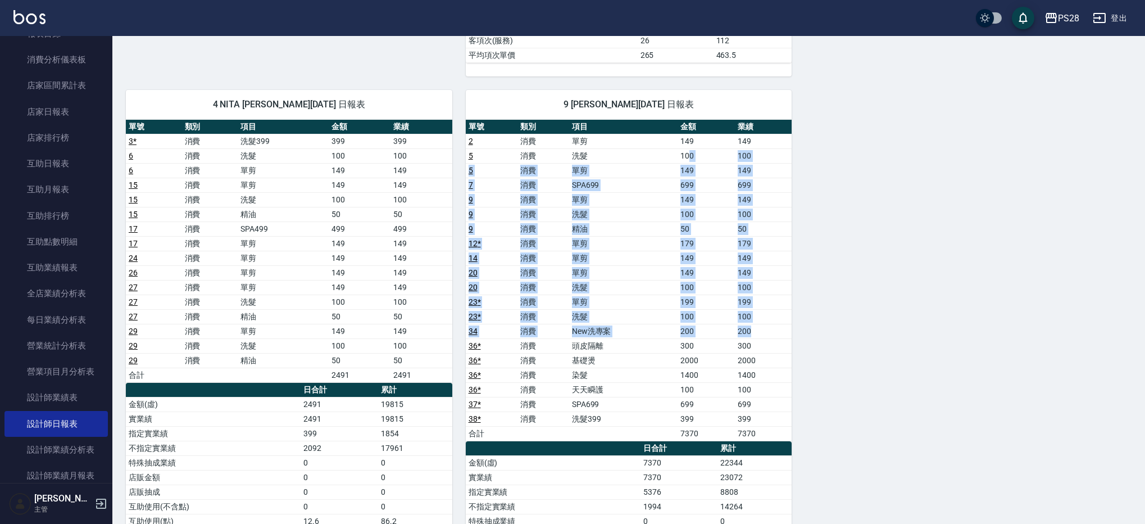
scroll to position [767, 0]
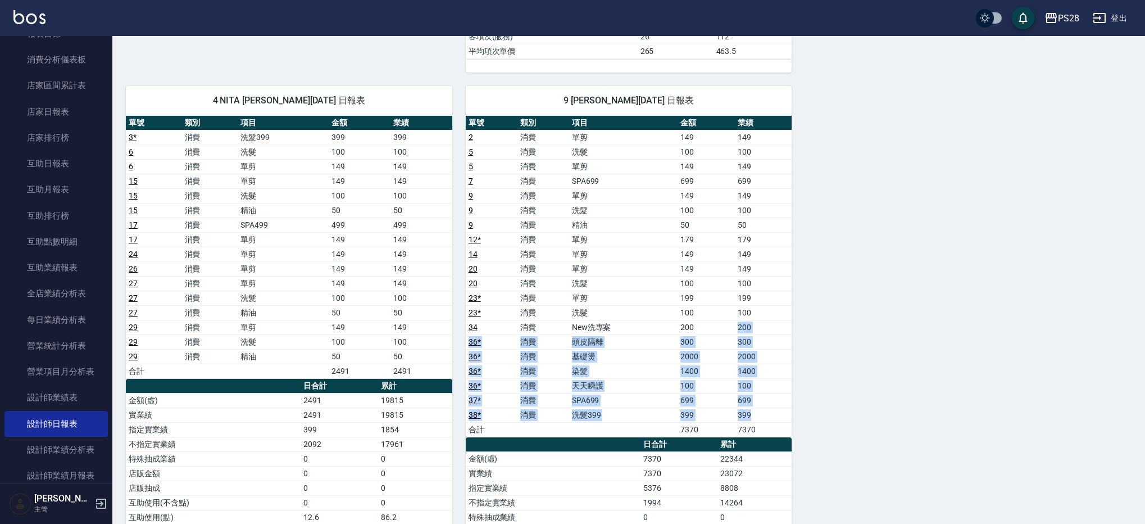
drag, startPoint x: 729, startPoint y: 329, endPoint x: 768, endPoint y: 399, distance: 80.0
click at [768, 411] on tbody "2 消費 單剪 149 149 5 消費 洗髮 100 100 5 消費 單剪 149 149 7 消費 SPA699 699 699 9 消費 單剪 149…" at bounding box center [629, 283] width 326 height 307
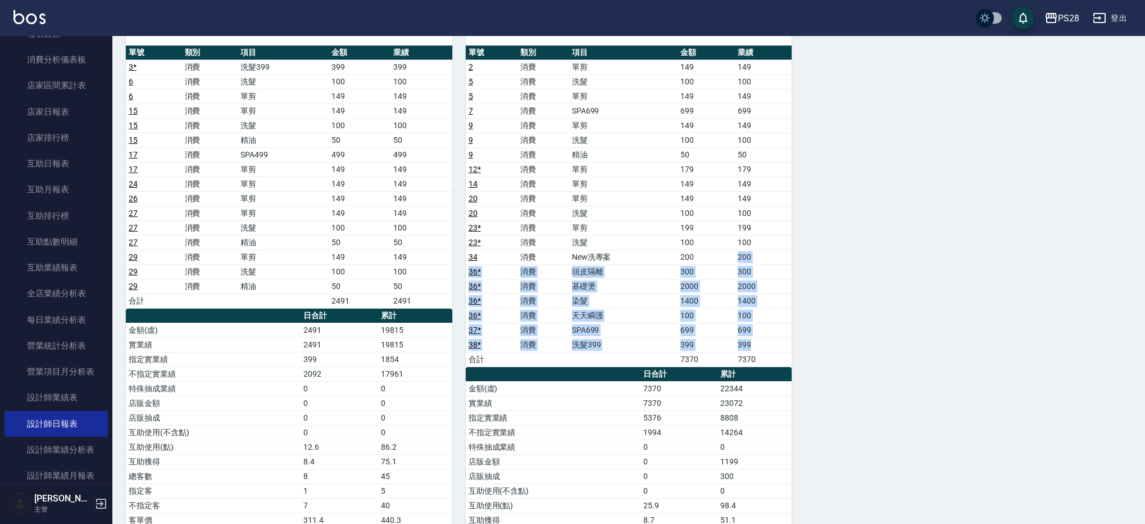
scroll to position [840, 0]
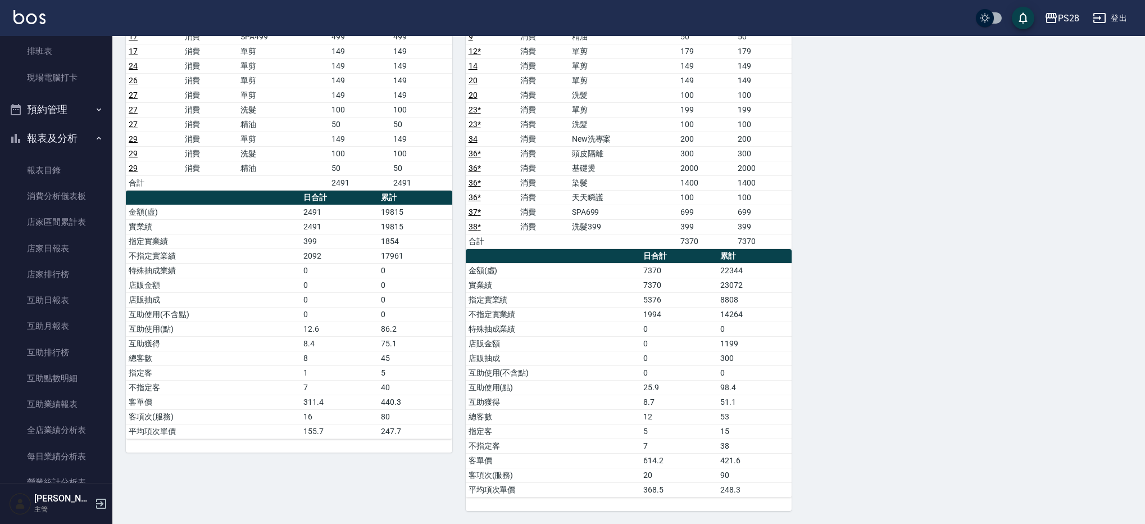
scroll to position [0, 0]
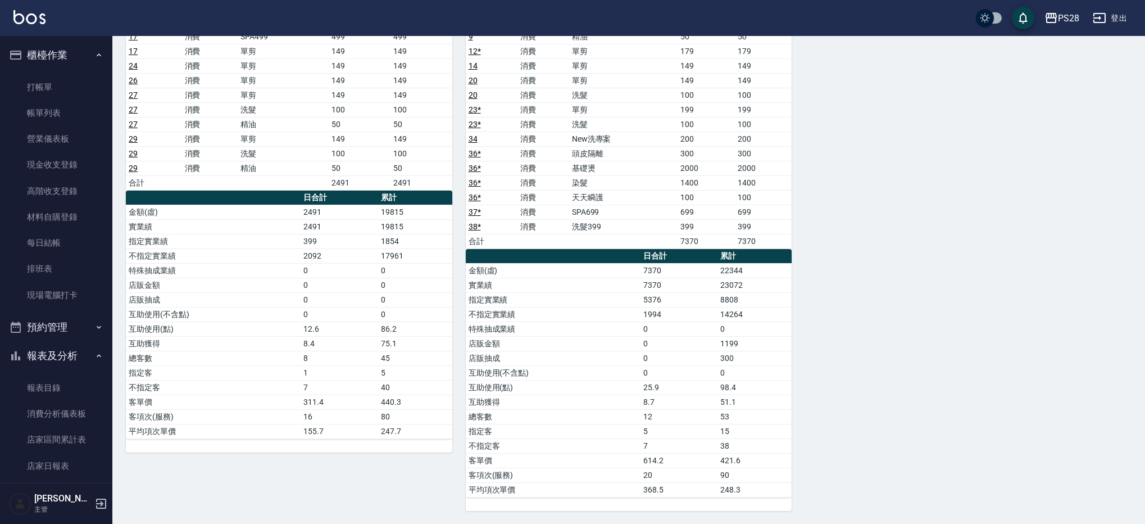
drag, startPoint x: 61, startPoint y: 78, endPoint x: 81, endPoint y: 71, distance: 21.3
click at [61, 78] on link "打帳單" at bounding box center [55, 87] width 103 height 26
